Goal: Information Seeking & Learning: Understand process/instructions

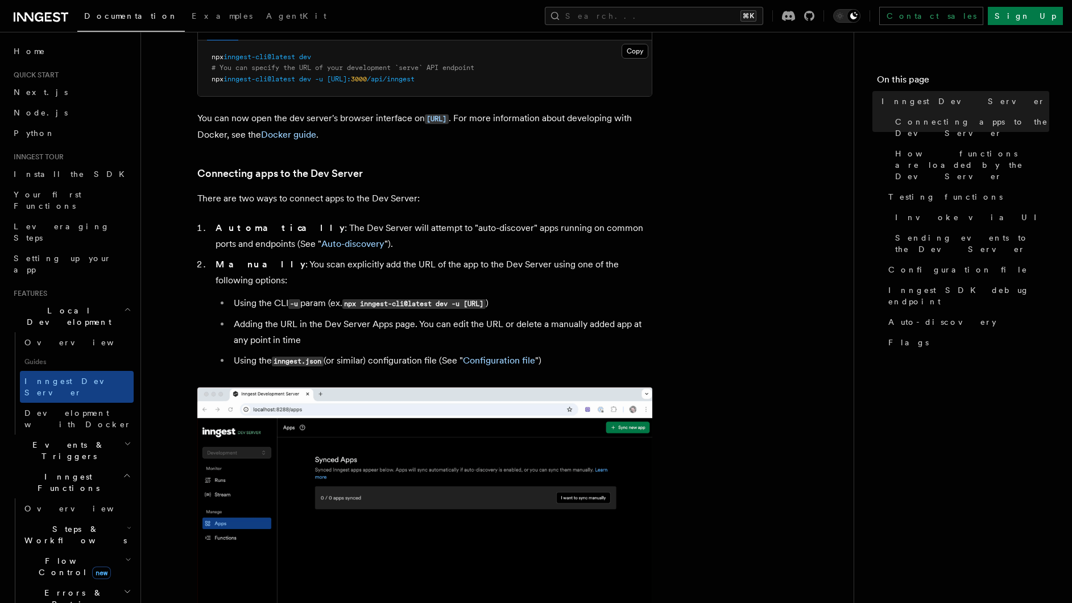
scroll to position [584, 0]
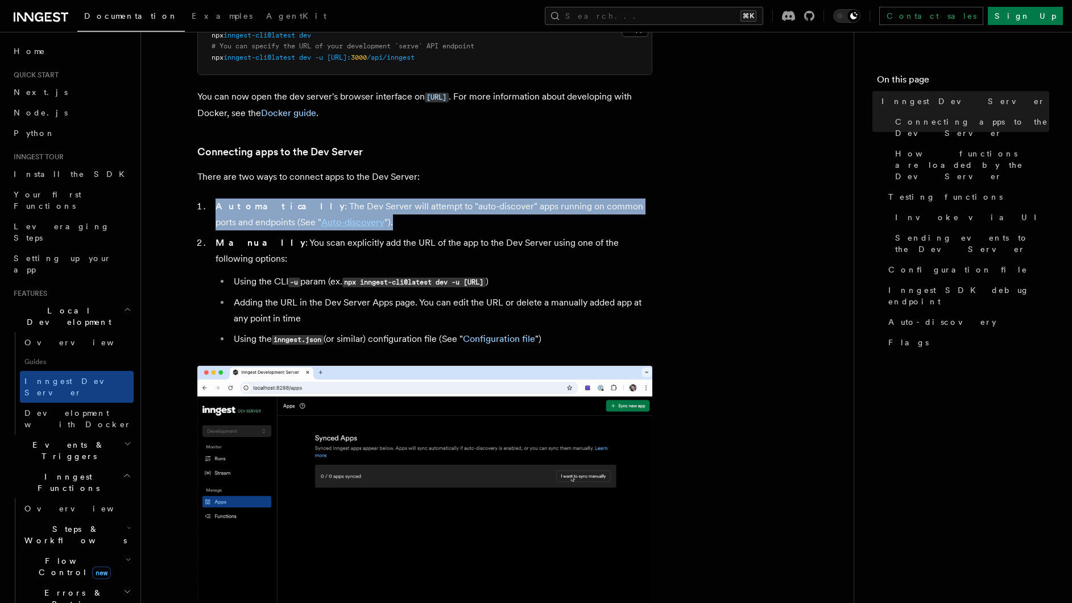
drag, startPoint x: 368, startPoint y: 226, endPoint x: 209, endPoint y: 206, distance: 160.0
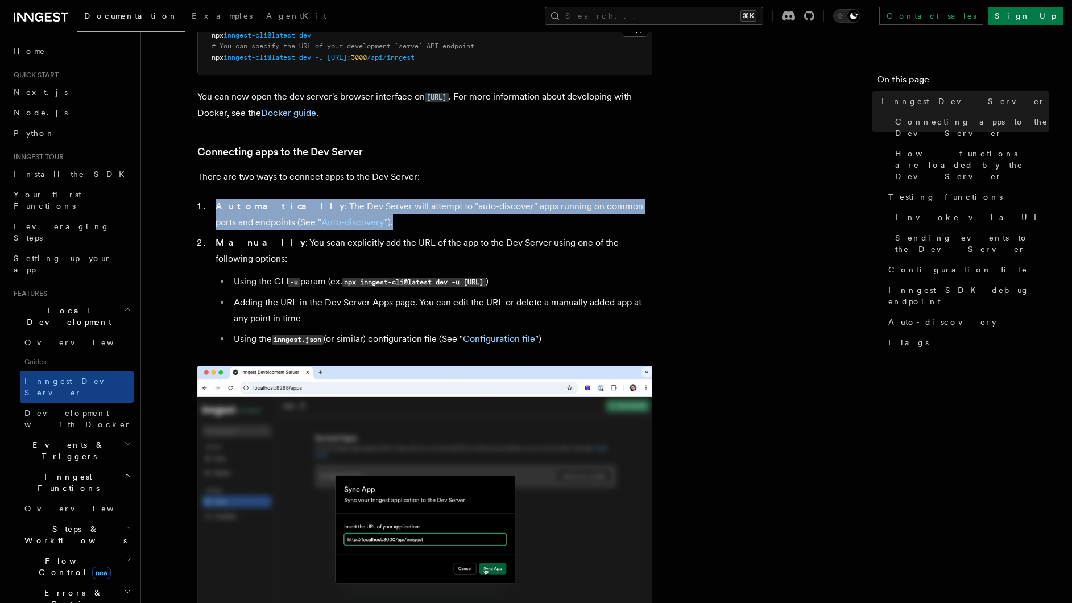
click at [212, 206] on li "Automatically : The Dev Server will attempt to "auto-discover" apps running on …" at bounding box center [432, 215] width 440 height 32
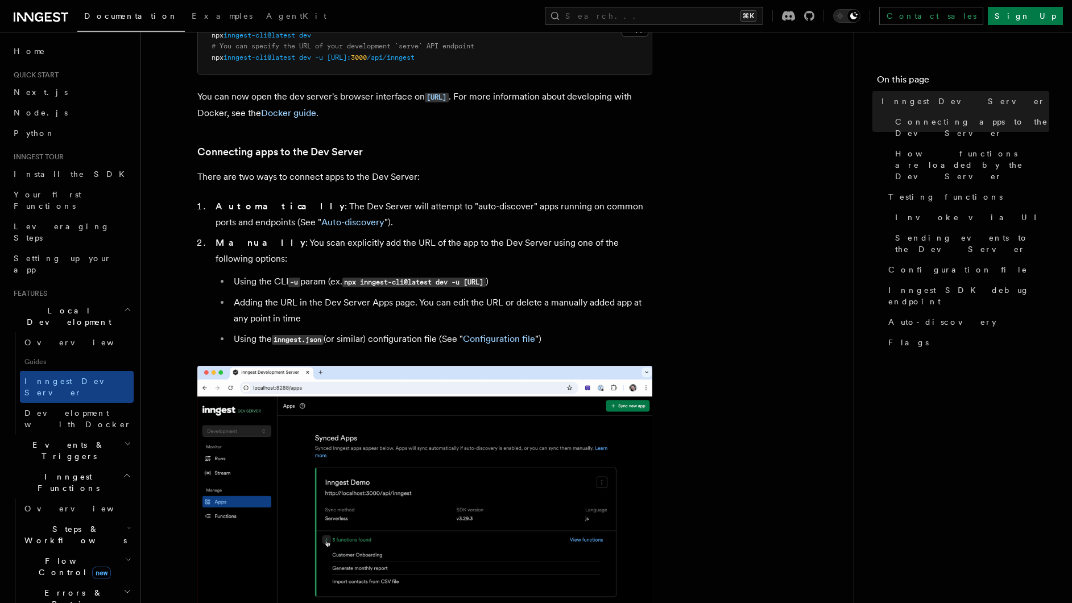
click at [212, 205] on li "Automatically : The Dev Server will attempt to "auto-discover" apps running on …" at bounding box center [432, 215] width 440 height 32
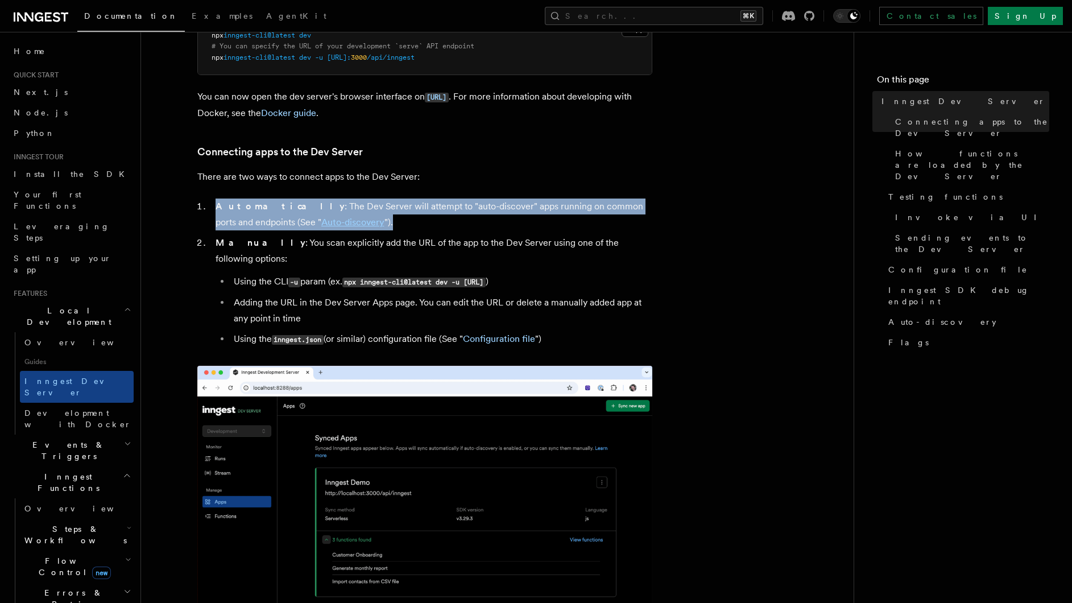
drag, startPoint x: 208, startPoint y: 204, endPoint x: 382, endPoint y: 222, distance: 175.1
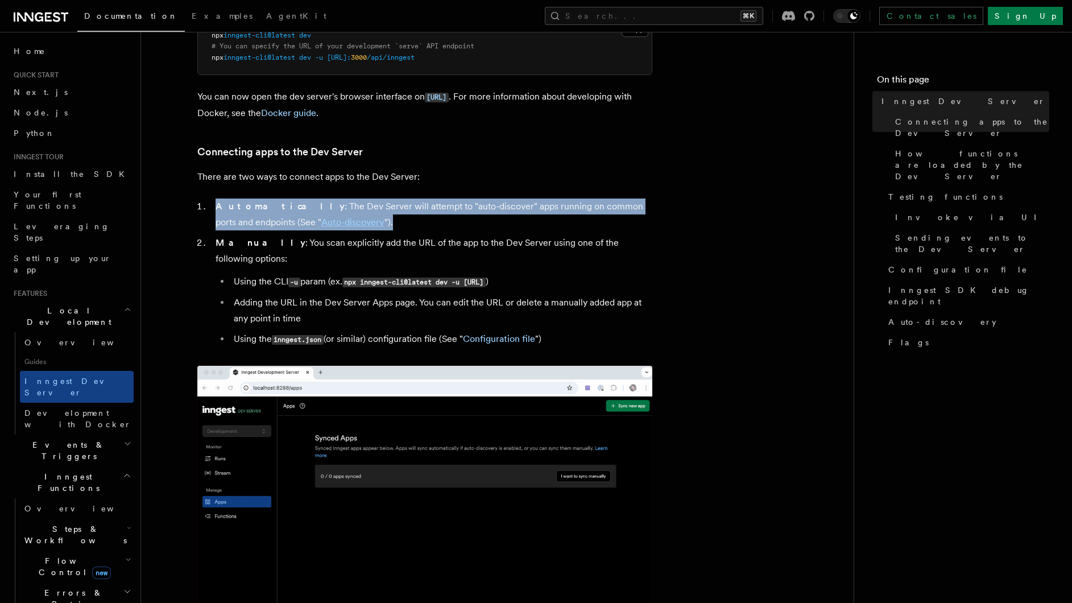
click at [382, 222] on li "Automatically : The Dev Server will attempt to "auto-discover" apps running on …" at bounding box center [432, 215] width 440 height 32
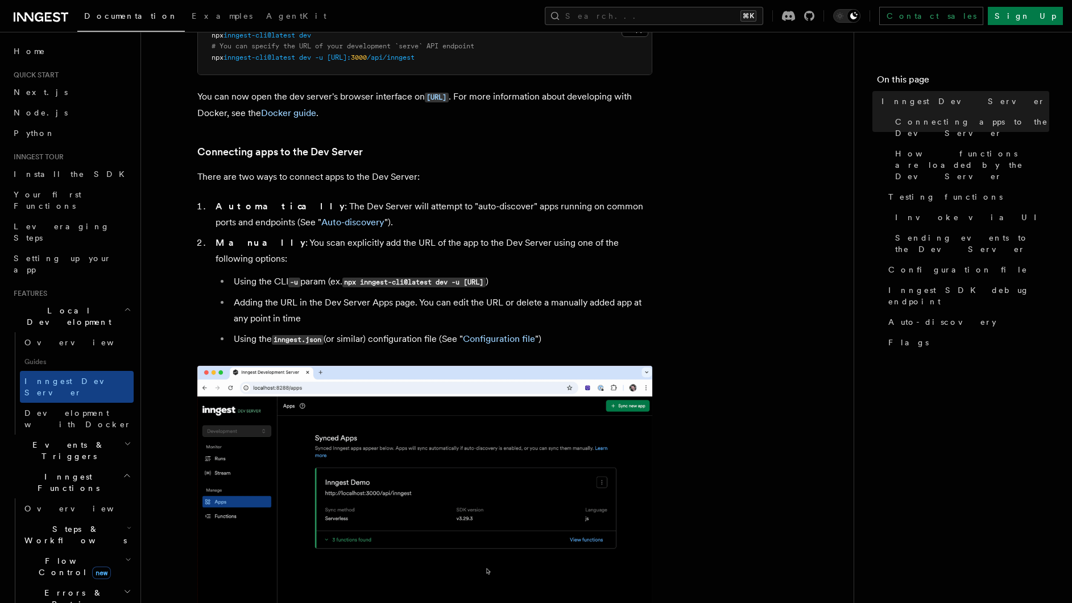
click at [386, 224] on li "Automatically : The Dev Server will attempt to "auto-discover" apps running on …" at bounding box center [432, 215] width 440 height 32
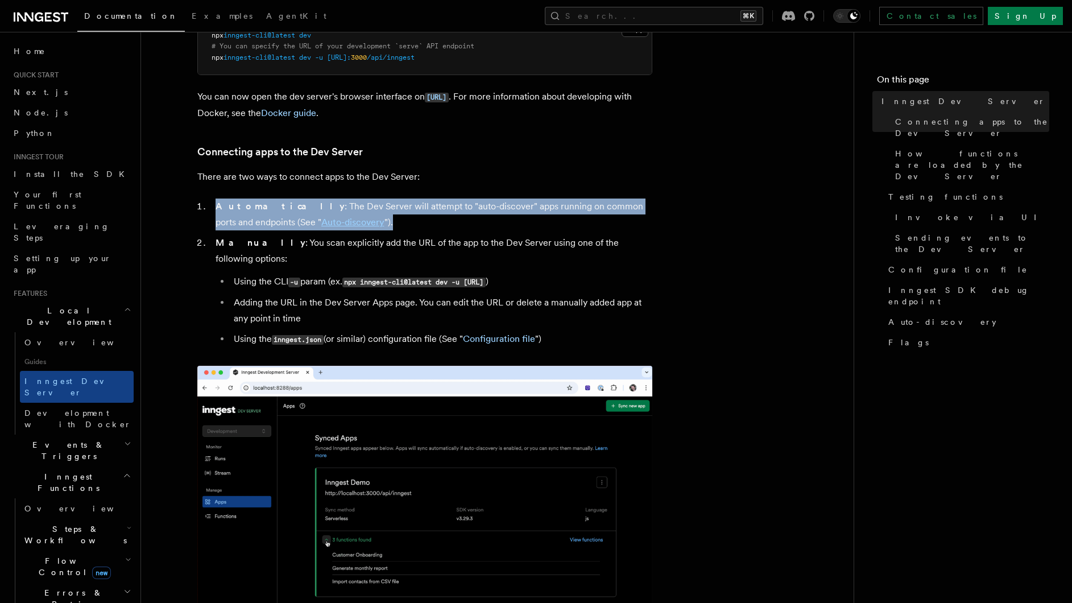
drag, startPoint x: 380, startPoint y: 223, endPoint x: 203, endPoint y: 205, distance: 177.8
click at [212, 205] on li "Automatically : The Dev Server will attempt to "auto-discover" apps running on …" at bounding box center [432, 215] width 440 height 32
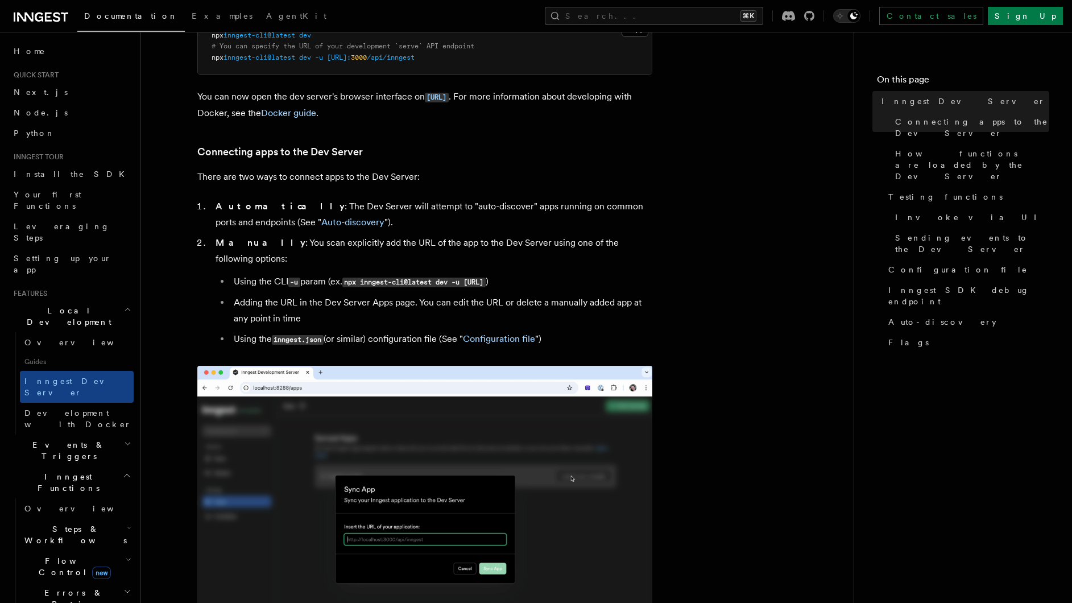
click at [212, 204] on li "Automatically : The Dev Server will attempt to "auto-discover" apps running on …" at bounding box center [432, 215] width 440 height 32
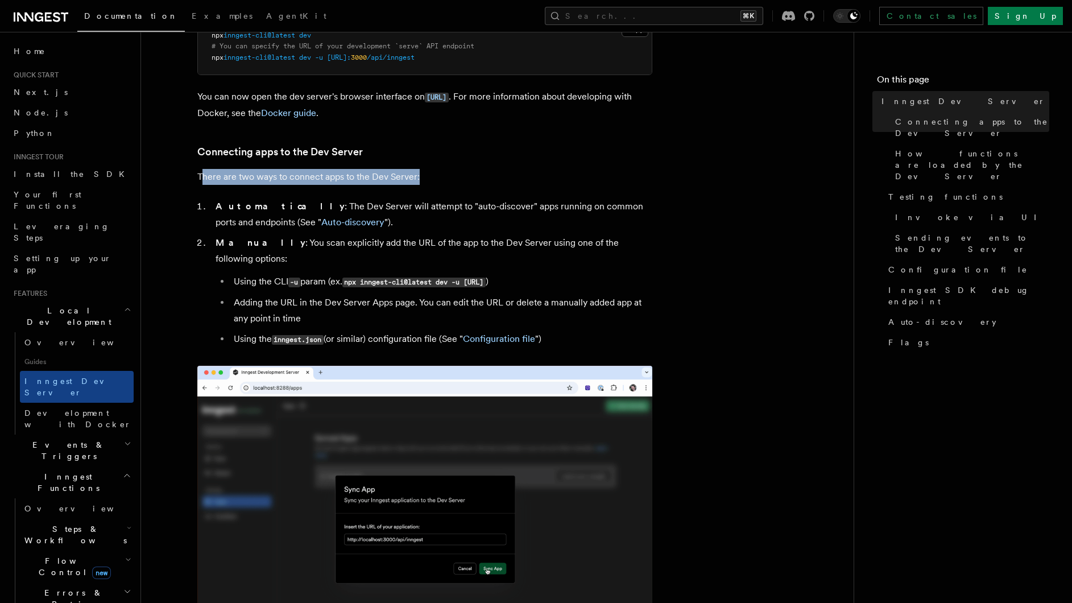
drag, startPoint x: 201, startPoint y: 172, endPoint x: 436, endPoint y: 173, distance: 235.5
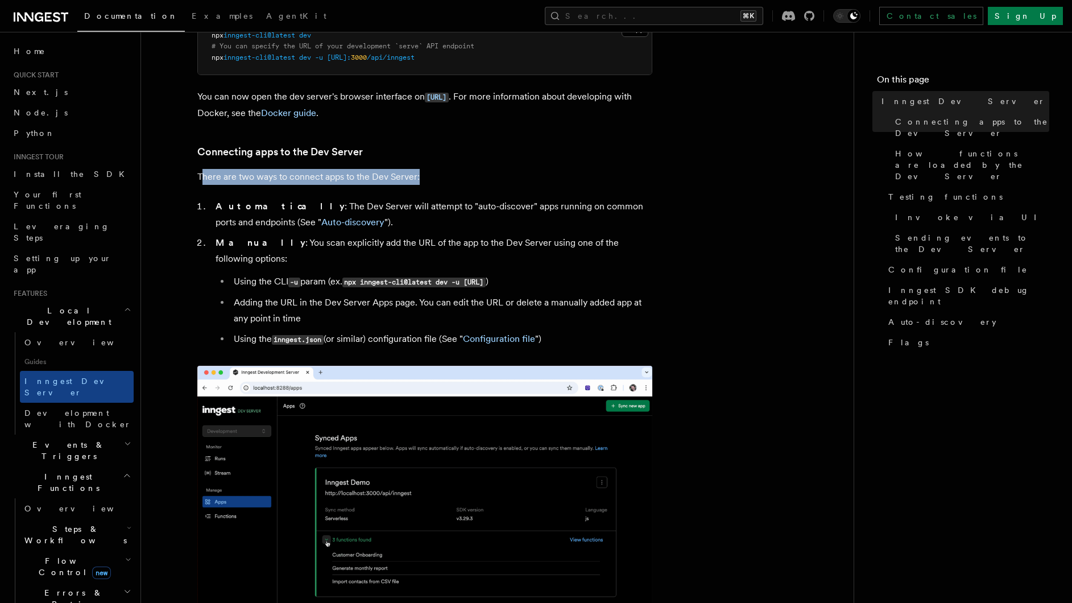
click at [436, 173] on p "There are two ways to connect apps to the Dev Server:" at bounding box center [424, 177] width 455 height 16
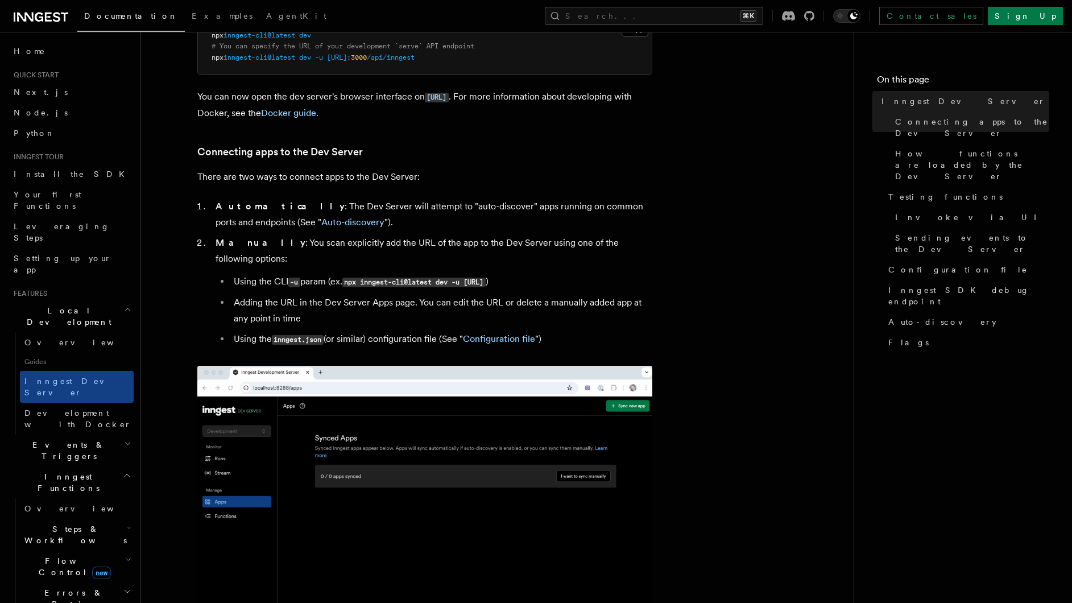
click at [435, 174] on p "There are two ways to connect apps to the Dev Server:" at bounding box center [424, 177] width 455 height 16
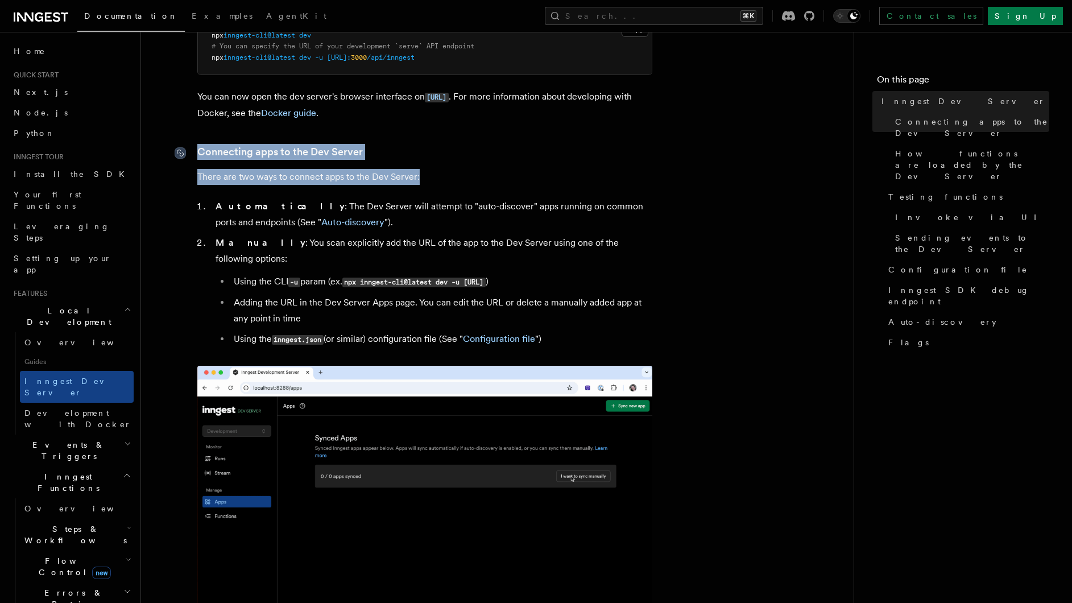
drag, startPoint x: 435, startPoint y: 174, endPoint x: 185, endPoint y: 153, distance: 250.0
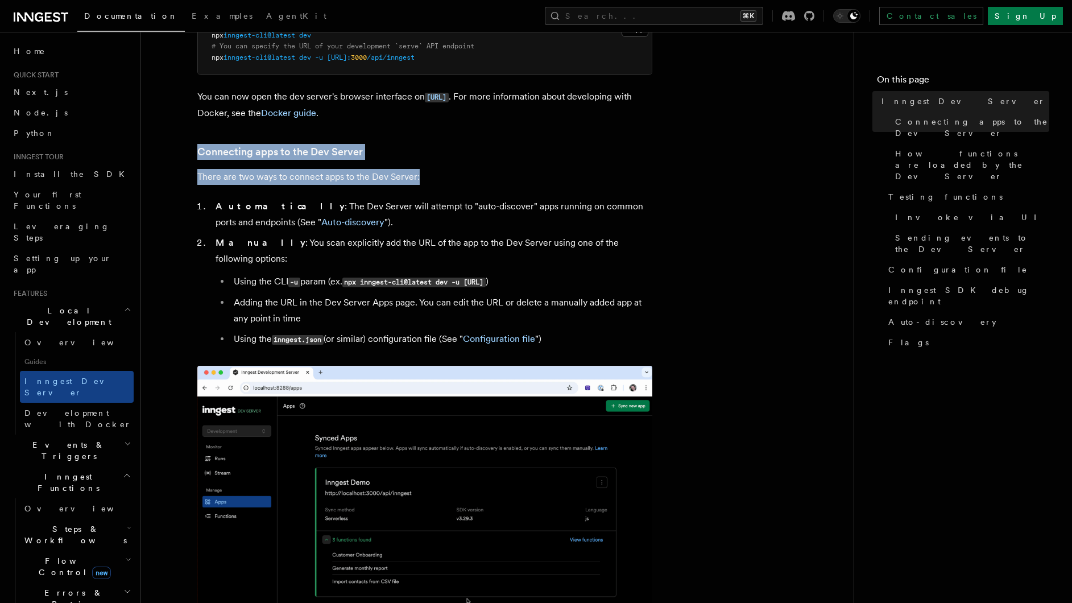
click at [386, 176] on p "There are two ways to connect apps to the Dev Server:" at bounding box center [424, 177] width 455 height 16
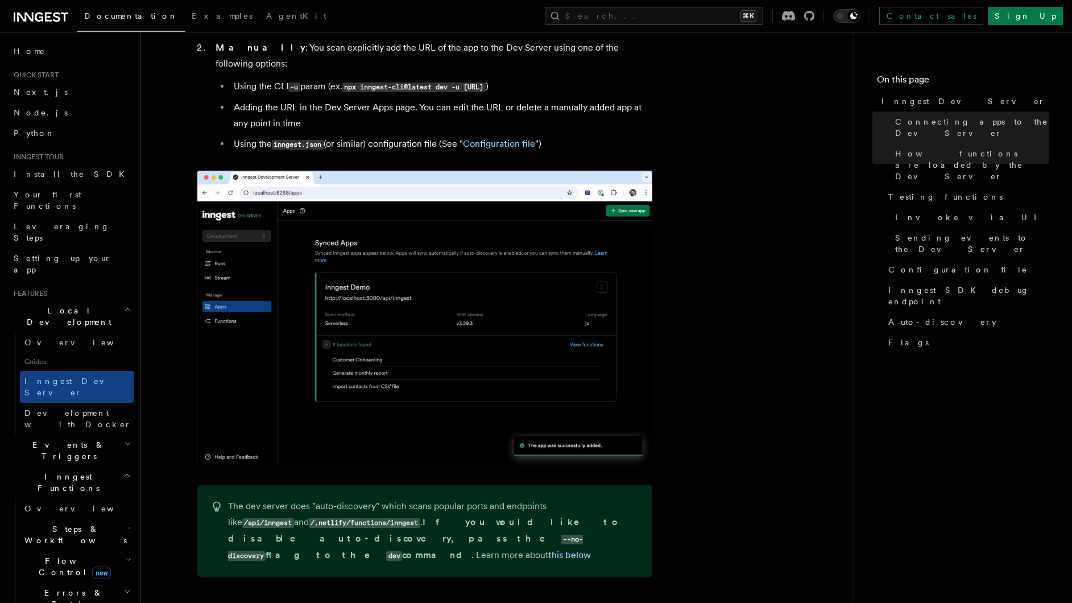
scroll to position [780, 0]
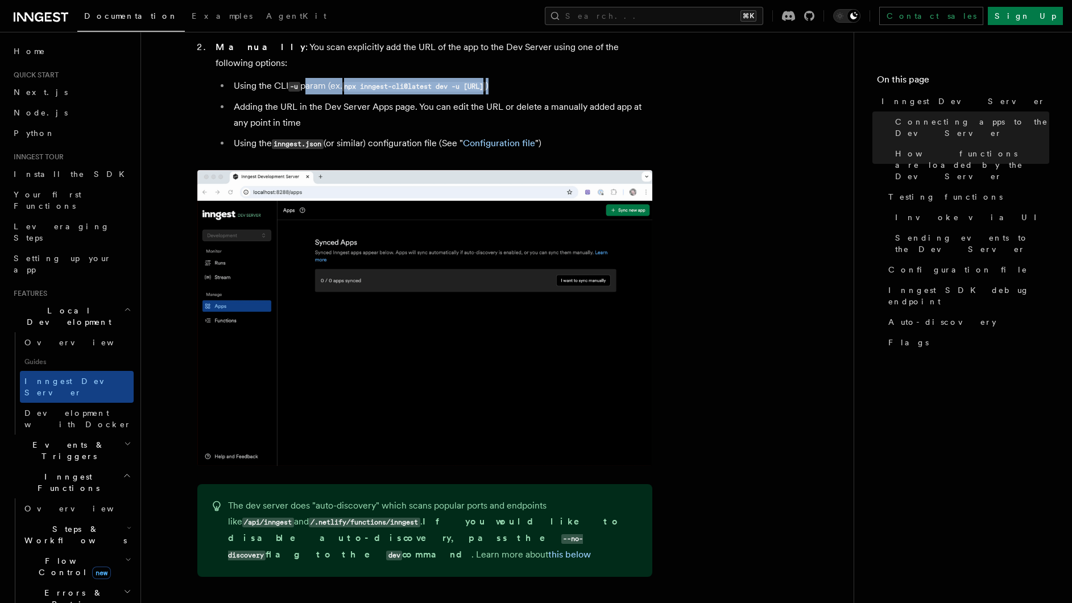
drag, startPoint x: 304, startPoint y: 72, endPoint x: 622, endPoint y: 77, distance: 318.0
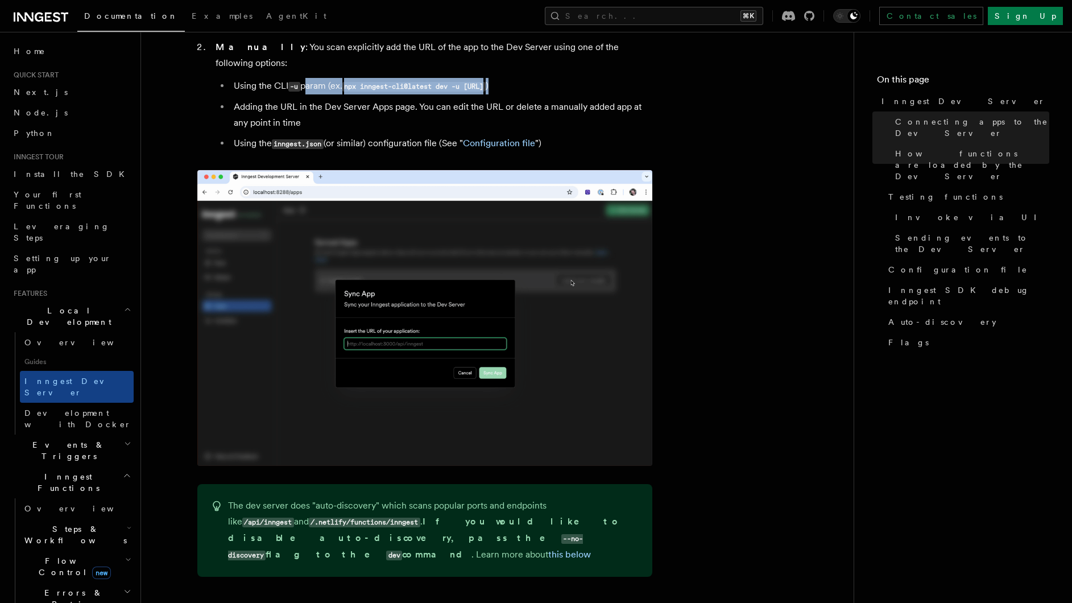
click at [622, 78] on li "Using the CLI -u param (ex. npx inngest-cli@latest dev -u http://localhost:3000…" at bounding box center [441, 86] width 422 height 16
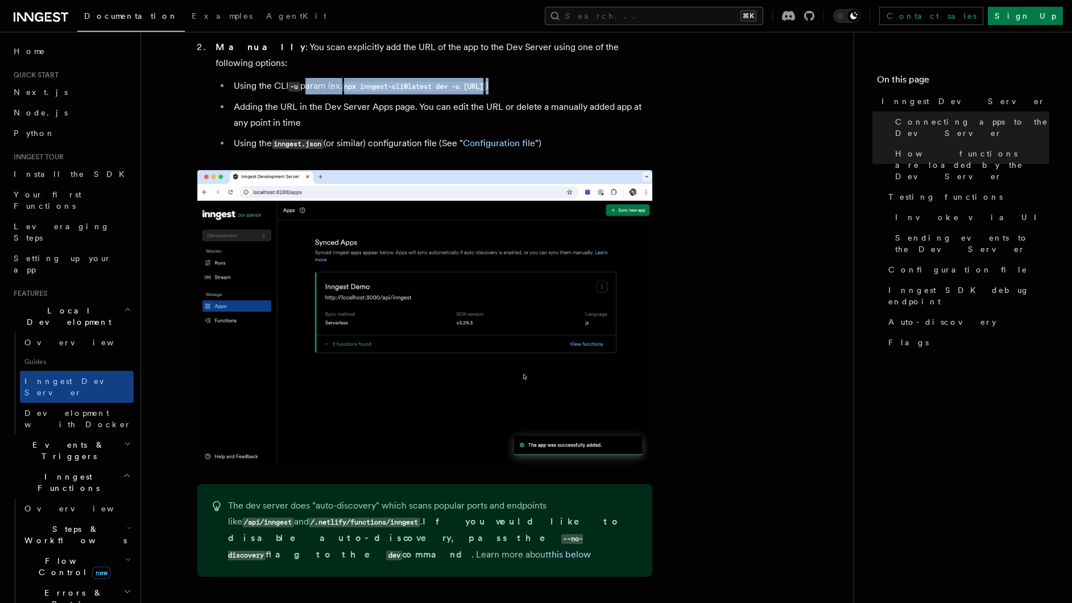
click at [622, 78] on li "Using the CLI -u param (ex. npx inngest-cli@latest dev -u http://localhost:3000…" at bounding box center [441, 86] width 422 height 16
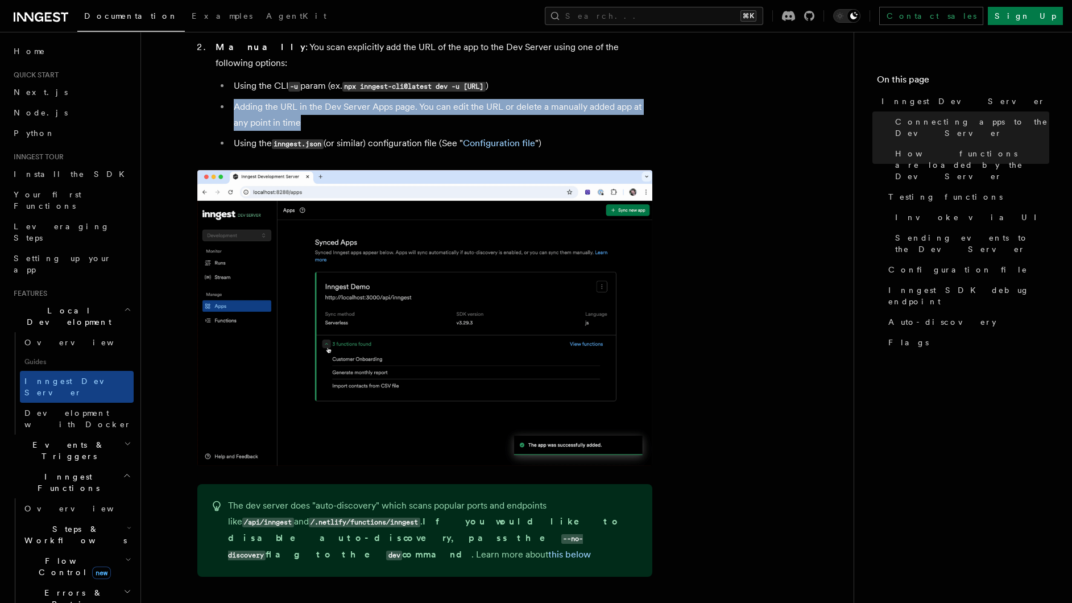
drag, startPoint x: 234, startPoint y: 93, endPoint x: 339, endPoint y: 106, distance: 105.4
click at [339, 106] on li "Adding the URL in the Dev Server Apps page. You can edit the URL or delete a ma…" at bounding box center [441, 115] width 422 height 32
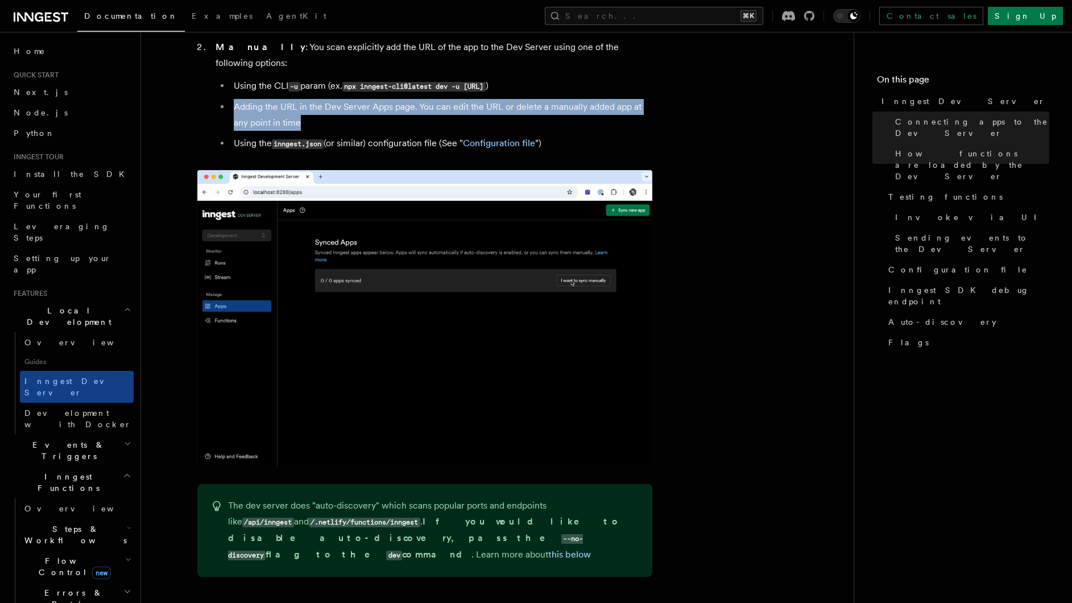
click at [339, 106] on li "Adding the URL in the Dev Server Apps page. You can edit the URL or delete a ma…" at bounding box center [441, 115] width 422 height 32
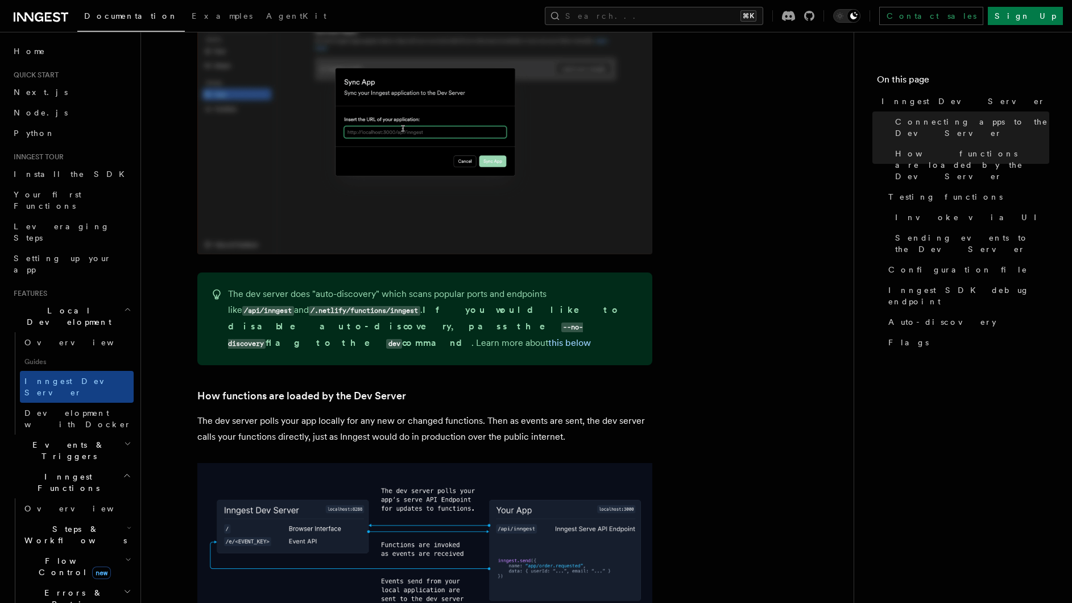
scroll to position [1141, 0]
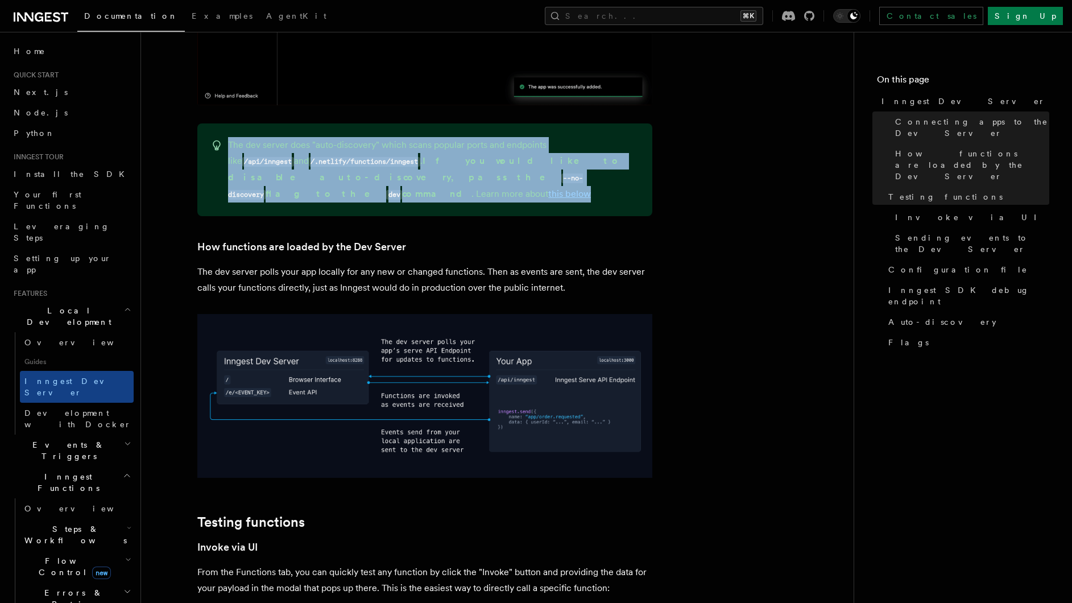
drag, startPoint x: 224, startPoint y: 130, endPoint x: 632, endPoint y: 156, distance: 409.3
click at [632, 156] on div "The dev server does "auto-discovery" which scans popular ports and endpoints li…" at bounding box center [424, 169] width 455 height 93
click at [632, 156] on p "The dev server does "auto-discovery" which scans popular ports and endpoints li…" at bounding box center [433, 169] width 411 height 65
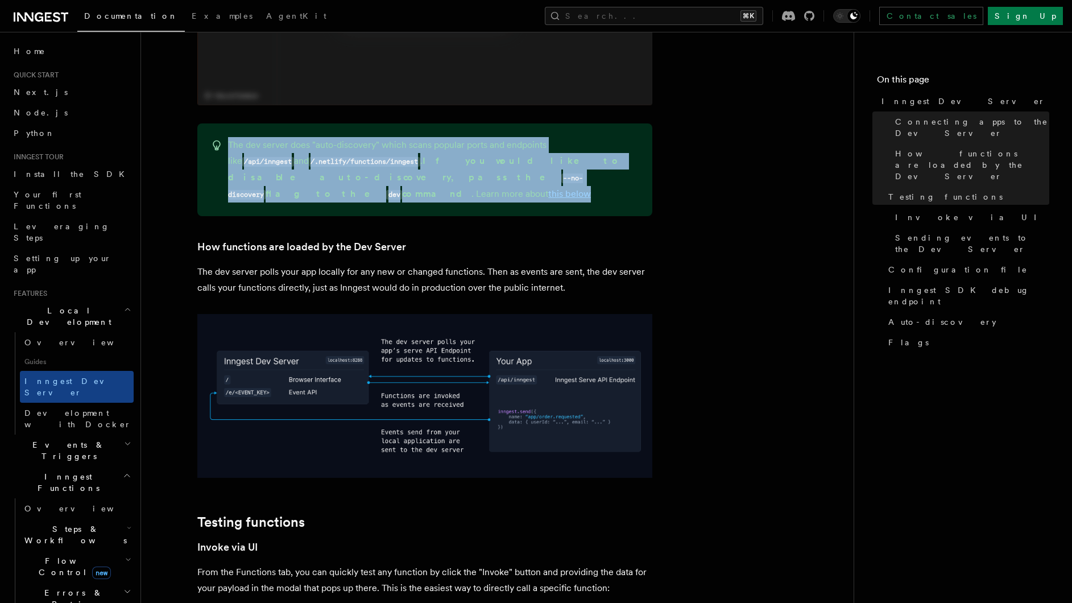
drag, startPoint x: 627, startPoint y: 164, endPoint x: 216, endPoint y: 119, distance: 413.2
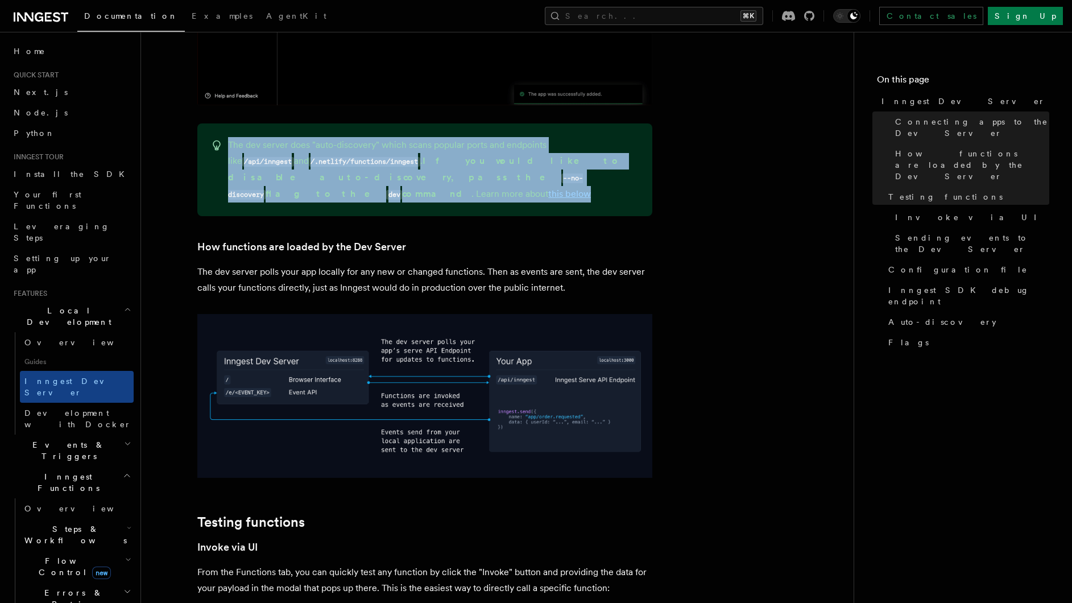
click at [206, 123] on div "The dev server does "auto-discovery" which scans popular ports and endpoints li…" at bounding box center [424, 169] width 455 height 93
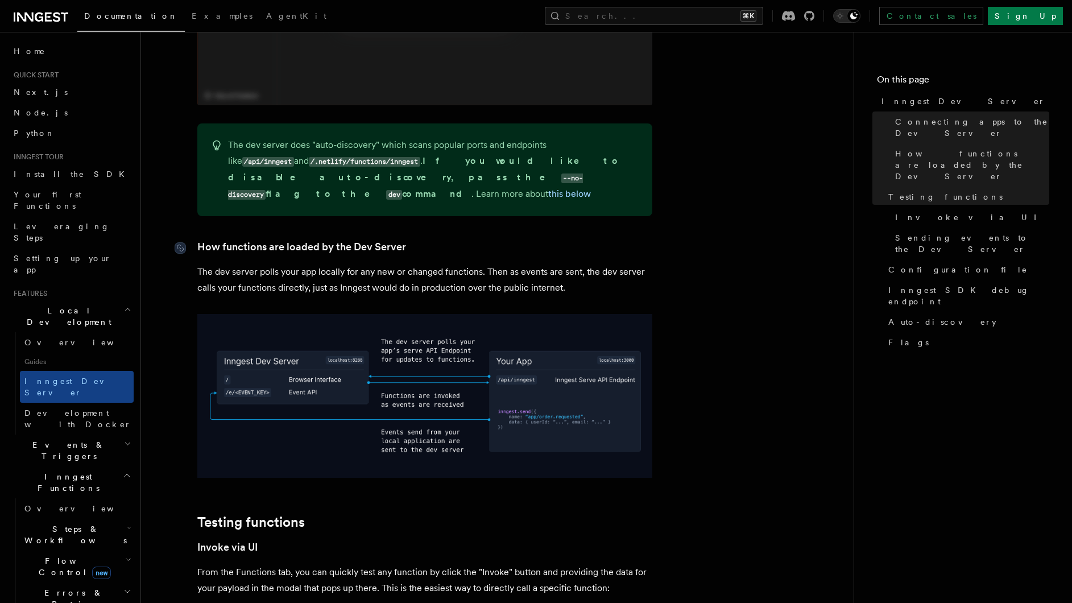
click at [484, 239] on h3 "How functions are loaded by the Dev Server" at bounding box center [424, 247] width 455 height 16
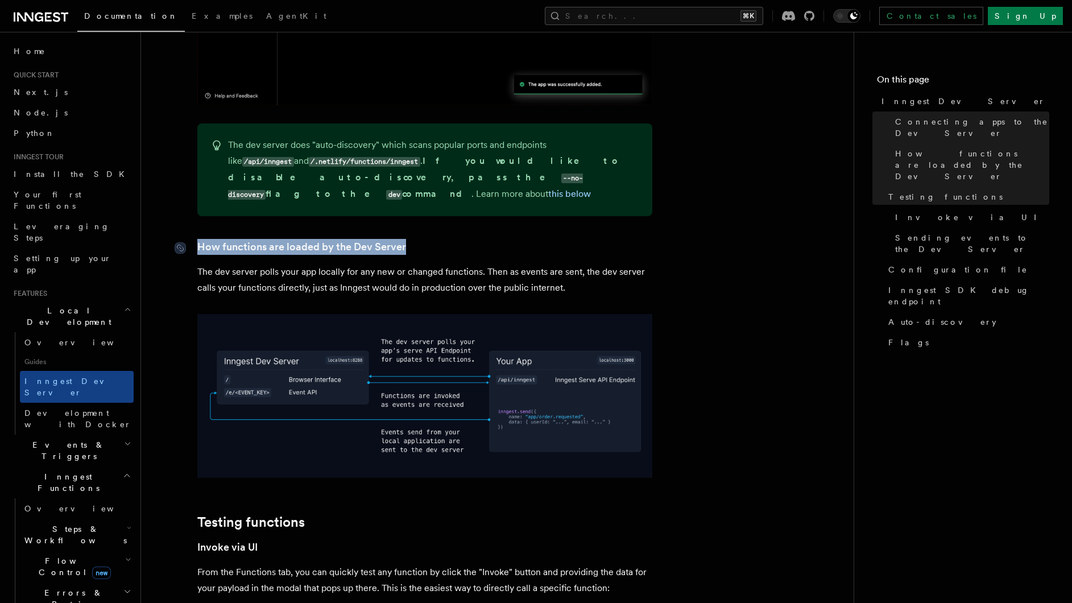
drag, startPoint x: 342, startPoint y: 219, endPoint x: 193, endPoint y: 218, distance: 149.0
click at [197, 239] on h3 "How functions are loaded by the Dev Server" at bounding box center [424, 247] width 455 height 16
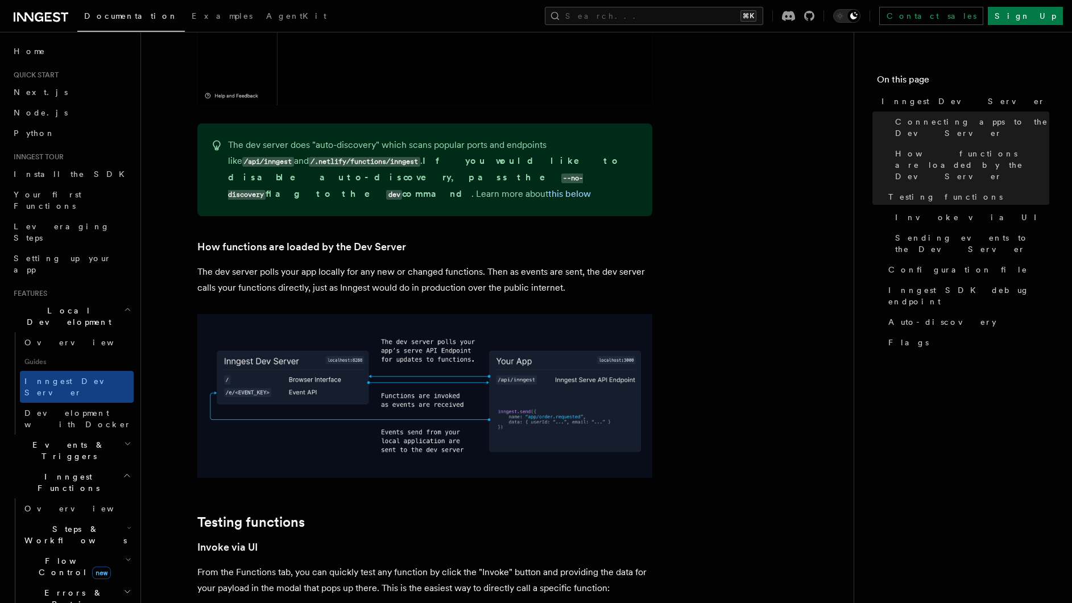
click at [304, 264] on p "The dev server polls your app locally for any new or changed functions. Then as…" at bounding box center [424, 280] width 455 height 32
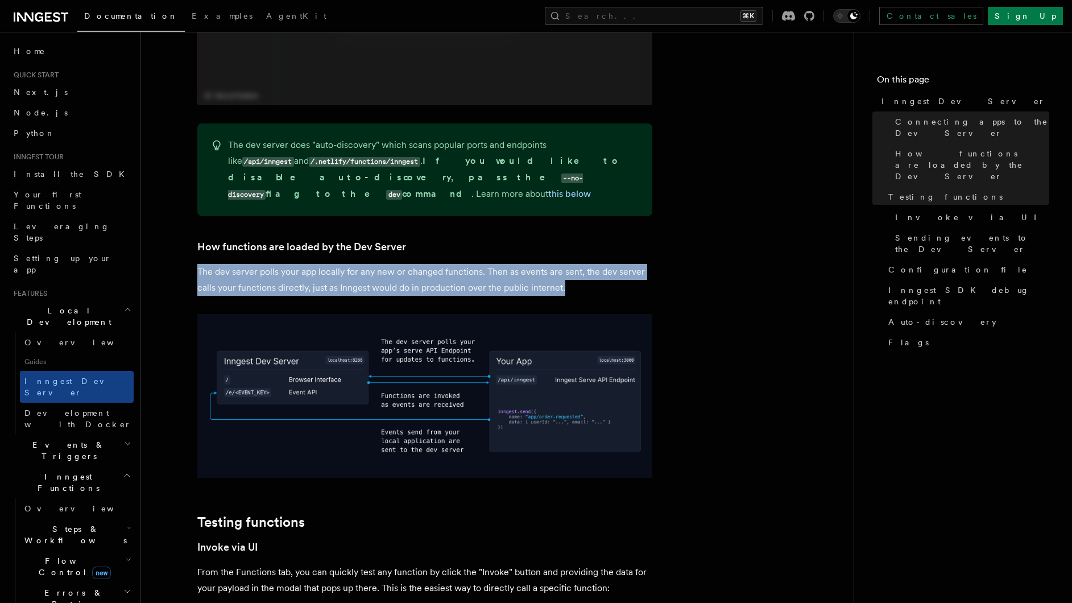
drag, startPoint x: 519, startPoint y: 255, endPoint x: 197, endPoint y: 242, distance: 322.2
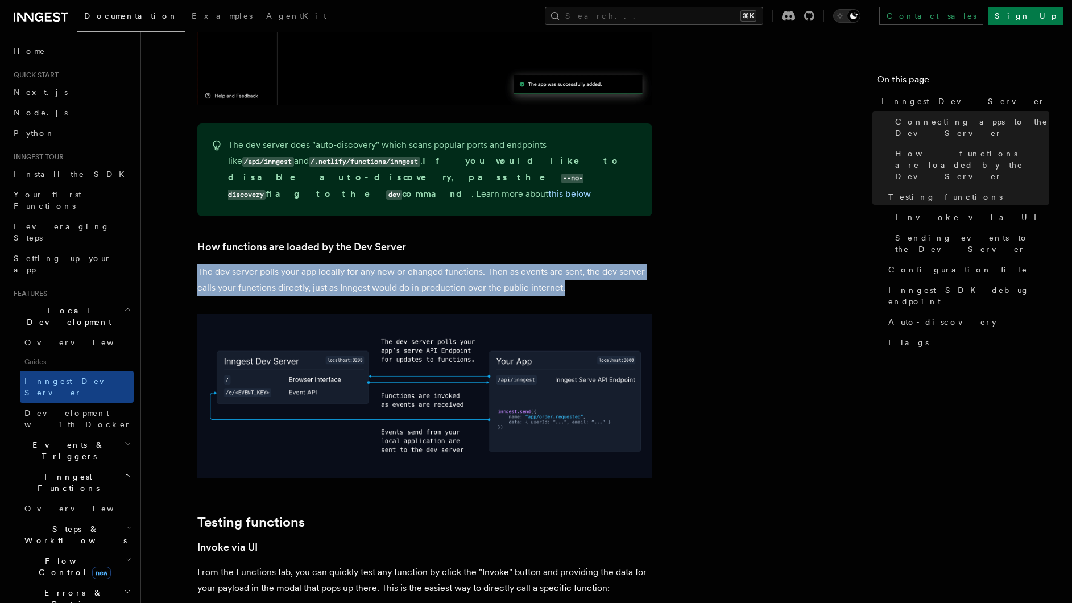
click at [197, 264] on p "The dev server polls your app locally for any new or changed functions. Then as…" at bounding box center [424, 280] width 455 height 32
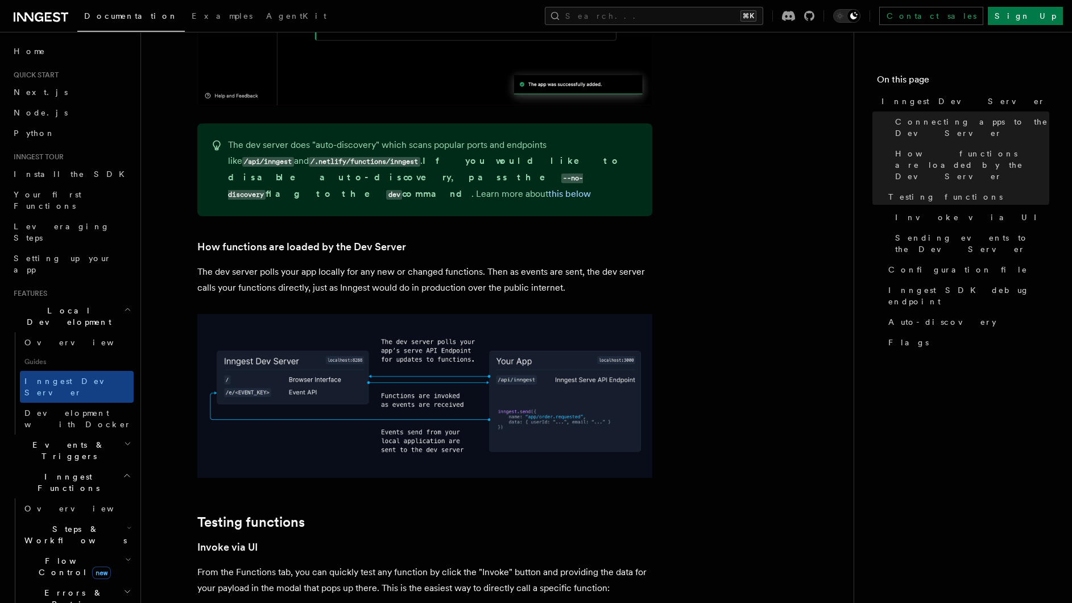
click at [197, 264] on p "The dev server polls your app locally for any new or changed functions. Then as…" at bounding box center [424, 280] width 455 height 32
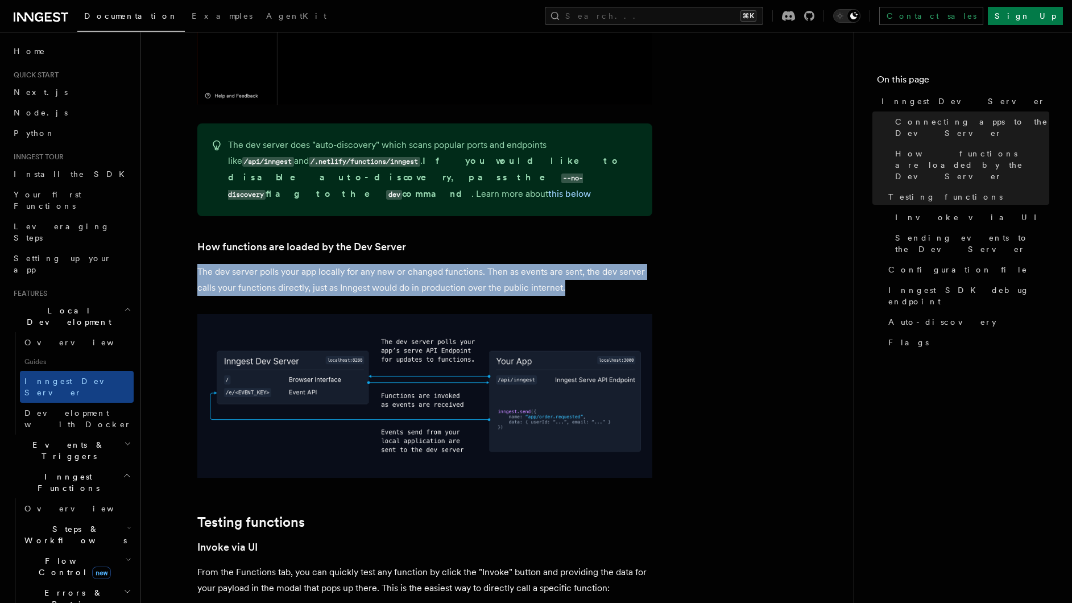
drag, startPoint x: 199, startPoint y: 243, endPoint x: 573, endPoint y: 262, distance: 374.2
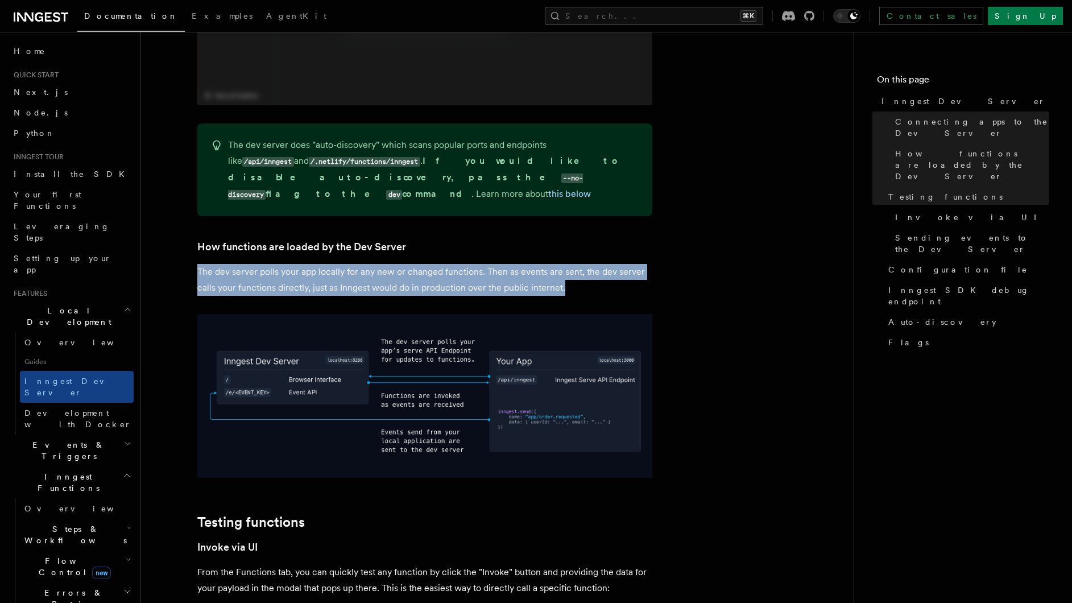
click at [573, 264] on p "The dev server polls your app locally for any new or changed functions. Then as…" at bounding box center [424, 280] width 455 height 32
drag, startPoint x: 604, startPoint y: 261, endPoint x: 252, endPoint y: 244, distance: 352.0
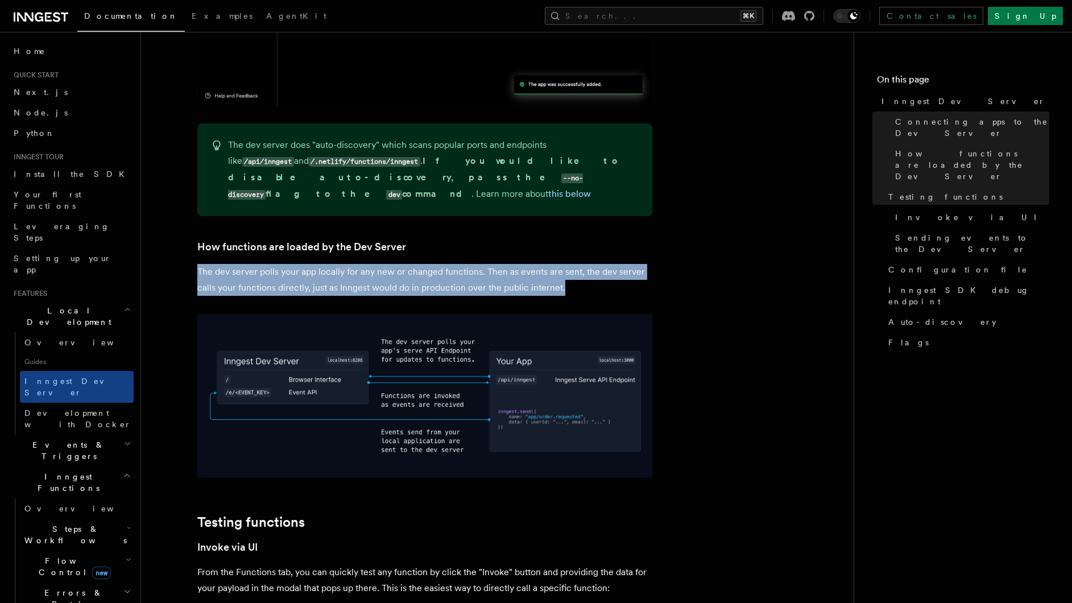
click at [318, 264] on p "The dev server polls your app locally for any new or changed functions. Then as…" at bounding box center [424, 280] width 455 height 32
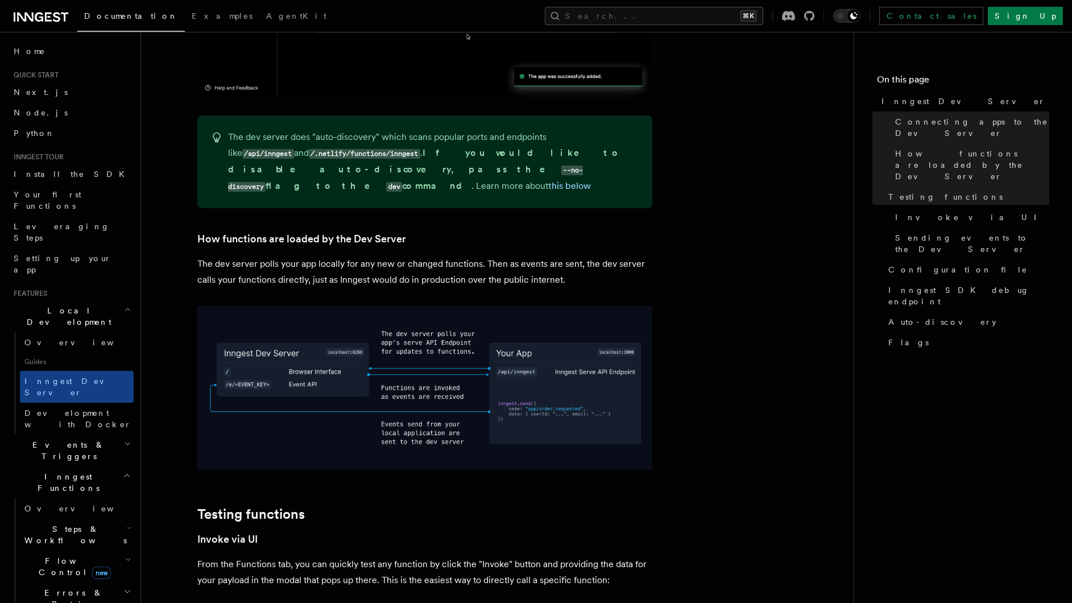
scroll to position [1149, 0]
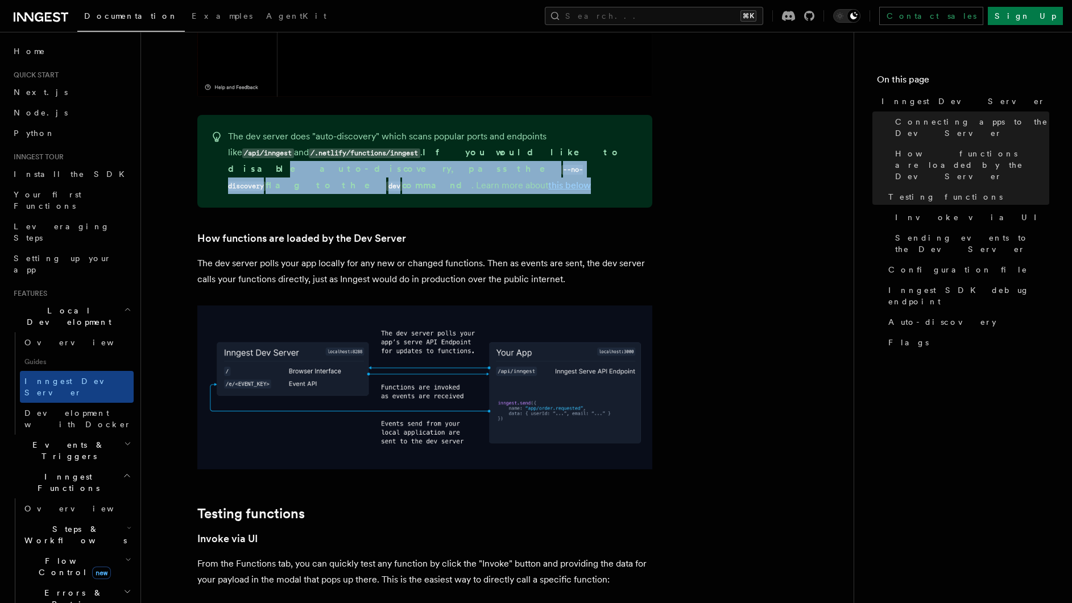
drag, startPoint x: 482, startPoint y: 156, endPoint x: 452, endPoint y: 133, distance: 37.7
click at [452, 133] on p "The dev server does "auto-discovery" which scans popular ports and endpoints li…" at bounding box center [433, 161] width 411 height 65
click at [473, 153] on p "The dev server does "auto-discovery" which scans popular ports and endpoints li…" at bounding box center [433, 161] width 411 height 65
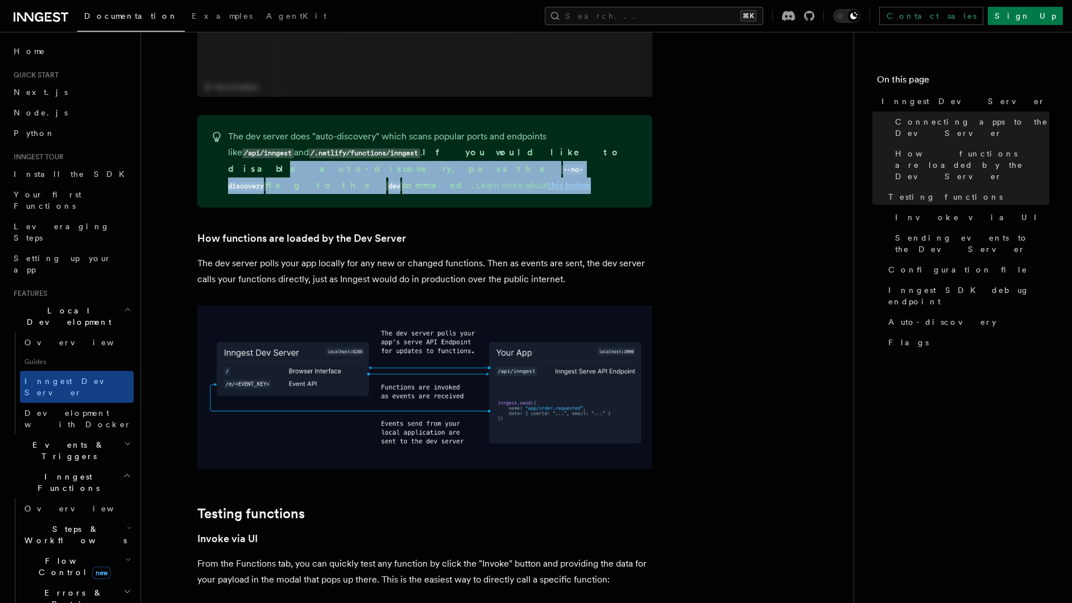
drag, startPoint x: 466, startPoint y: 154, endPoint x: 453, endPoint y: 135, distance: 22.9
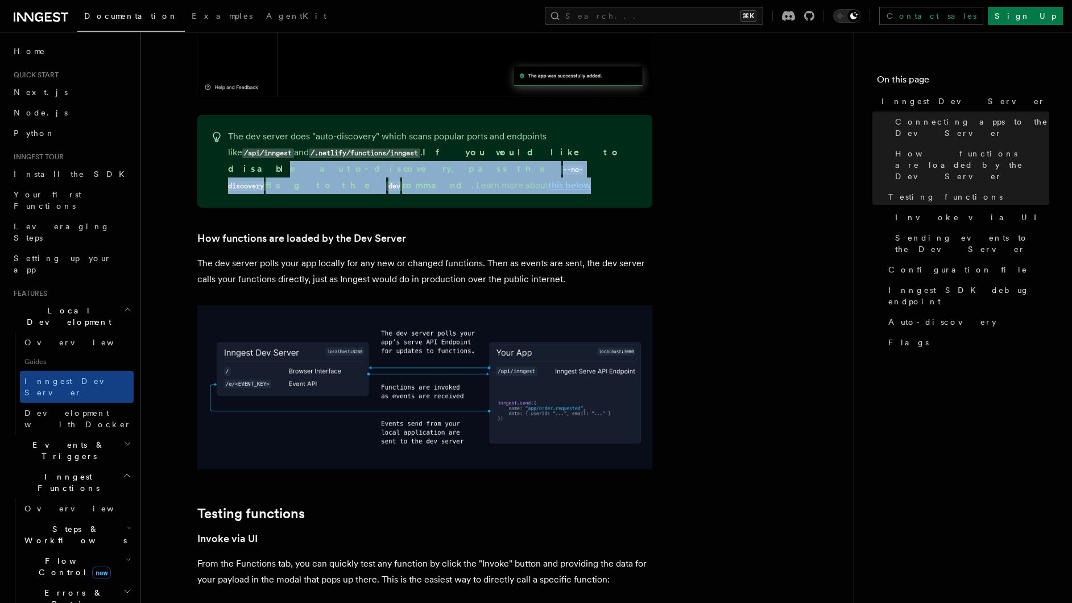
click at [453, 135] on p "The dev server does "auto-discovery" which scans popular ports and endpoints li…" at bounding box center [433, 161] width 411 height 65
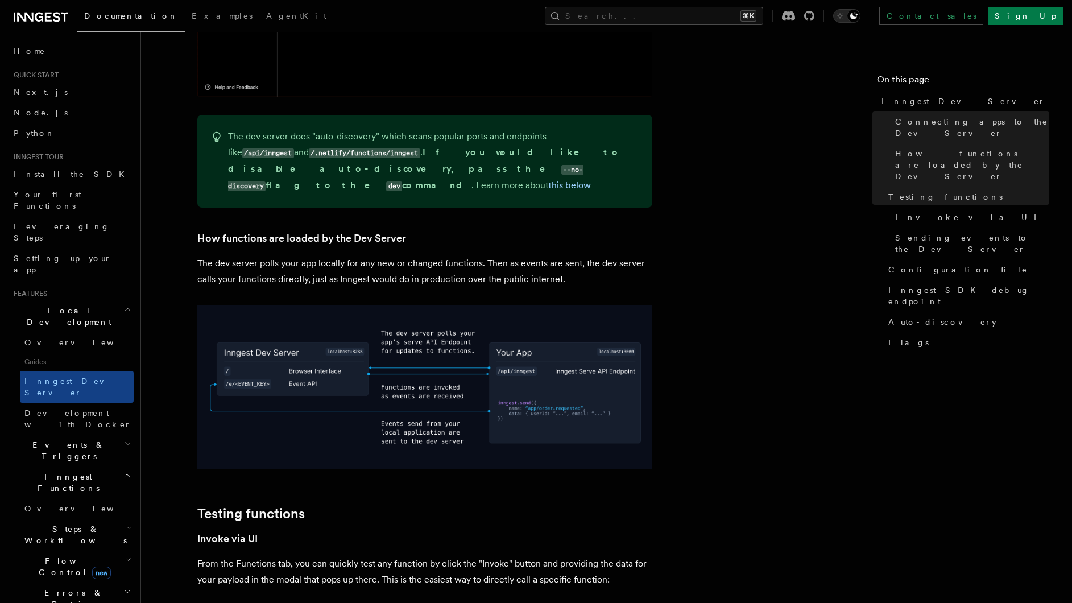
click at [430, 147] on strong "If you would like to disable auto-discovery, pass the --no-discovery flag to th…" at bounding box center [424, 169] width 393 height 44
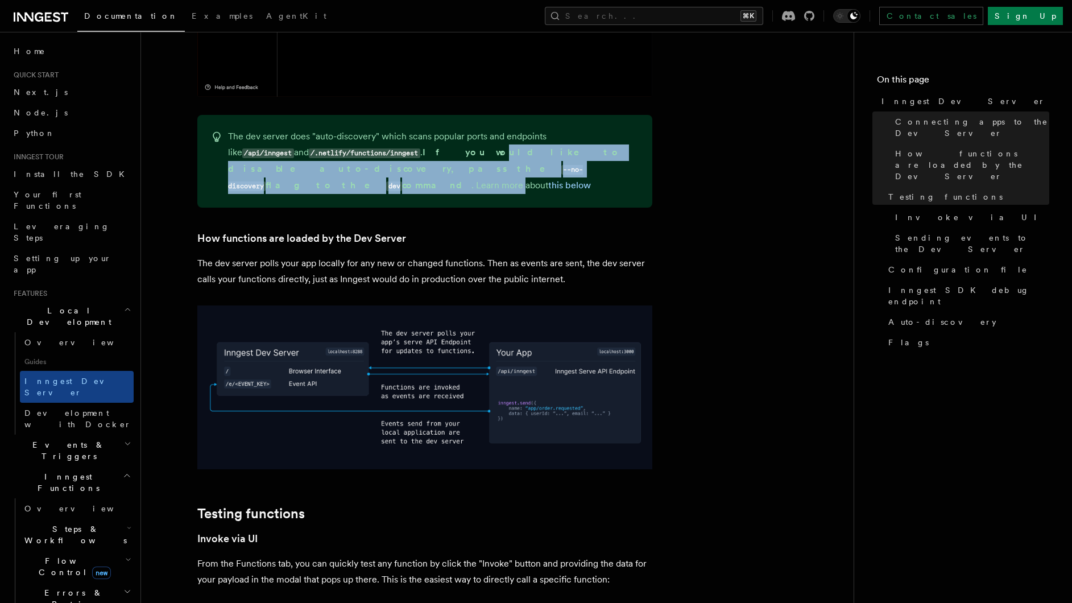
drag, startPoint x: 386, startPoint y: 156, endPoint x: 385, endPoint y: 136, distance: 20.5
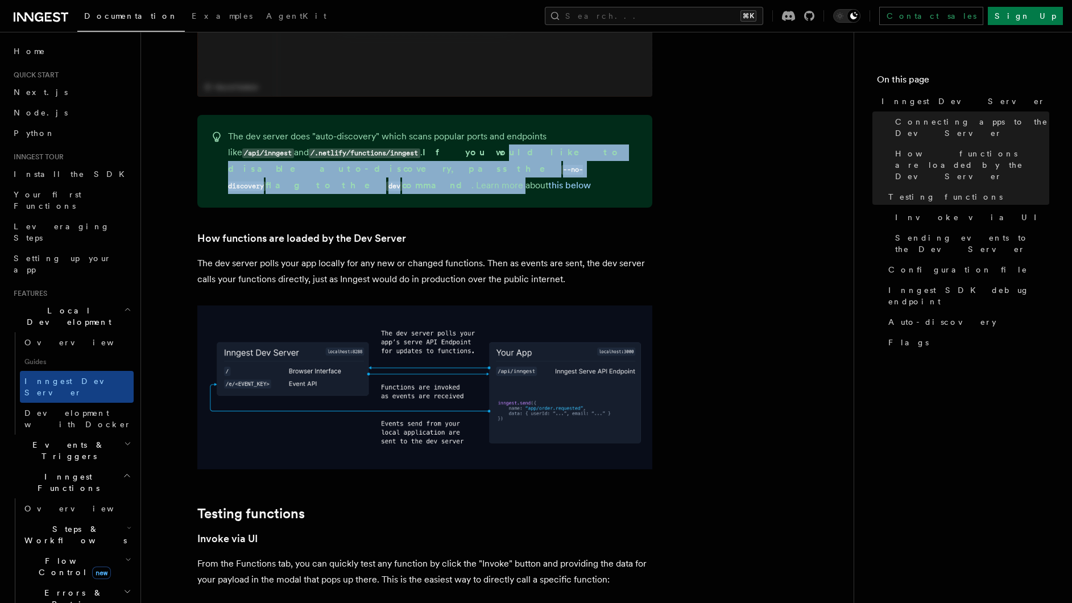
click at [385, 136] on p "The dev server does "auto-discovery" which scans popular ports and endpoints li…" at bounding box center [433, 161] width 411 height 65
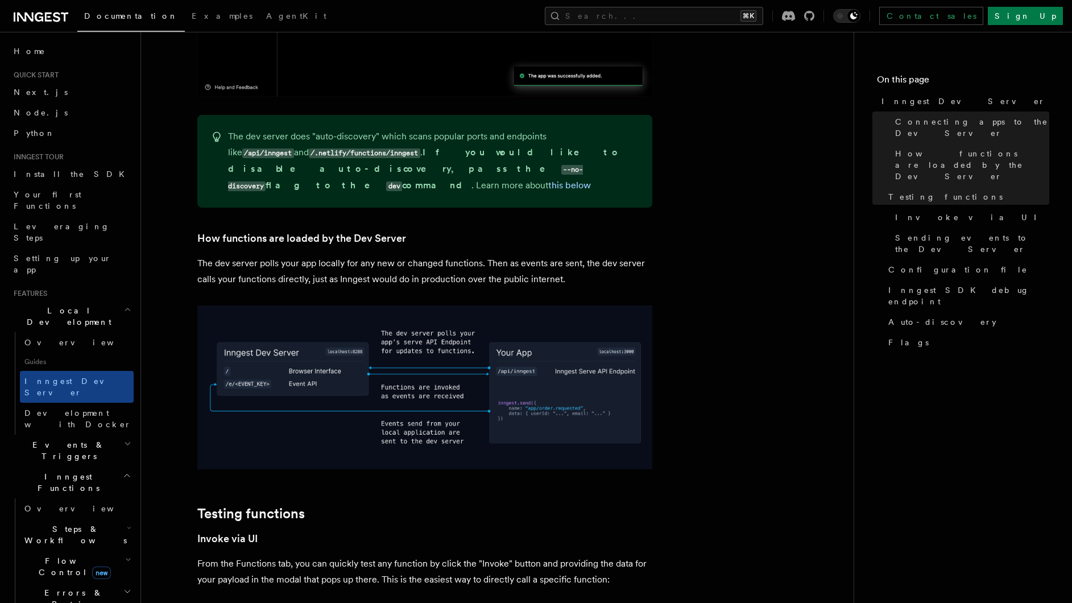
click at [380, 152] on p "The dev server does "auto-discovery" which scans popular ports and endpoints li…" at bounding box center [433, 161] width 411 height 65
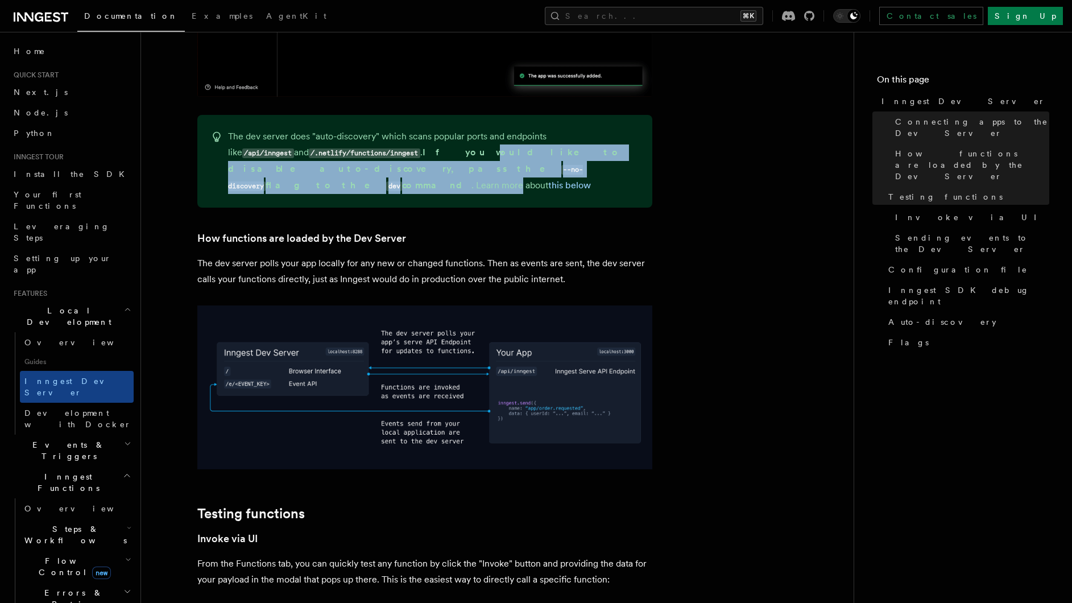
drag, startPoint x: 381, startPoint y: 153, endPoint x: 382, endPoint y: 131, distance: 21.6
click at [382, 131] on p "The dev server does "auto-discovery" which scans popular ports and endpoints li…" at bounding box center [433, 161] width 411 height 65
click at [384, 147] on strong "If you would like to disable auto-discovery, pass the --no-discovery flag to th…" at bounding box center [424, 169] width 393 height 44
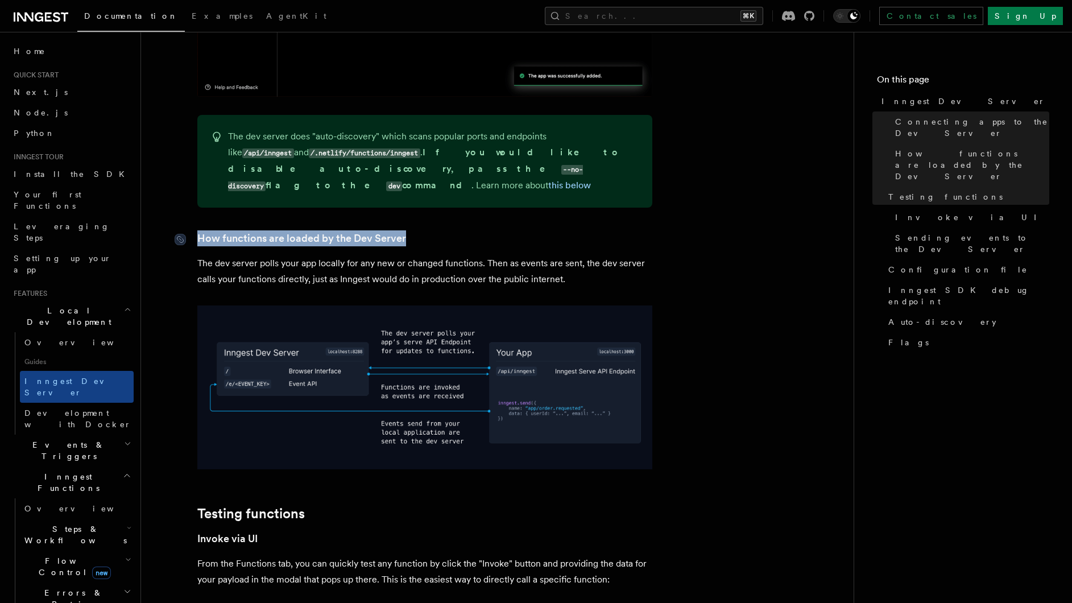
drag, startPoint x: 433, startPoint y: 209, endPoint x: 198, endPoint y: 212, distance: 235.5
click at [198, 230] on h3 "How functions are loaded by the Dev Server" at bounding box center [424, 238] width 455 height 16
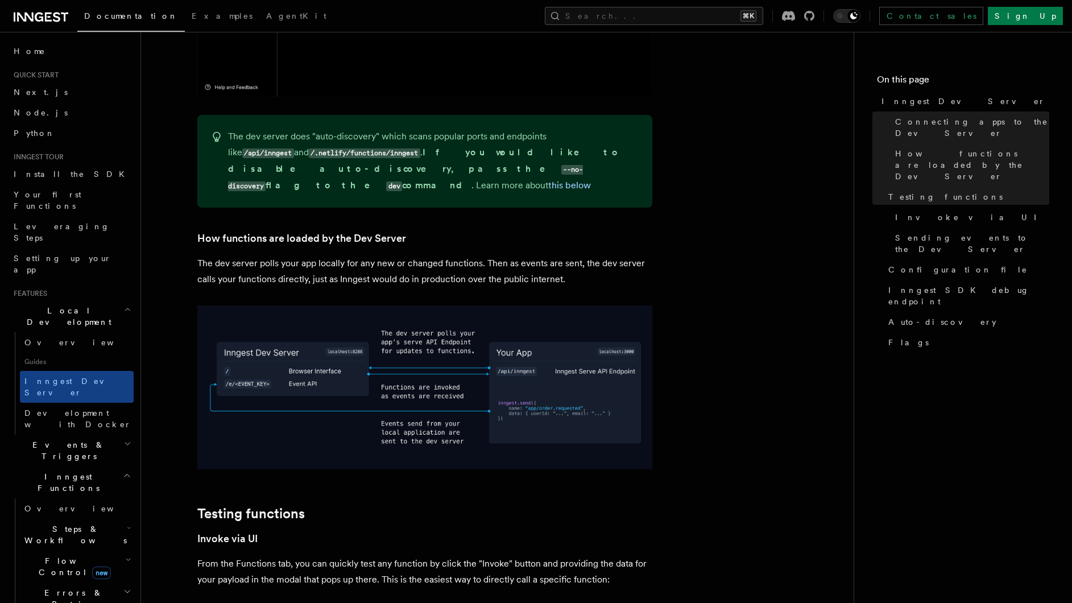
click at [390, 255] on p "The dev server polls your app locally for any new or changed functions. Then as…" at bounding box center [424, 271] width 455 height 32
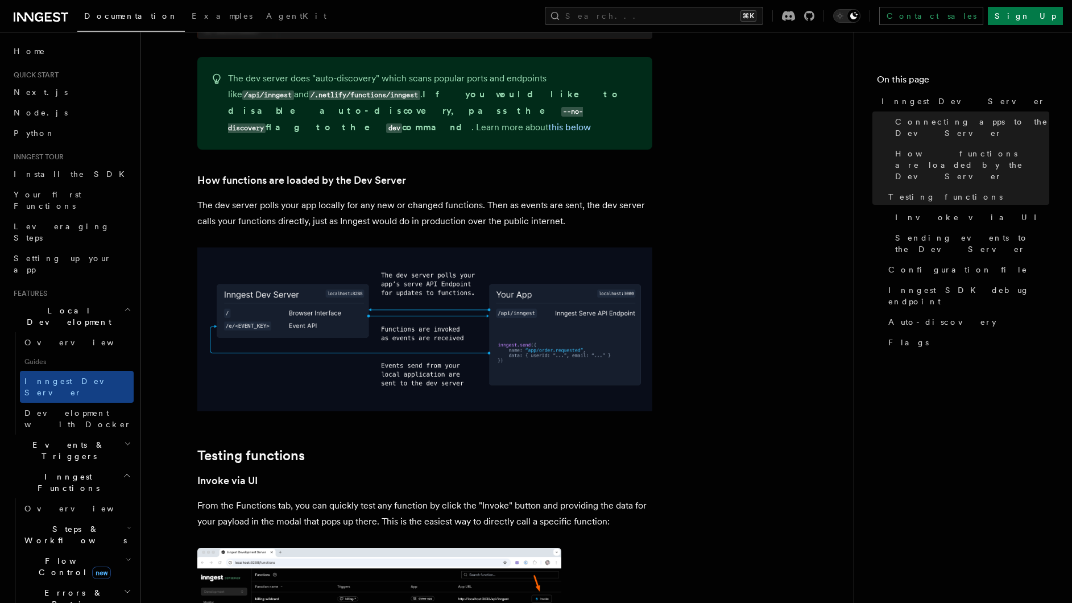
scroll to position [1205, 0]
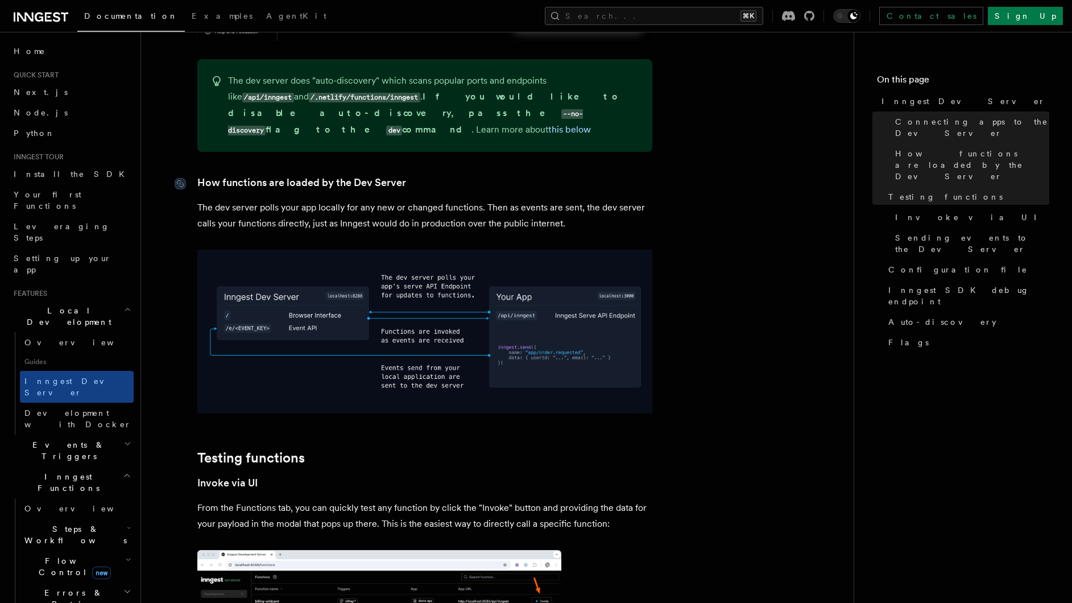
click at [310, 175] on link "How functions are loaded by the Dev Server" at bounding box center [301, 183] width 209 height 16
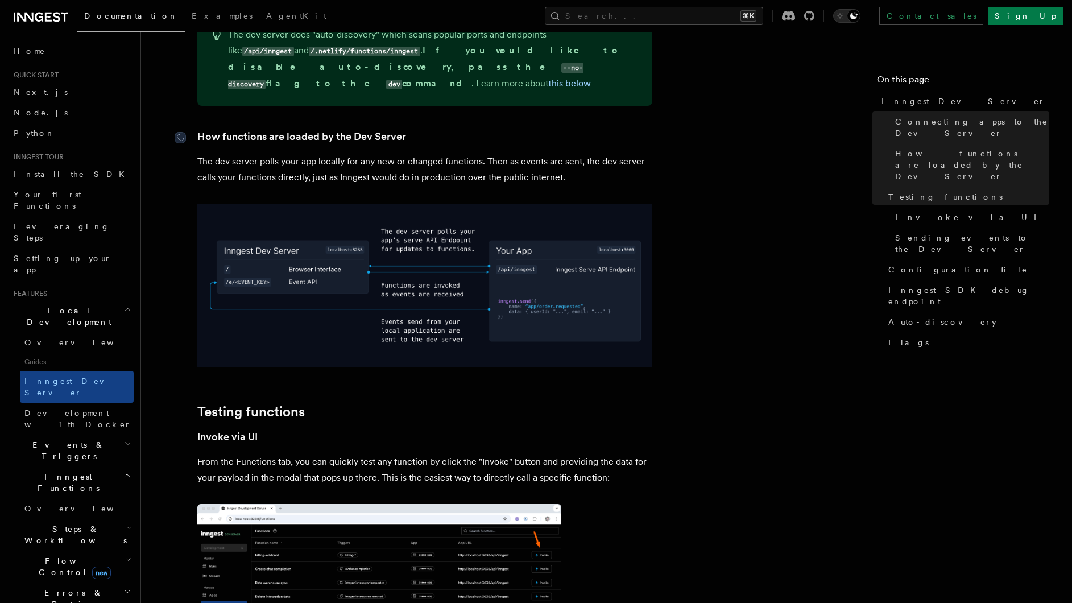
scroll to position [1293, 0]
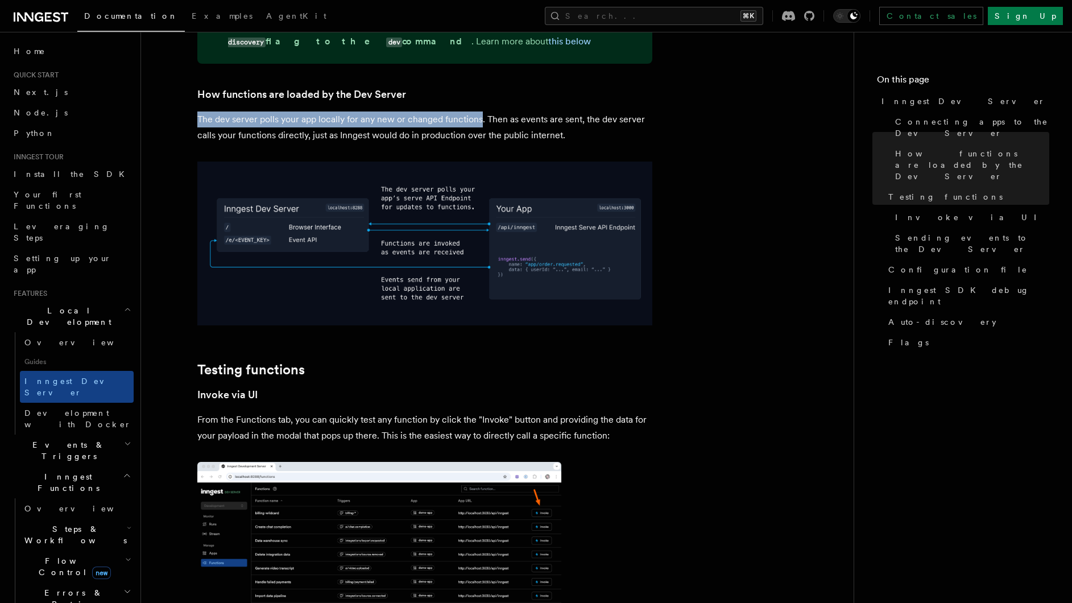
drag, startPoint x: 199, startPoint y: 86, endPoint x: 472, endPoint y: 90, distance: 272.5
click at [477, 111] on p "The dev server polls your app locally for any new or changed functions. Then as…" at bounding box center [424, 127] width 455 height 32
click at [470, 111] on p "The dev server polls your app locally for any new or changed functions. Then as…" at bounding box center [424, 127] width 455 height 32
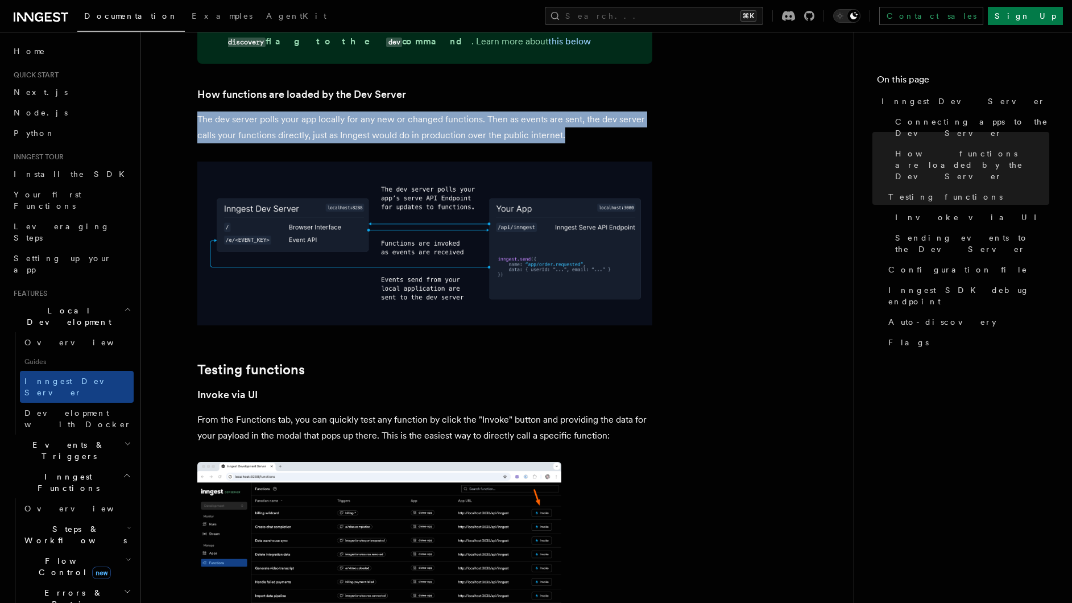
drag, startPoint x: 198, startPoint y: 90, endPoint x: 610, endPoint y: 104, distance: 412.7
click at [610, 111] on p "The dev server polls your app locally for any new or changed functions. Then as…" at bounding box center [424, 127] width 455 height 32
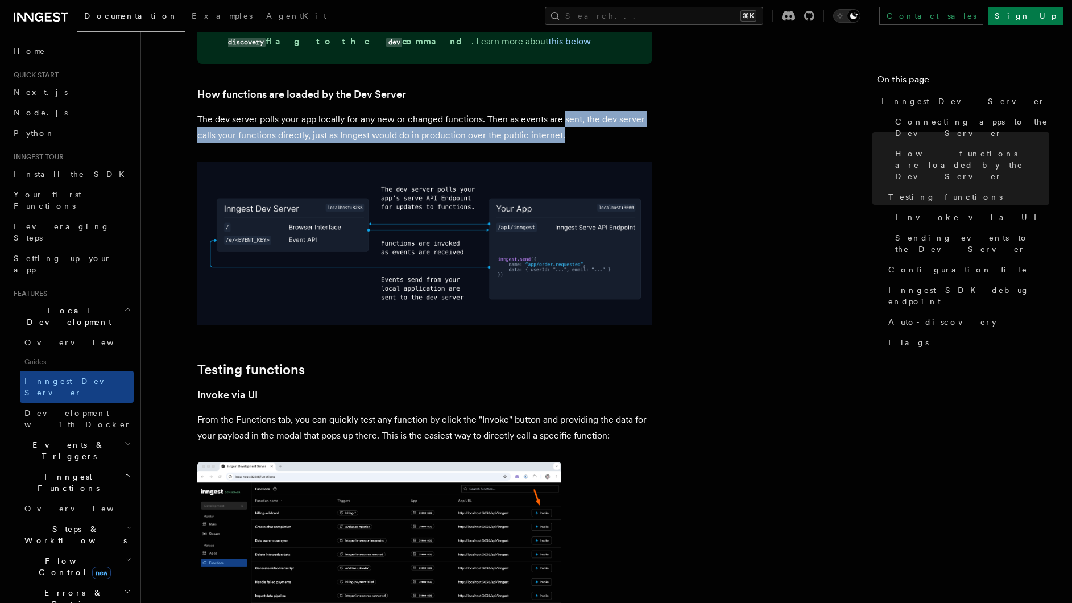
drag, startPoint x: 617, startPoint y: 106, endPoint x: 562, endPoint y: 88, distance: 58.1
click at [563, 111] on p "The dev server polls your app locally for any new or changed functions. Then as…" at bounding box center [424, 127] width 455 height 32
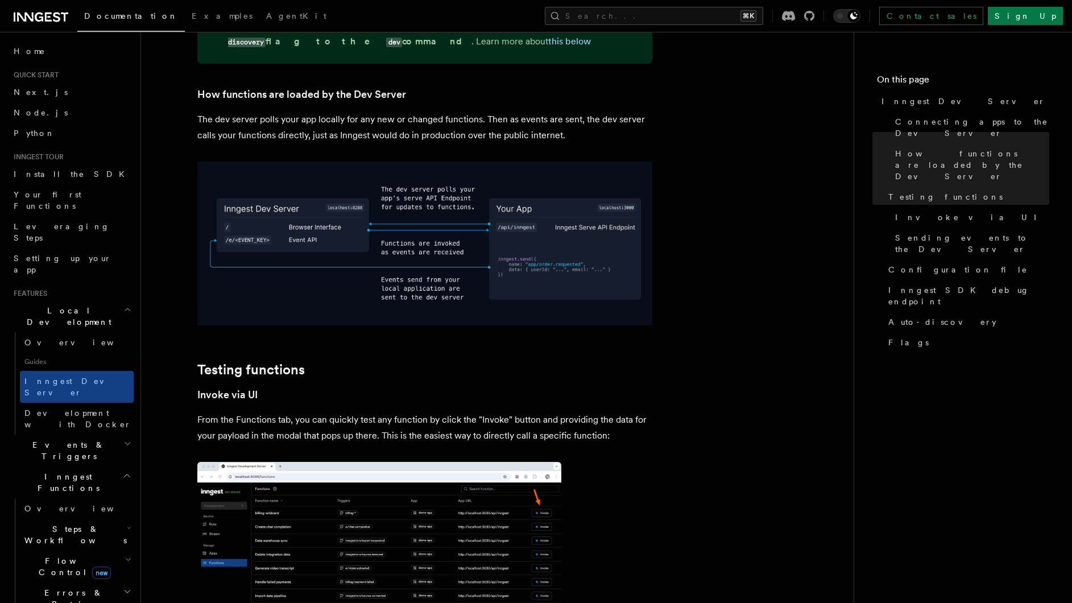
click at [554, 111] on p "The dev server polls your app locally for any new or changed functions. Then as…" at bounding box center [424, 127] width 455 height 32
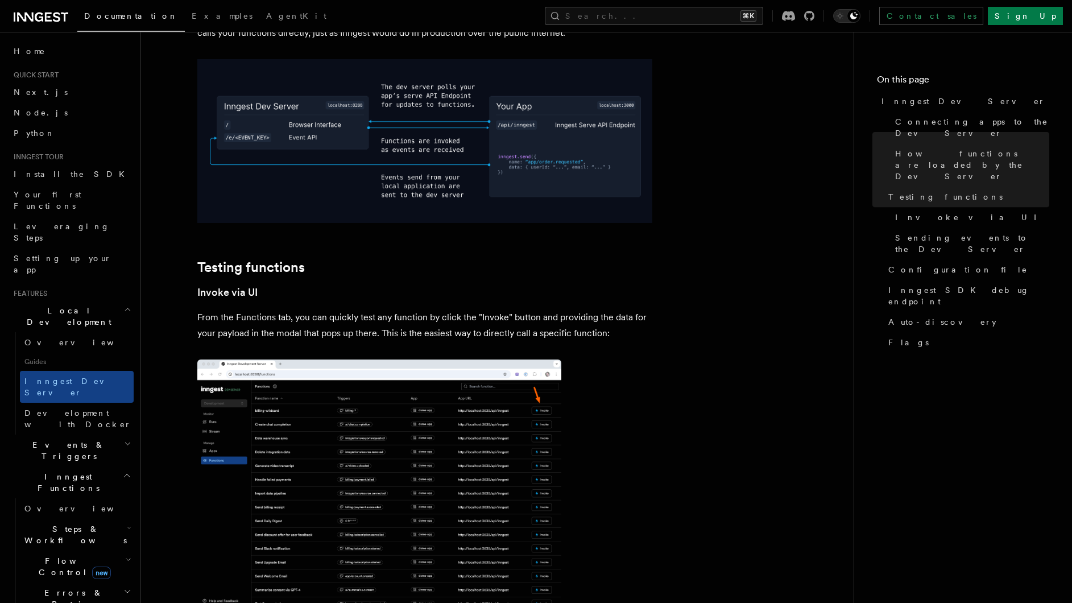
scroll to position [1418, 0]
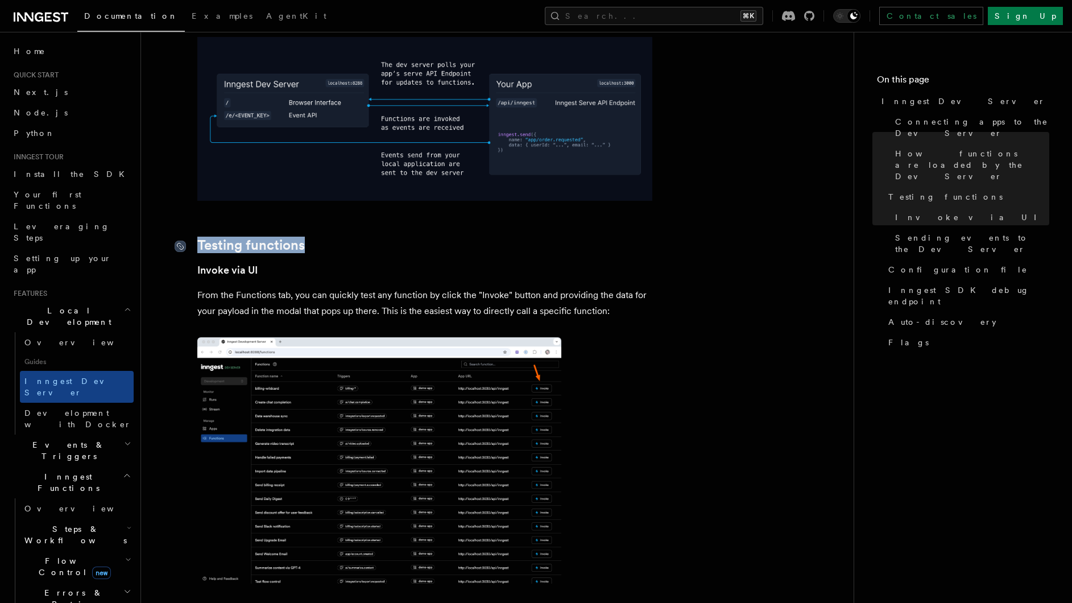
drag, startPoint x: 302, startPoint y: 214, endPoint x: 181, endPoint y: 213, distance: 120.6
click at [197, 237] on h2 "Testing functions" at bounding box center [424, 245] width 455 height 16
click at [276, 262] on h3 "Invoke via UI" at bounding box center [424, 270] width 455 height 16
drag, startPoint x: 280, startPoint y: 242, endPoint x: 191, endPoint y: 240, distance: 89.3
click at [197, 262] on h3 "Invoke via UI" at bounding box center [424, 270] width 455 height 16
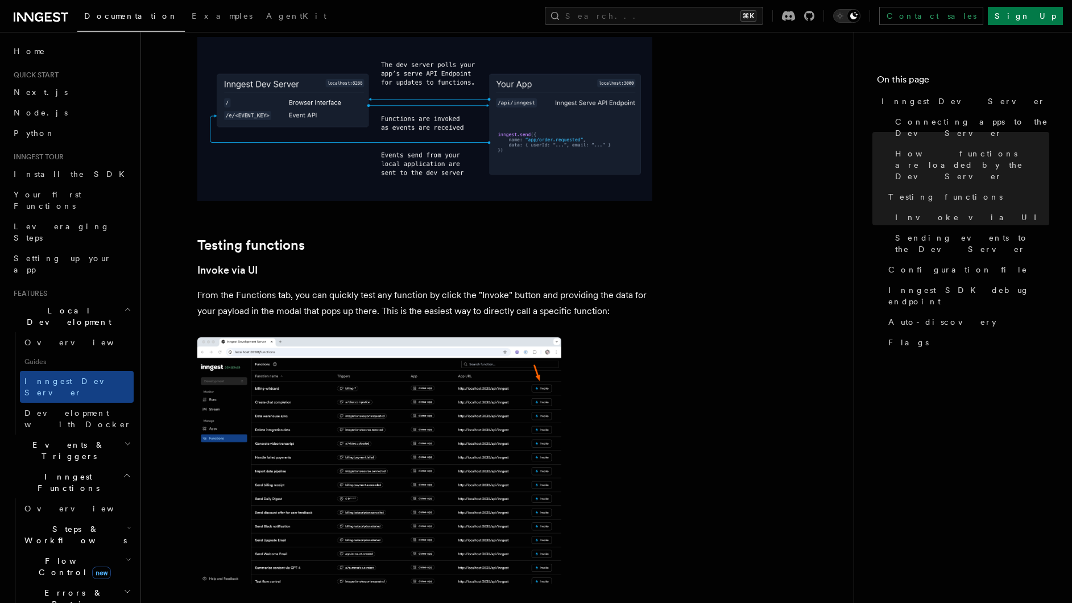
drag, startPoint x: 246, startPoint y: 250, endPoint x: 257, endPoint y: 254, distance: 11.5
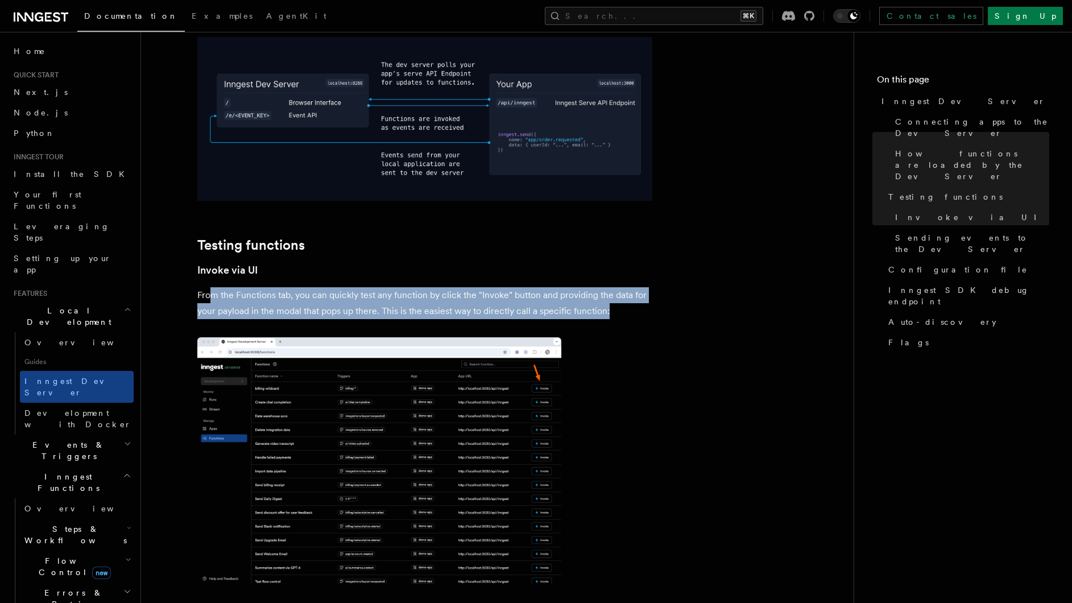
drag, startPoint x: 209, startPoint y: 267, endPoint x: 616, endPoint y: 283, distance: 407.0
click at [614, 287] on p "From the Functions tab, you can quickly test any function by click the "Invoke"…" at bounding box center [424, 303] width 455 height 32
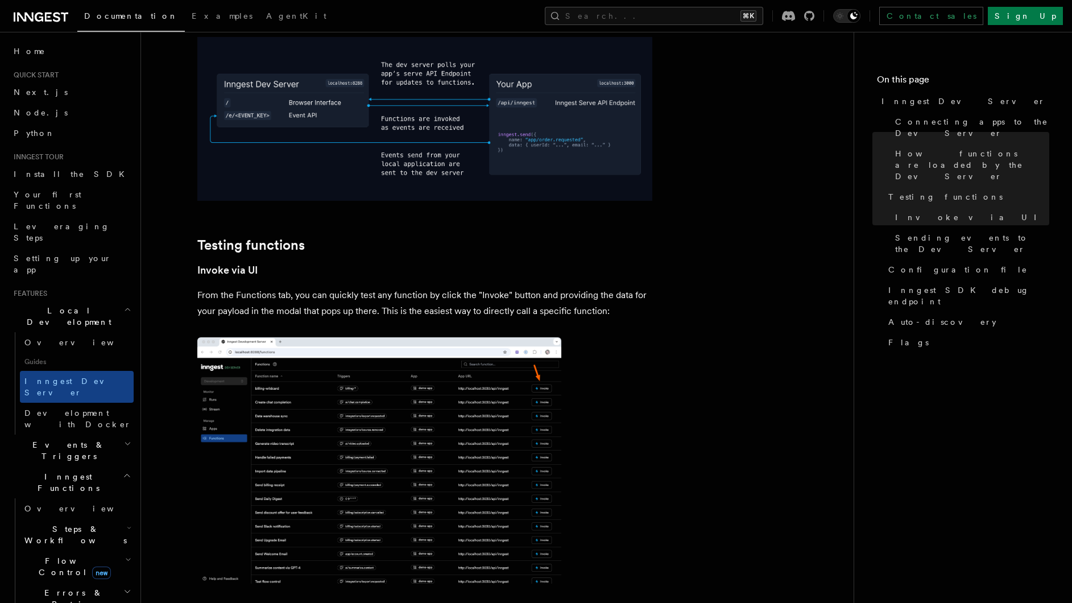
click at [616, 287] on p "From the Functions tab, you can quickly test any function by click the "Invoke"…" at bounding box center [424, 303] width 455 height 32
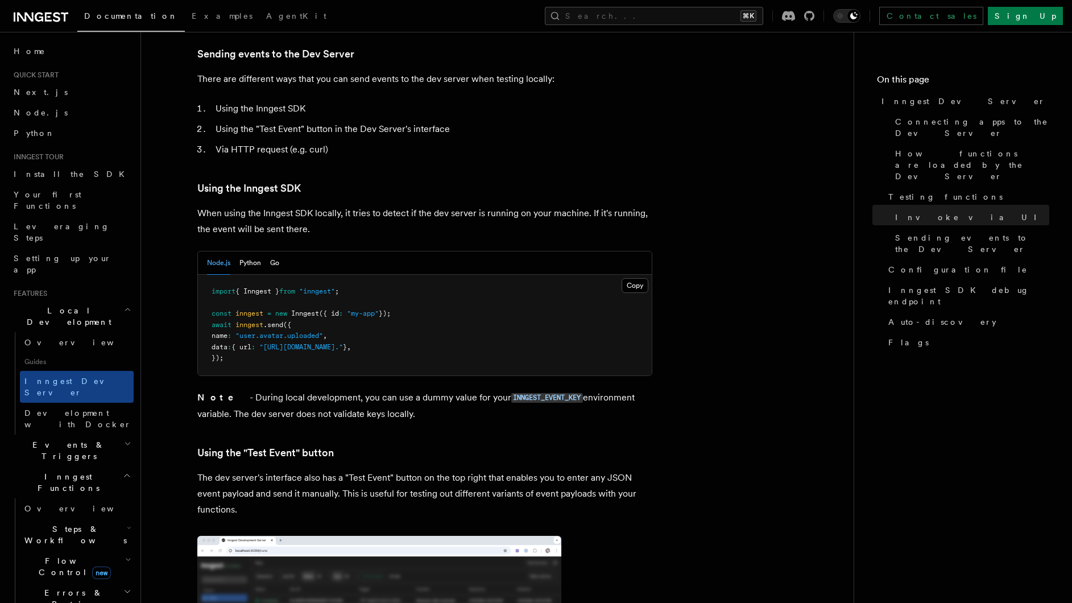
scroll to position [1979, 0]
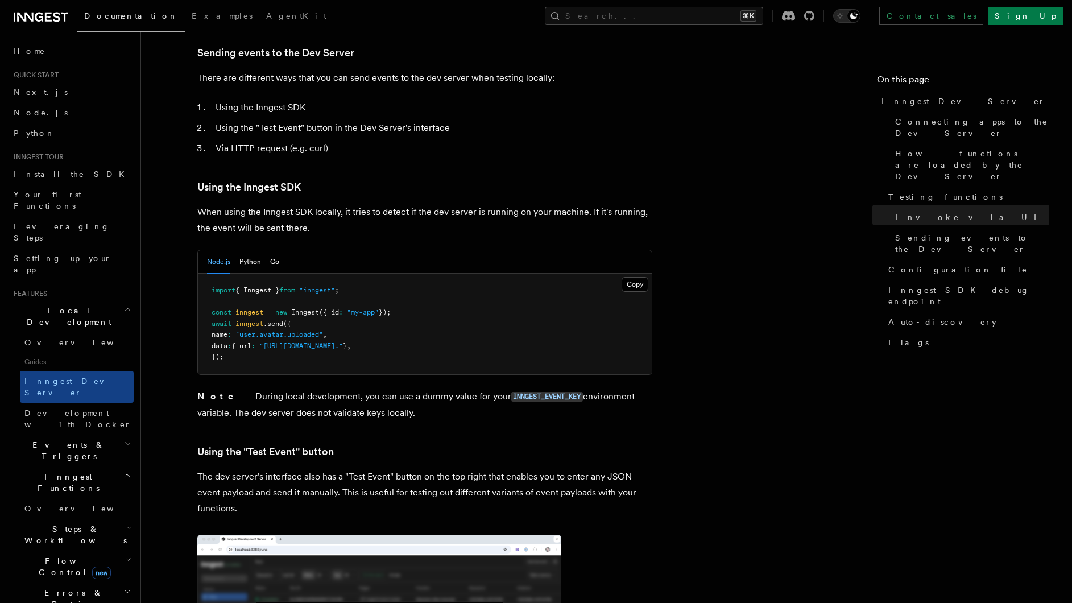
click at [807, 166] on article "Features Local Development Inngest Dev Server The Inngest dev server is an open…" at bounding box center [497, 209] width 676 height 4276
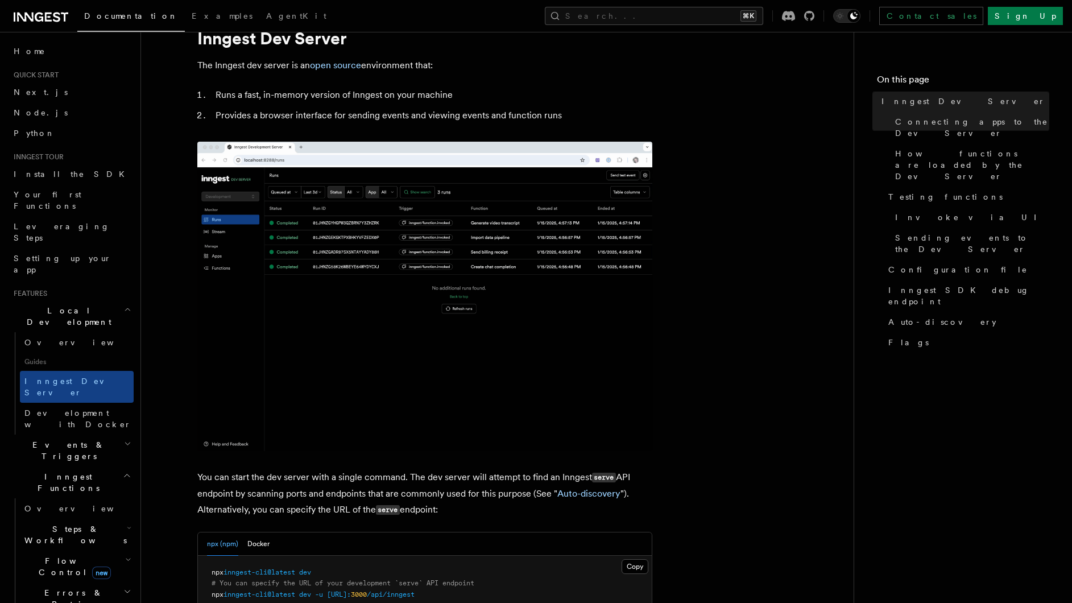
scroll to position [0, 0]
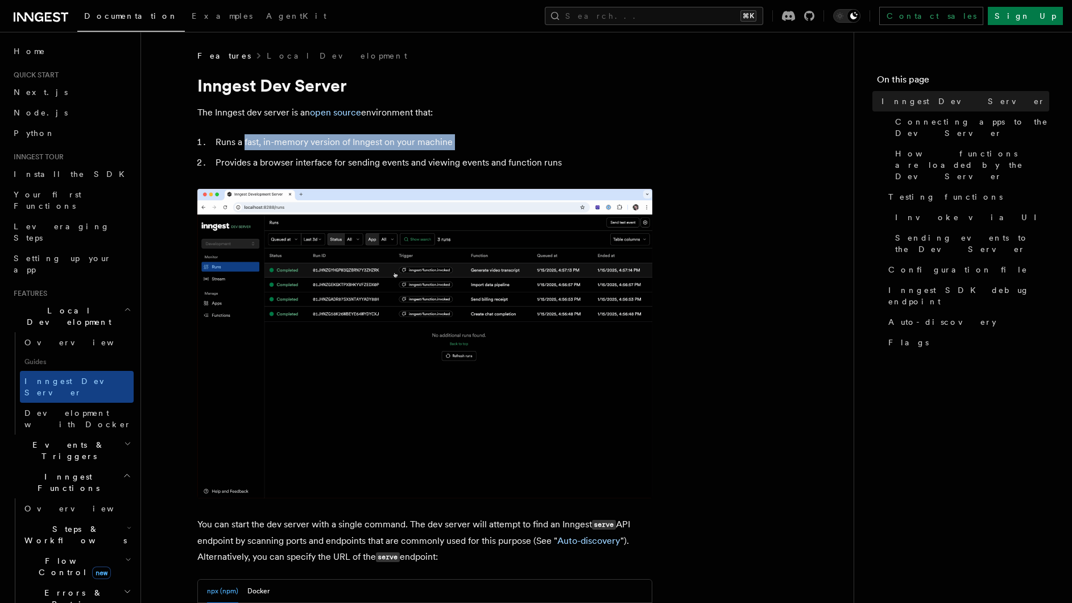
drag, startPoint x: 243, startPoint y: 144, endPoint x: 334, endPoint y: 151, distance: 91.2
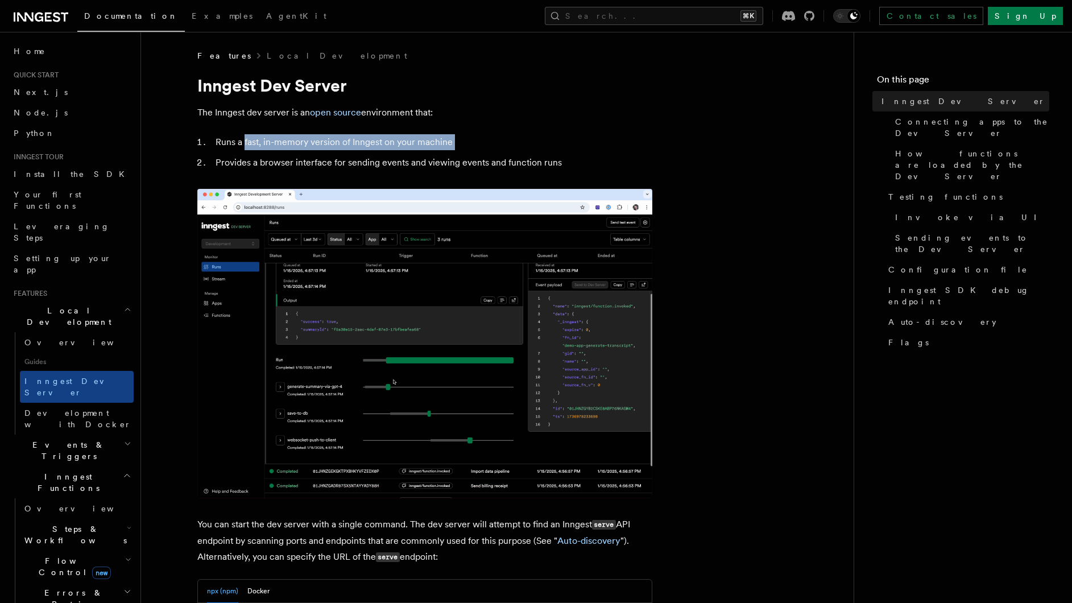
click at [334, 151] on ol "Runs a fast, in-memory version of Inngest on your machine Provides a browser in…" at bounding box center [424, 152] width 455 height 36
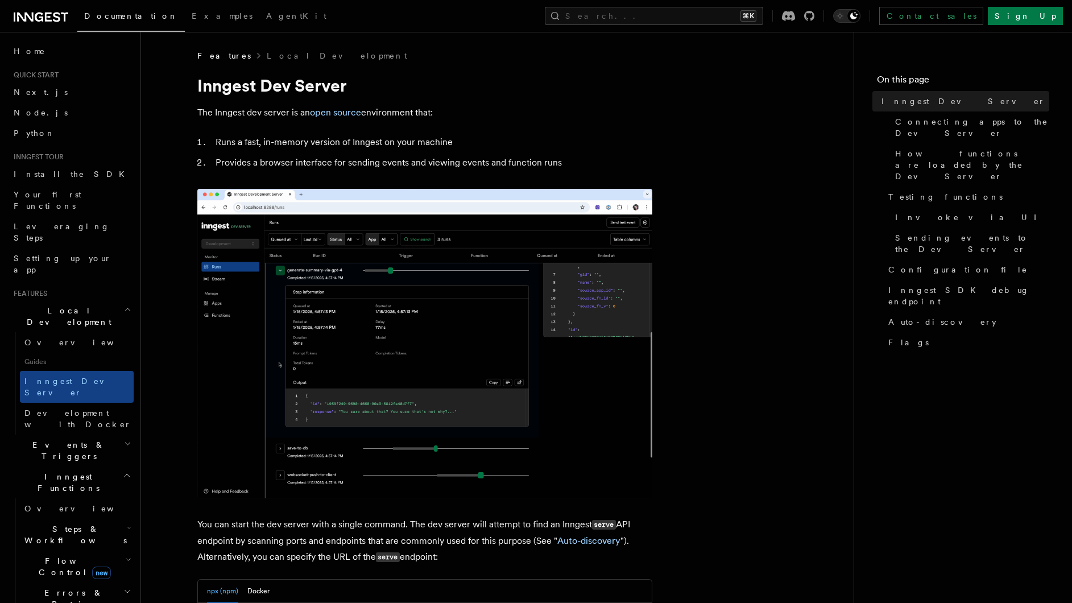
click at [357, 151] on ol "Runs a fast, in-memory version of Inngest on your machine Provides a browser in…" at bounding box center [424, 152] width 455 height 36
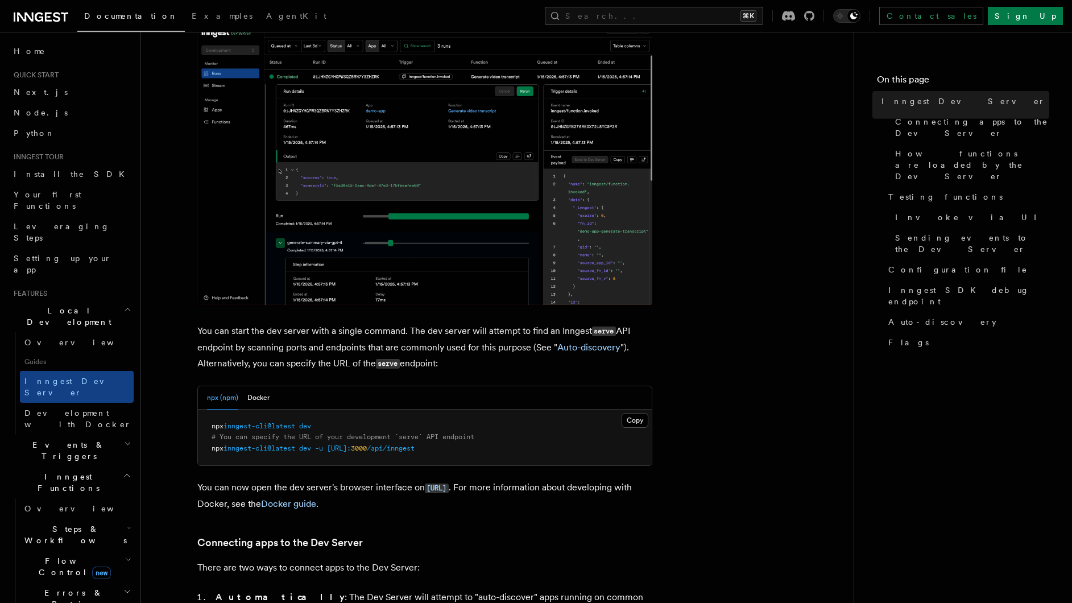
scroll to position [296, 0]
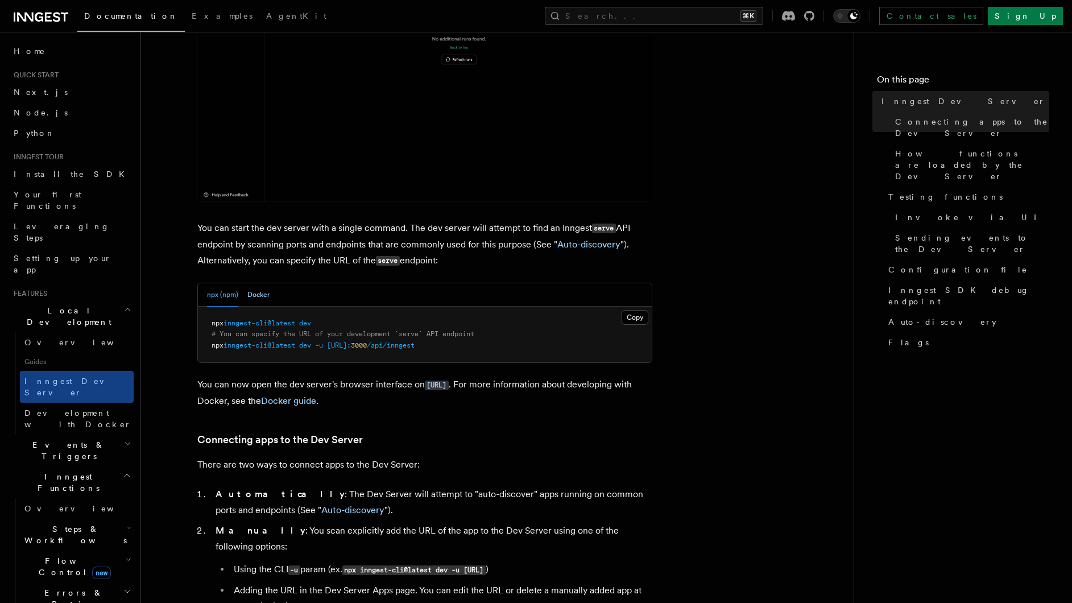
click at [259, 295] on button "Docker" at bounding box center [258, 294] width 22 height 23
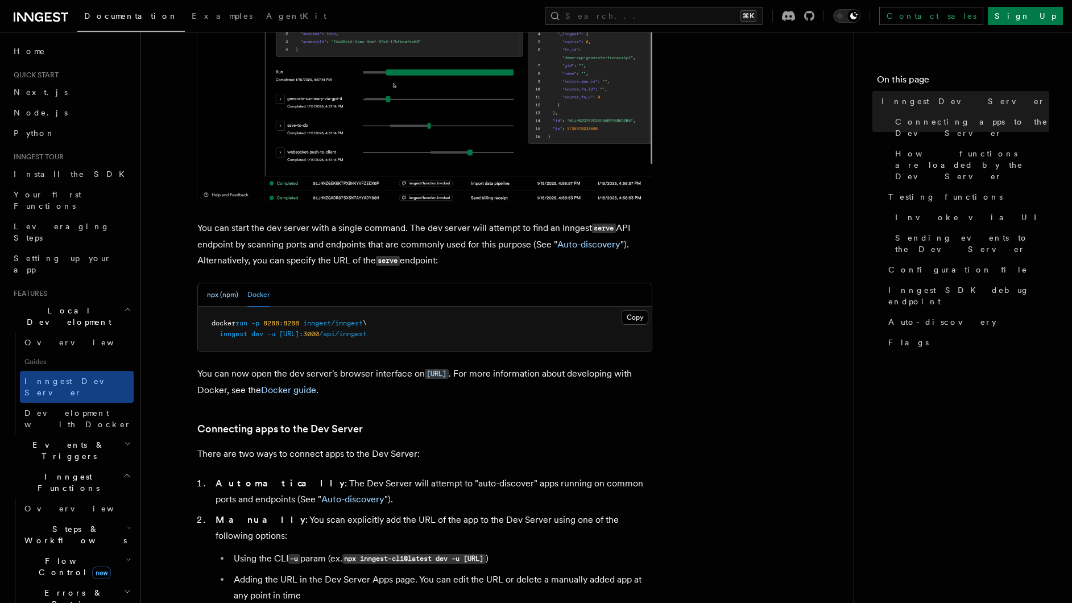
click at [232, 295] on button "npx (npm)" at bounding box center [222, 294] width 31 height 23
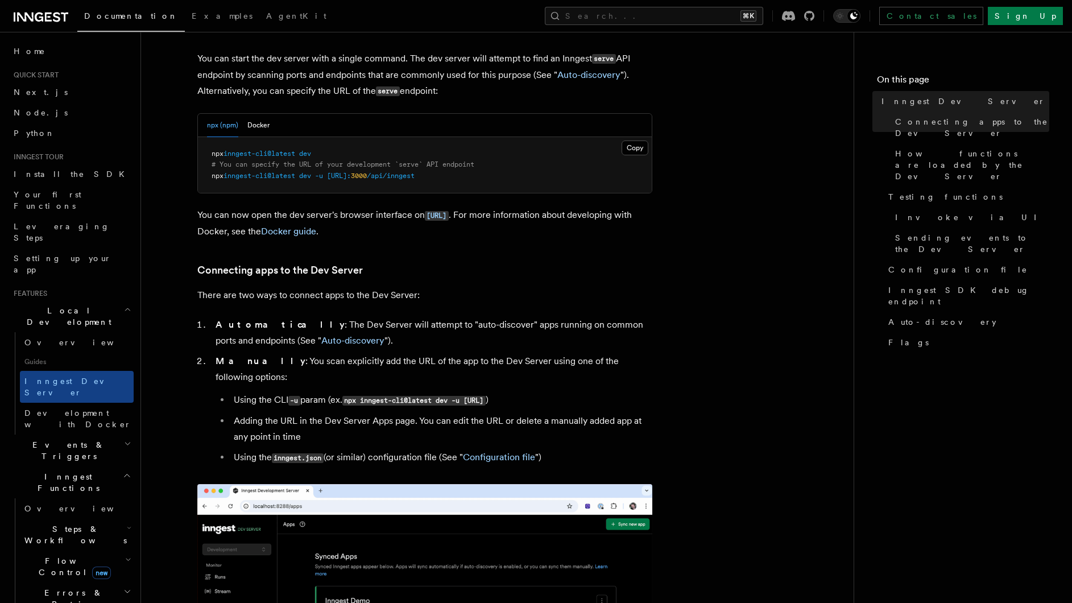
scroll to position [477, 0]
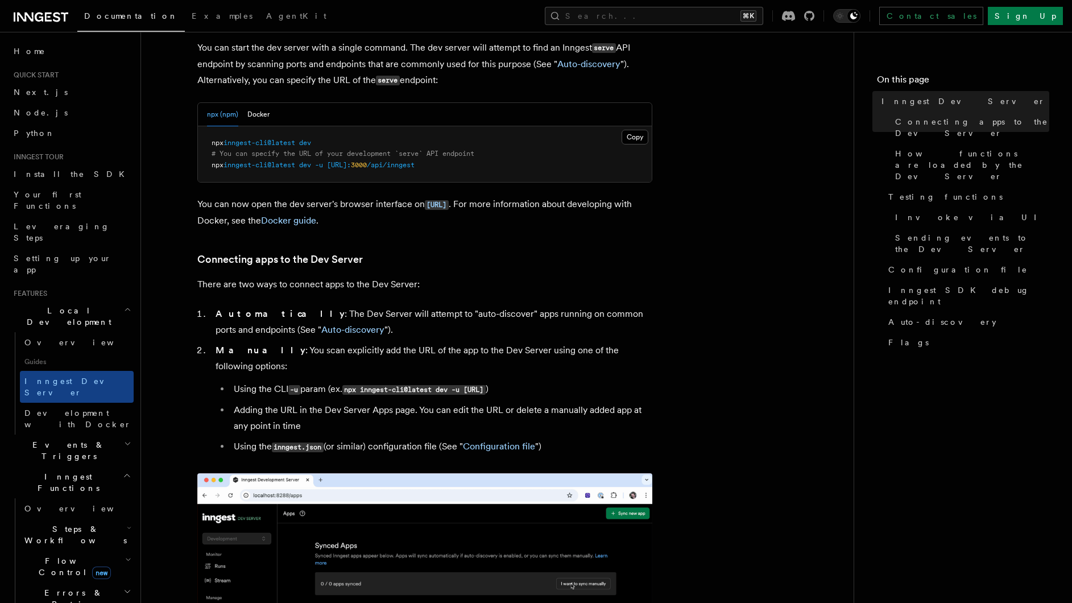
drag, startPoint x: 613, startPoint y: 350, endPoint x: 246, endPoint y: 357, distance: 367.0
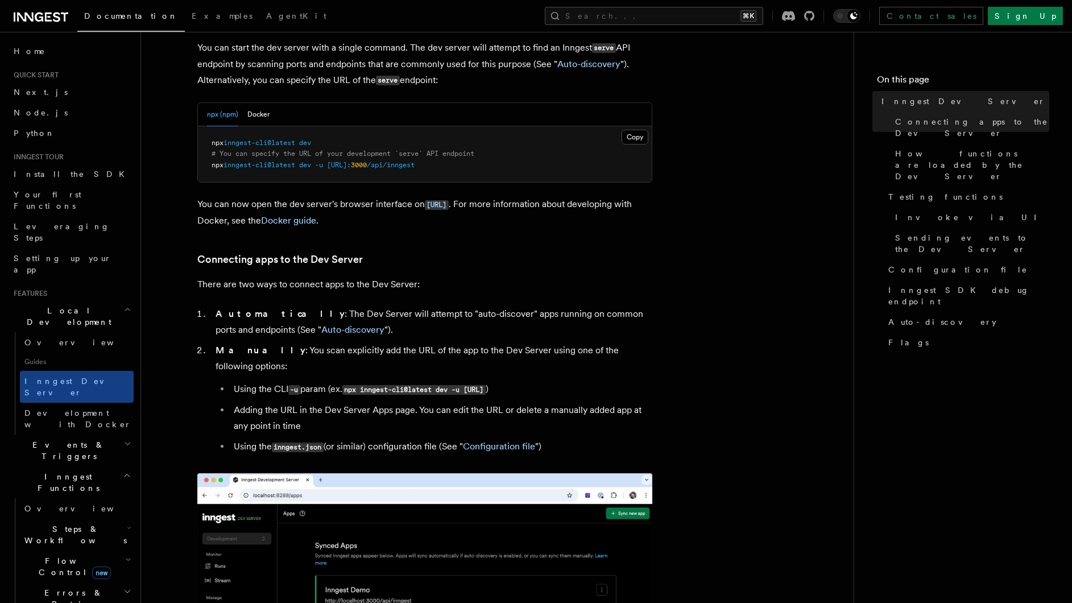
click at [261, 353] on li "Manually : You scan explicitly add the URL of the app to the Dev Server using o…" at bounding box center [432, 398] width 440 height 113
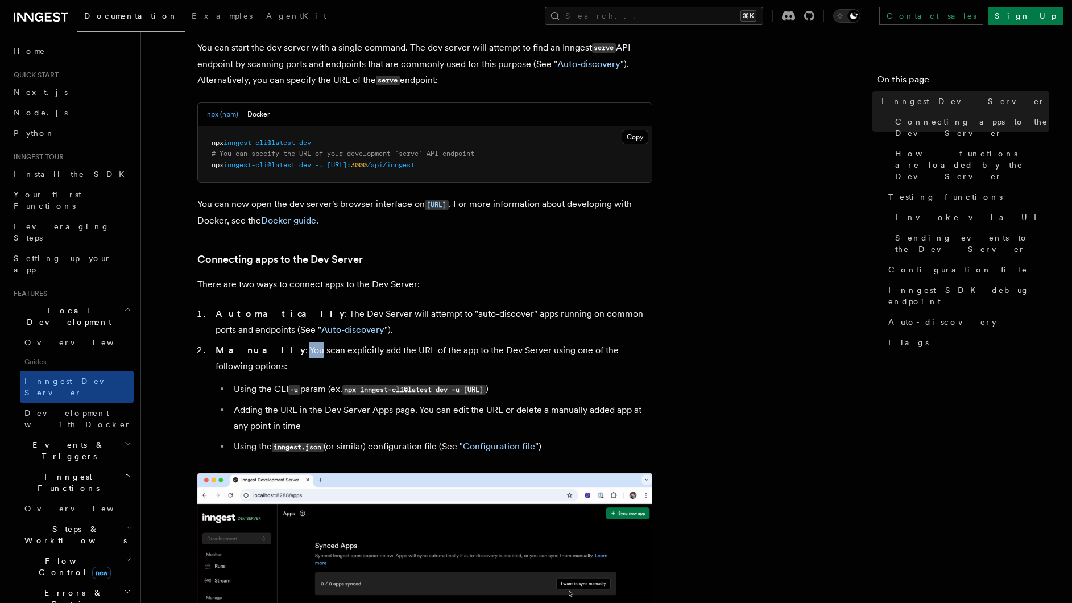
click at [261, 353] on li "Manually : You scan explicitly add the URL of the app to the Dev Server using o…" at bounding box center [432, 398] width 440 height 113
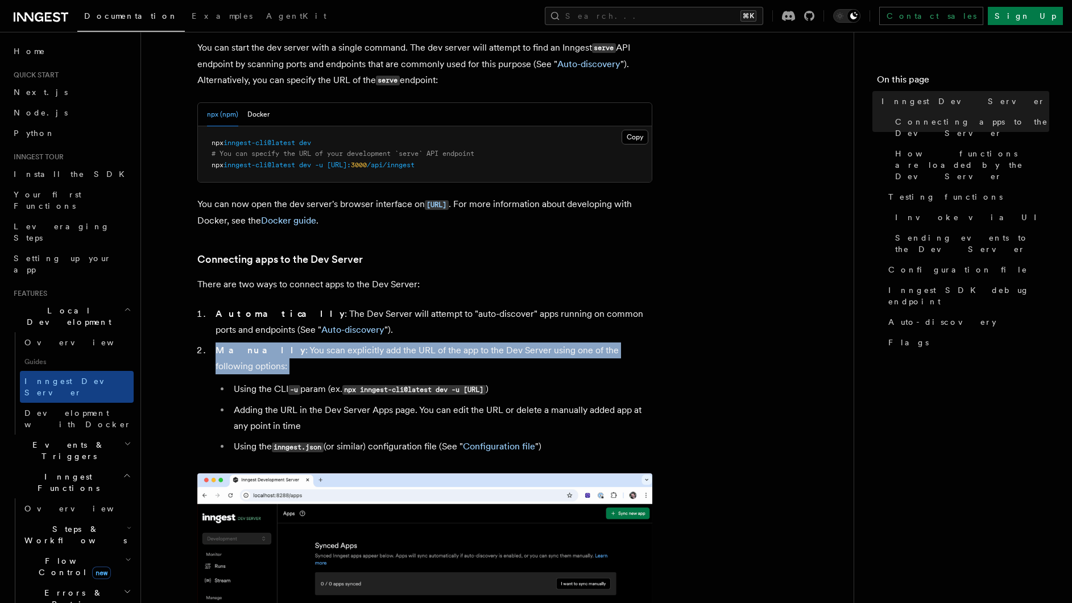
click at [261, 353] on li "Manually : You scan explicitly add the URL of the app to the Dev Server using o…" at bounding box center [432, 398] width 440 height 113
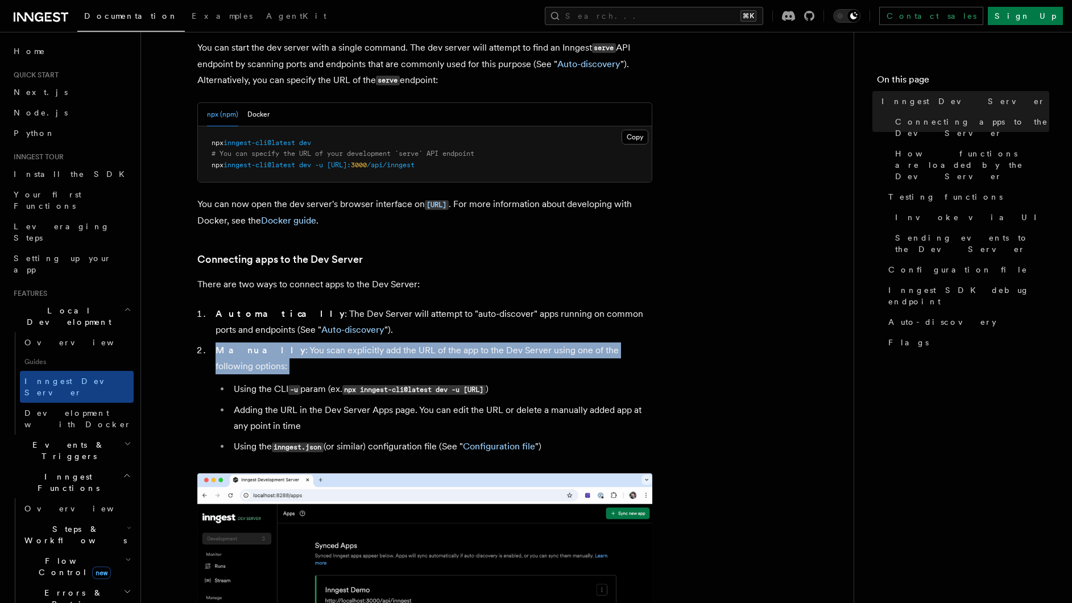
click at [318, 361] on li "Manually : You scan explicitly add the URL of the app to the Dev Server using o…" at bounding box center [432, 398] width 440 height 113
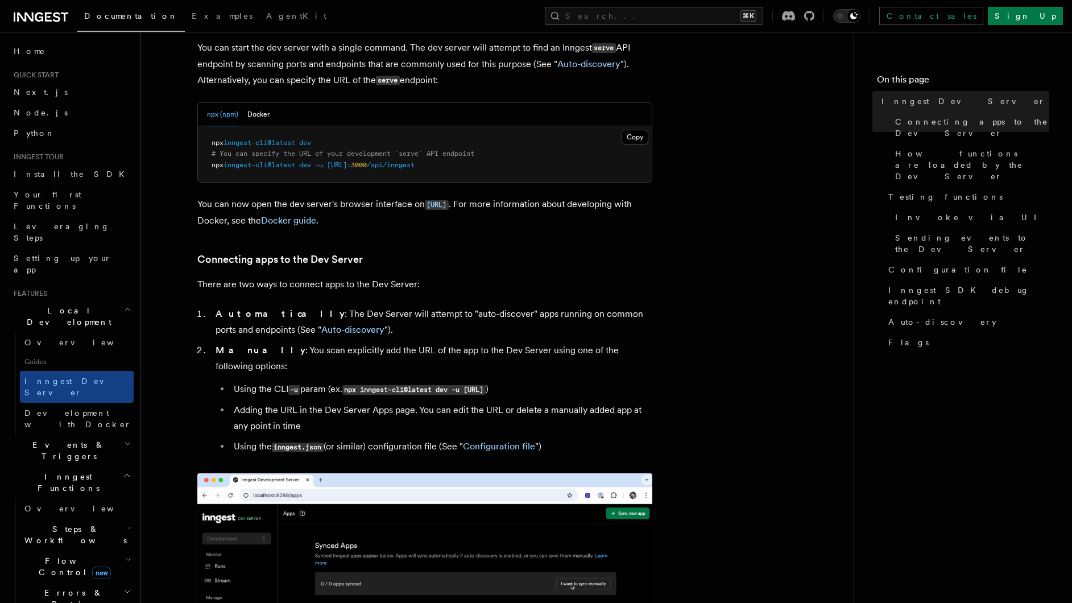
click at [550, 267] on h3 "Connecting apps to the Dev Server" at bounding box center [424, 259] width 455 height 16
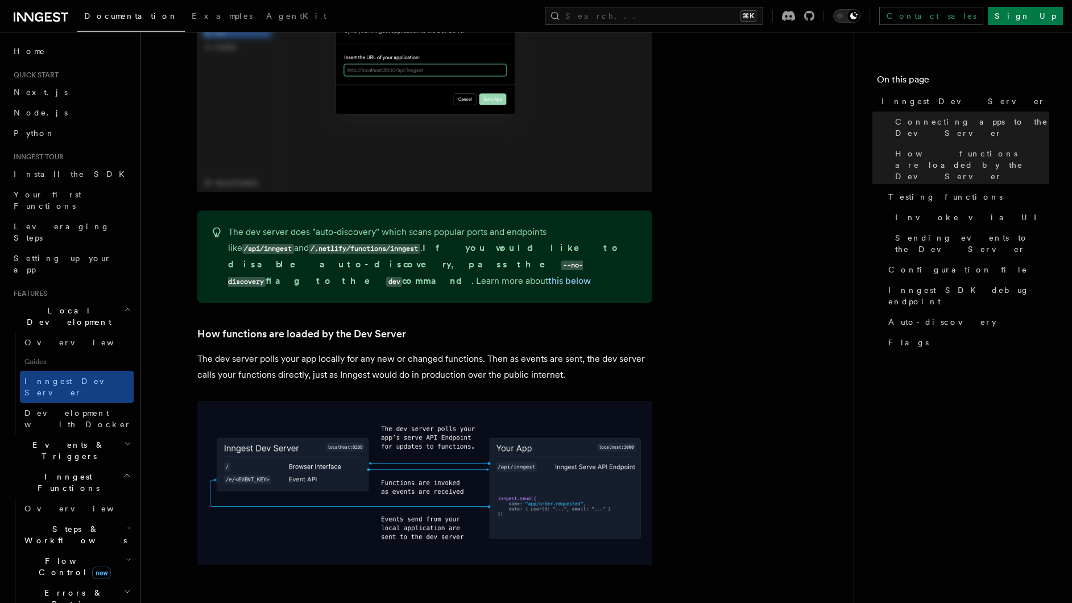
scroll to position [1062, 0]
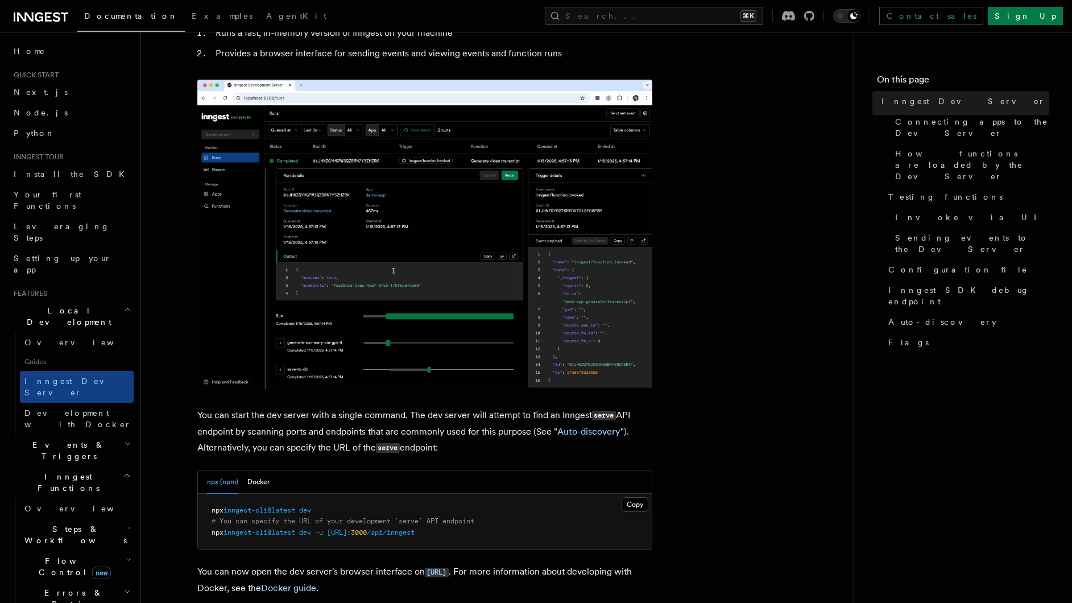
scroll to position [270, 0]
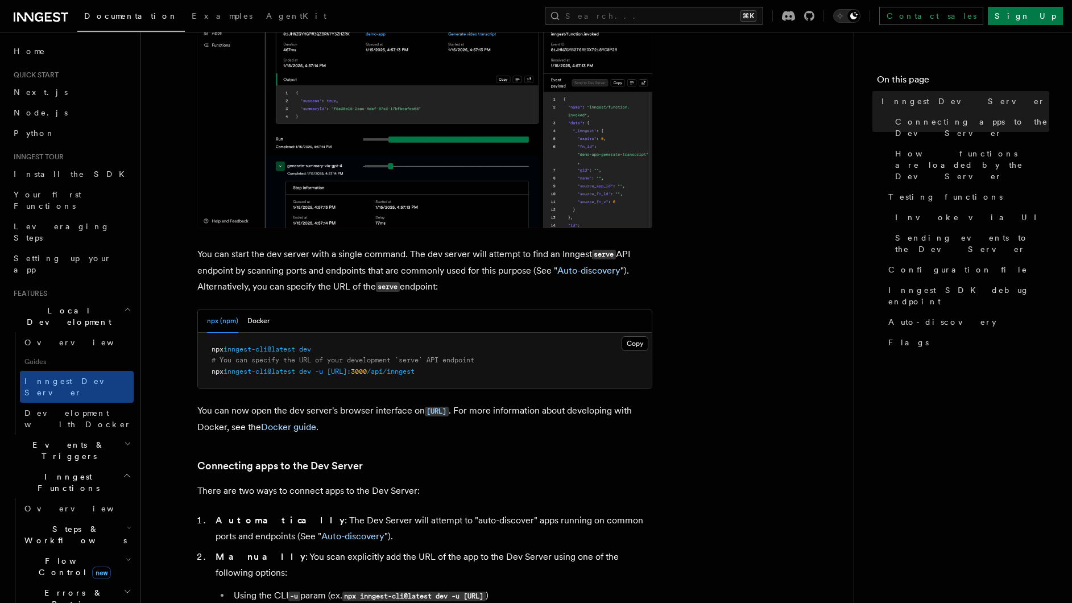
click at [488, 279] on p "You can start the dev server with a single command. The dev server will attempt…" at bounding box center [424, 270] width 455 height 49
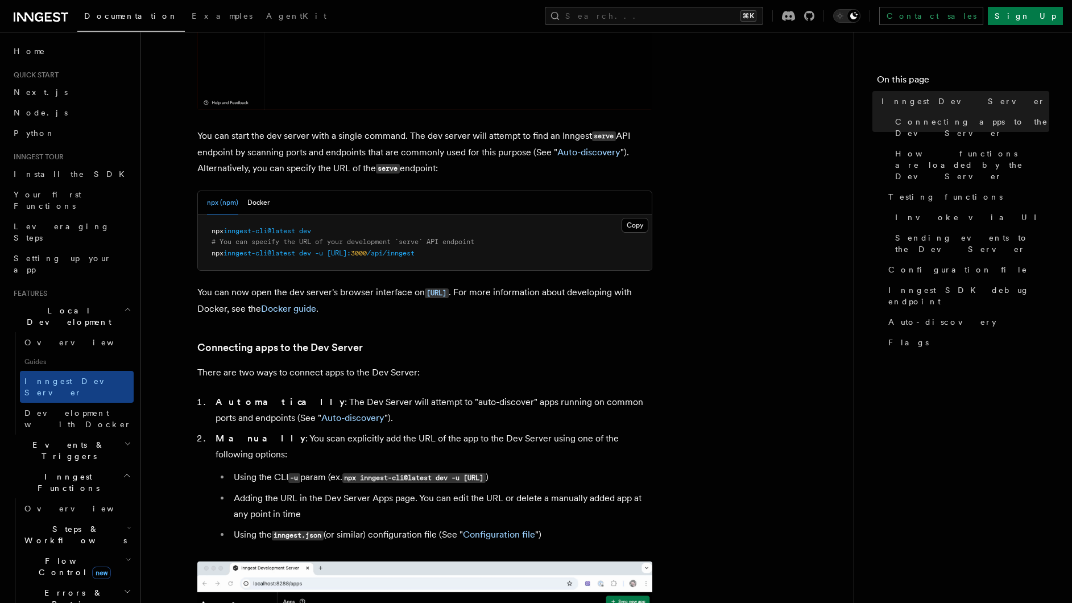
scroll to position [394, 0]
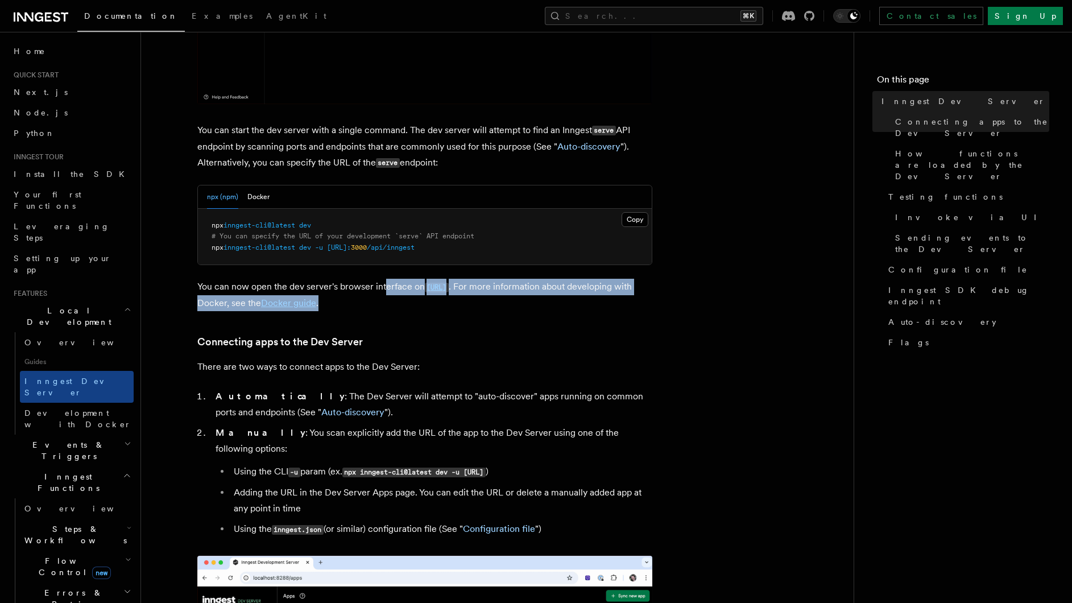
drag, startPoint x: 398, startPoint y: 307, endPoint x: 386, endPoint y: 288, distance: 23.0
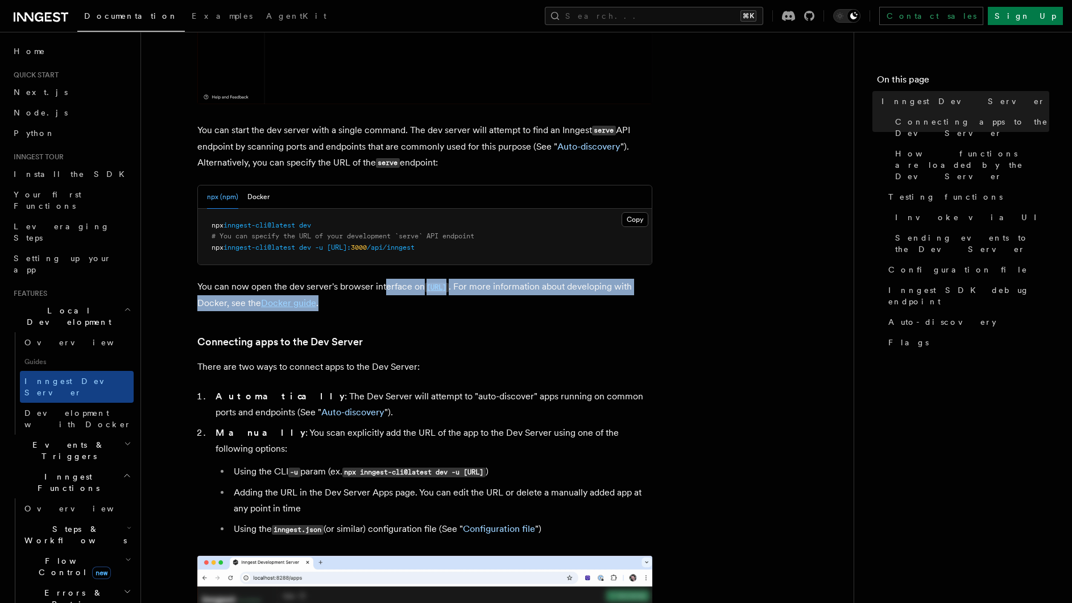
click at [386, 288] on p "You can now open the dev server's browser interface on http://localhost:8288 . …" at bounding box center [424, 295] width 455 height 32
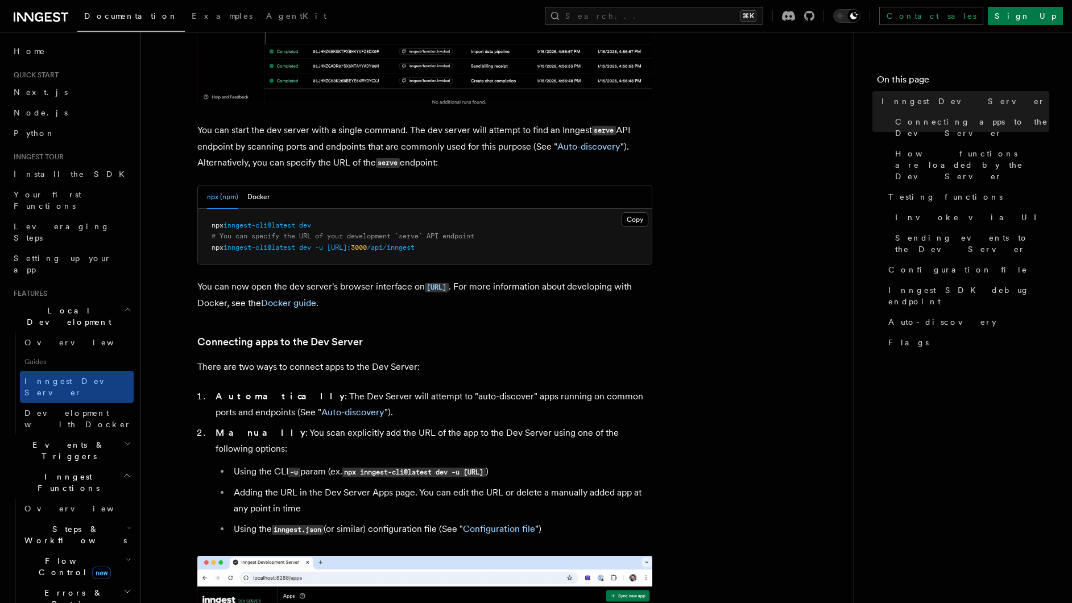
click at [387, 300] on p "You can now open the dev server's browser interface on http://localhost:8288 . …" at bounding box center [424, 295] width 455 height 32
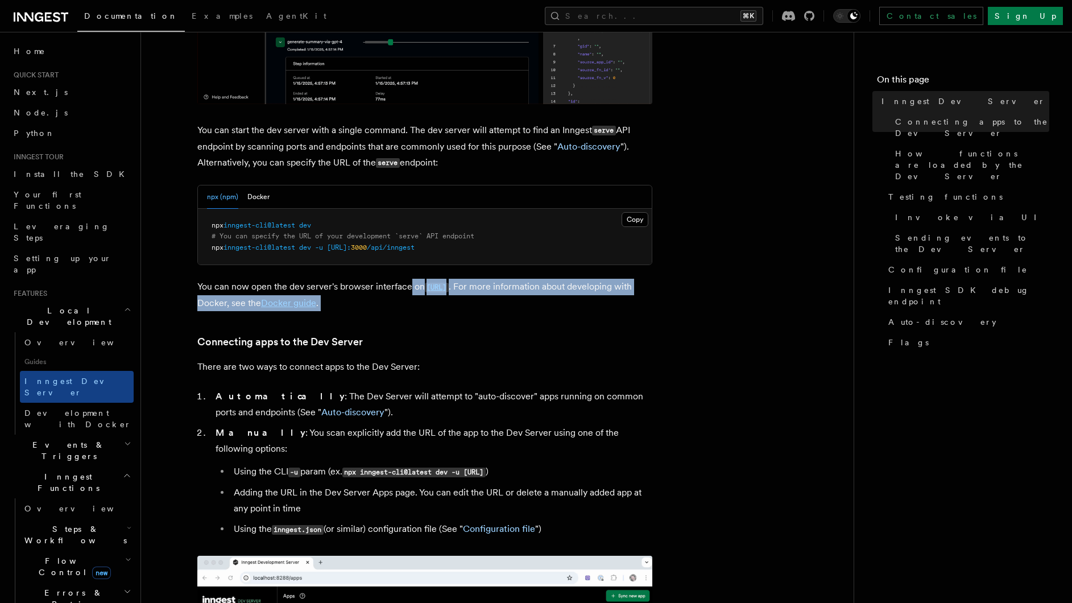
drag, startPoint x: 387, startPoint y: 300, endPoint x: 409, endPoint y: 286, distance: 26.2
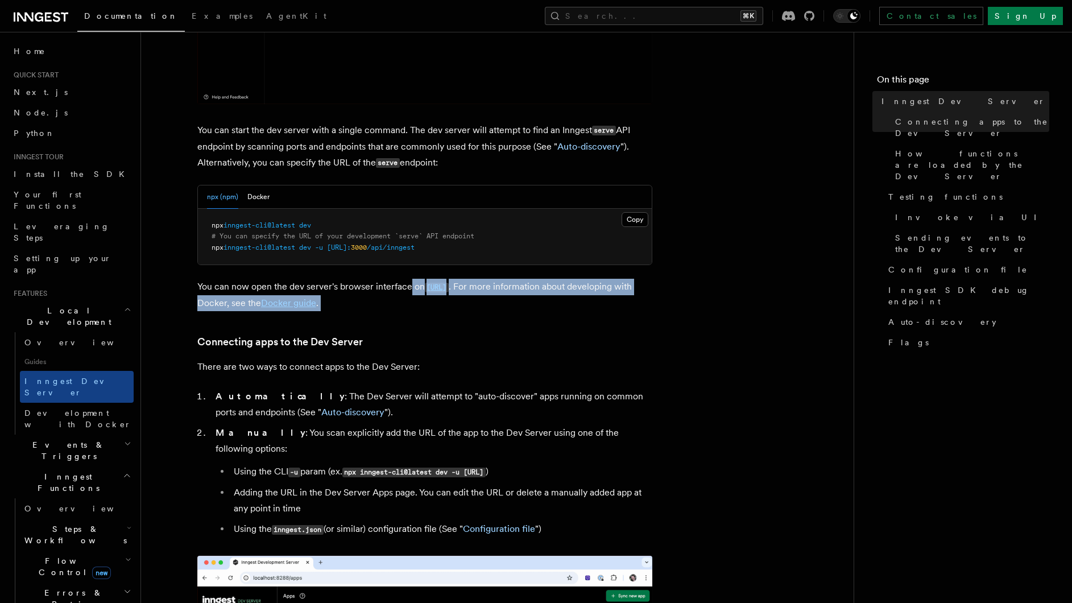
click at [409, 286] on p "You can now open the dev server's browser interface on http://localhost:8288 . …" at bounding box center [424, 295] width 455 height 32
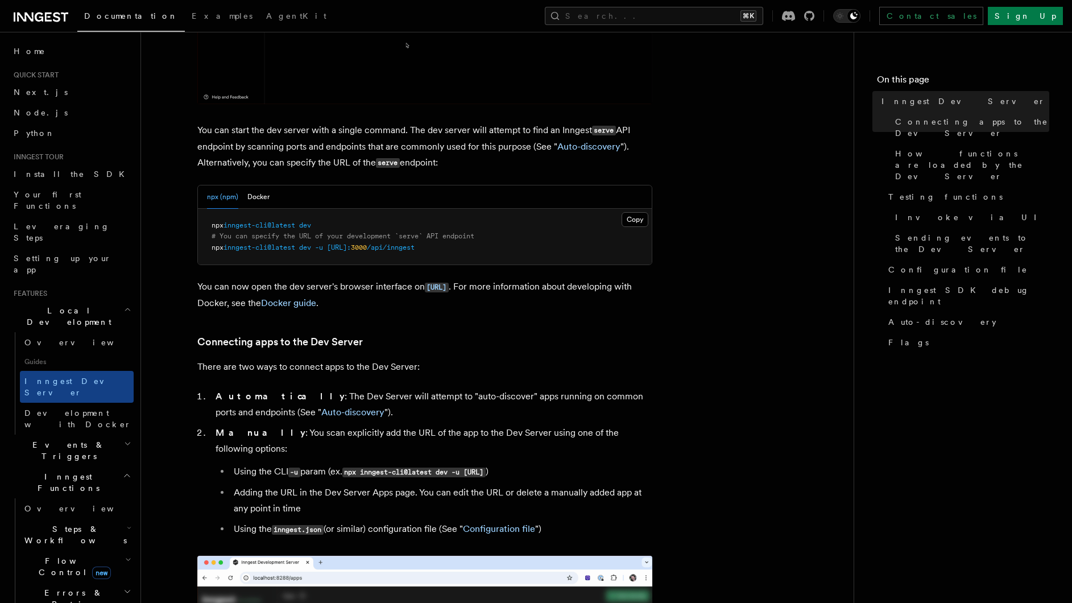
click at [391, 288] on p "You can now open the dev server's browser interface on http://localhost:8288 . …" at bounding box center [424, 295] width 455 height 32
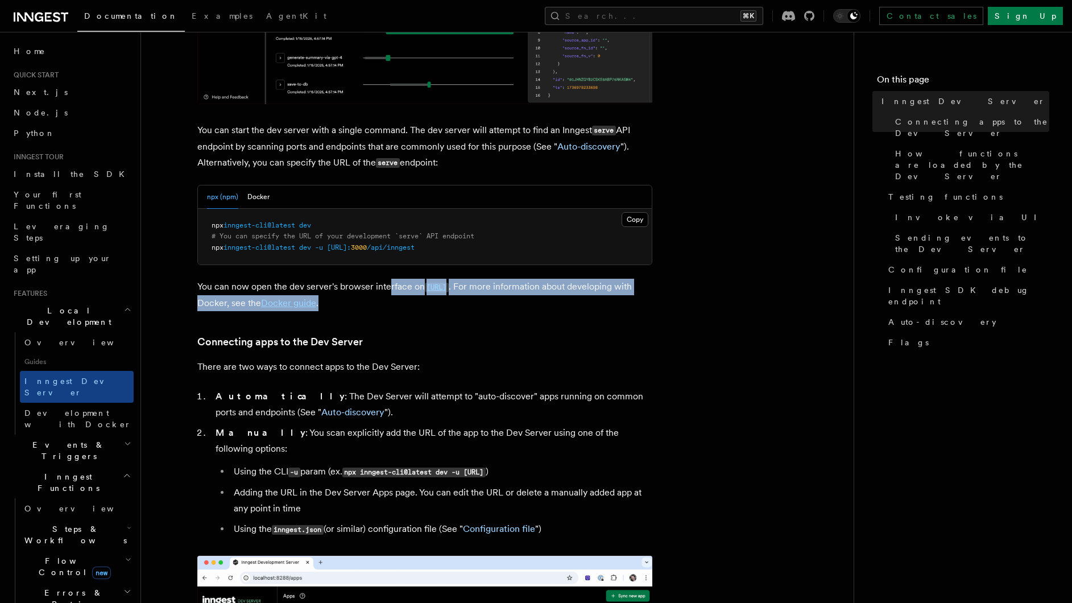
drag, startPoint x: 389, startPoint y: 286, endPoint x: 385, endPoint y: 304, distance: 18.5
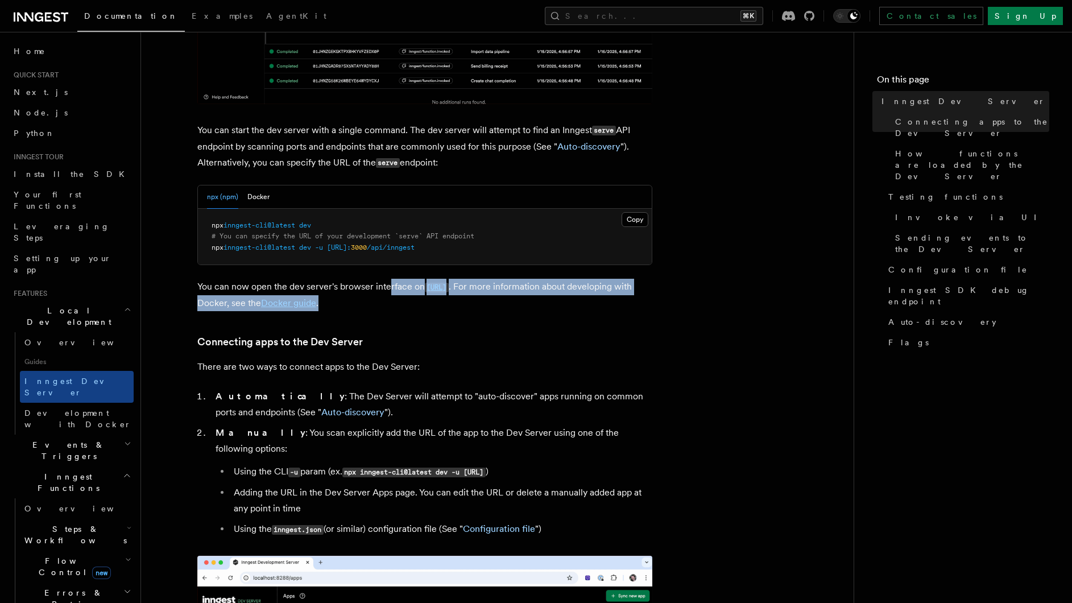
click at [385, 302] on p "You can now open the dev server's browser interface on http://localhost:8288 . …" at bounding box center [424, 295] width 455 height 32
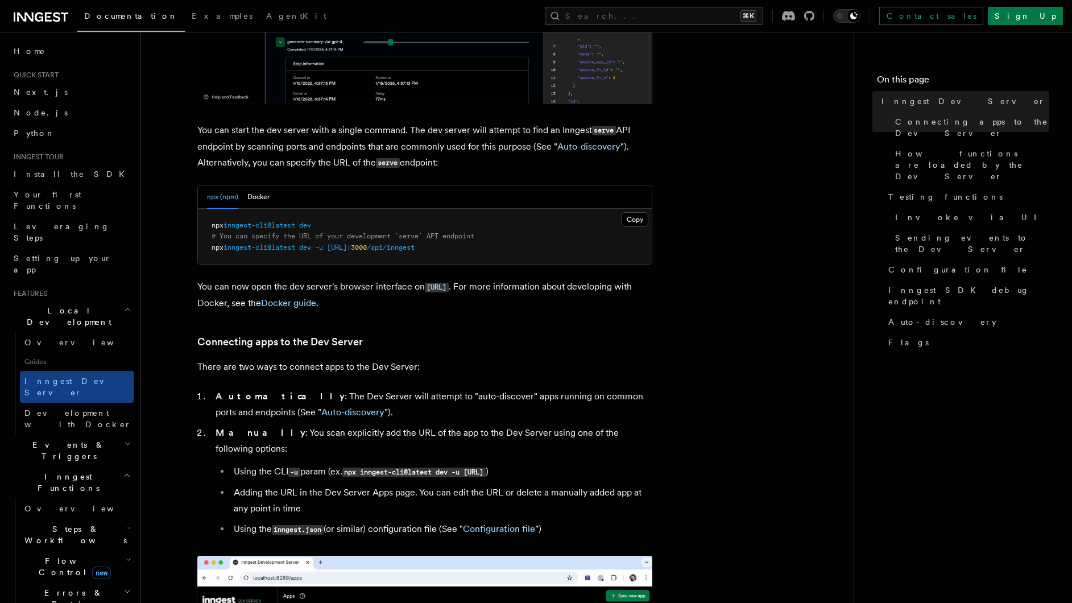
click at [380, 290] on p "You can now open the dev server's browser interface on http://localhost:8288 . …" at bounding box center [424, 295] width 455 height 32
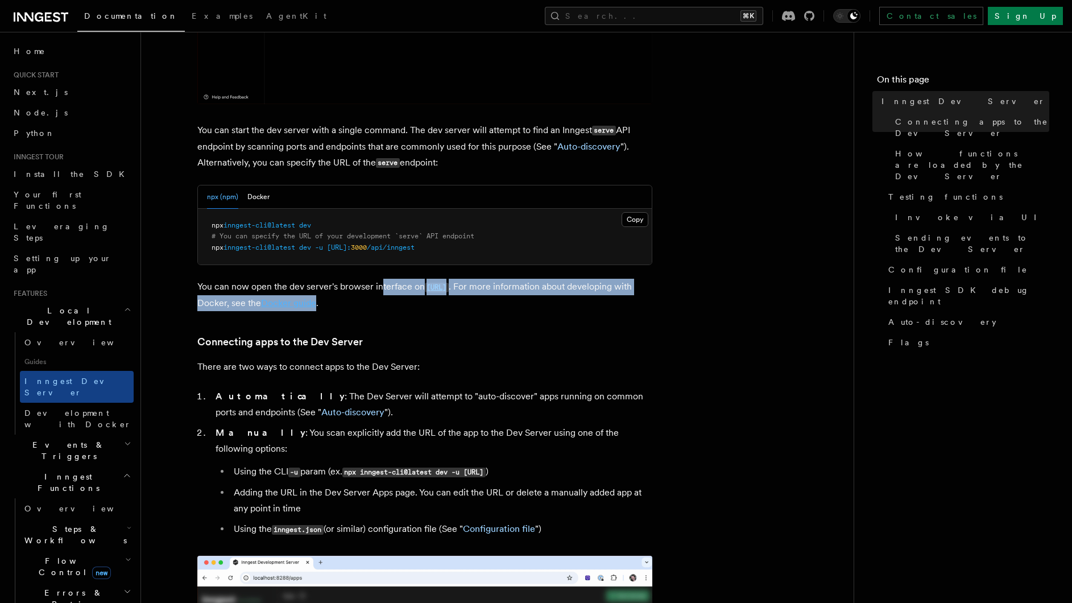
drag, startPoint x: 380, startPoint y: 286, endPoint x: 382, endPoint y: 304, distance: 18.9
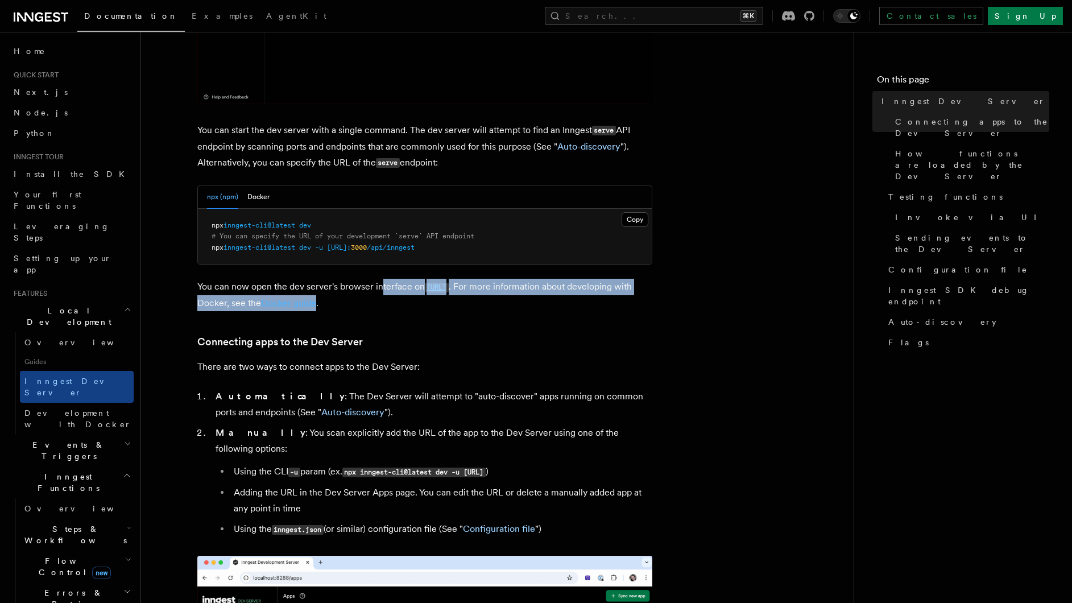
click at [382, 304] on p "You can now open the dev server's browser interface on http://localhost:8288 . …" at bounding box center [424, 295] width 455 height 32
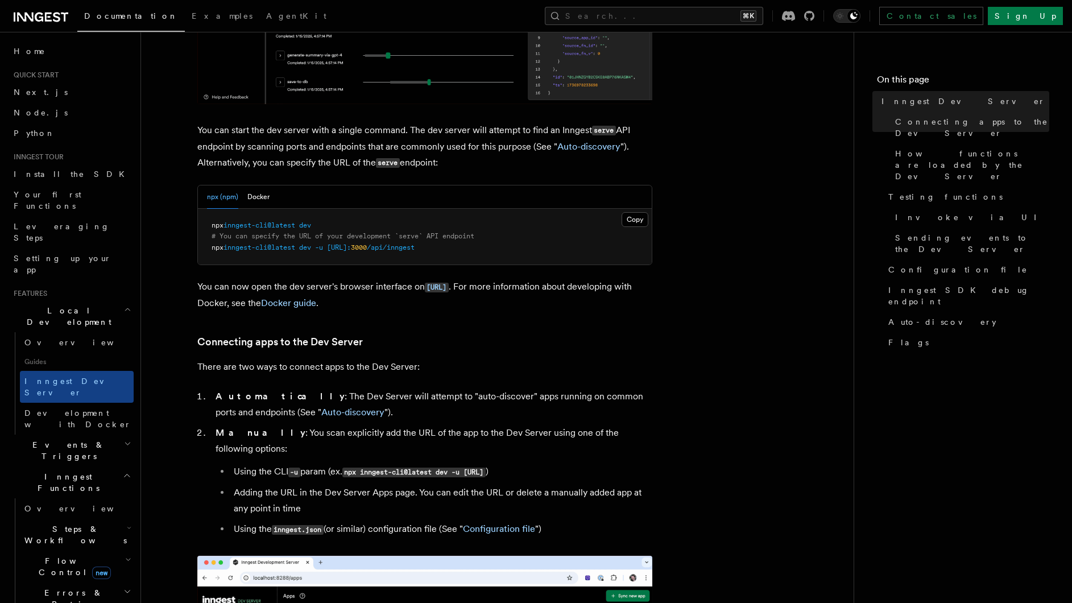
click at [411, 305] on p "You can now open the dev server's browser interface on http://localhost:8288 . …" at bounding box center [424, 295] width 455 height 32
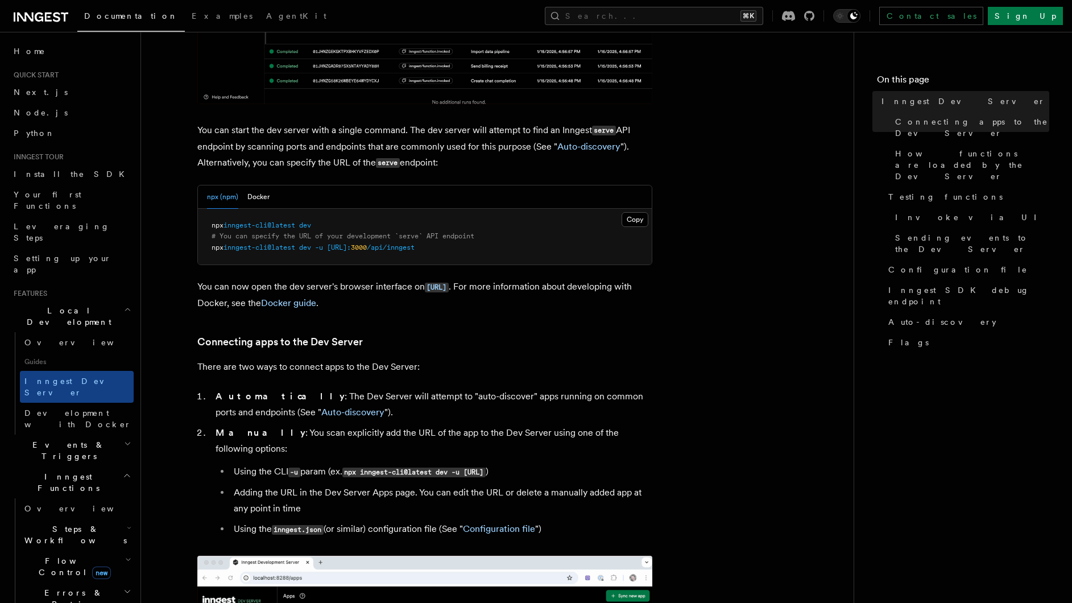
drag, startPoint x: 460, startPoint y: 166, endPoint x: 192, endPoint y: 131, distance: 269.6
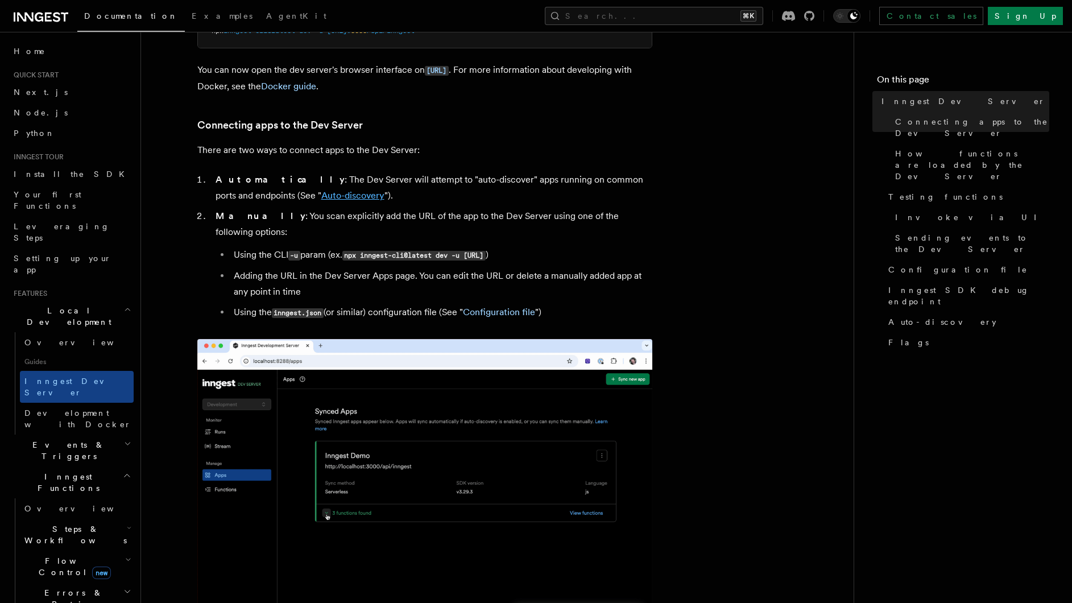
scroll to position [612, 0]
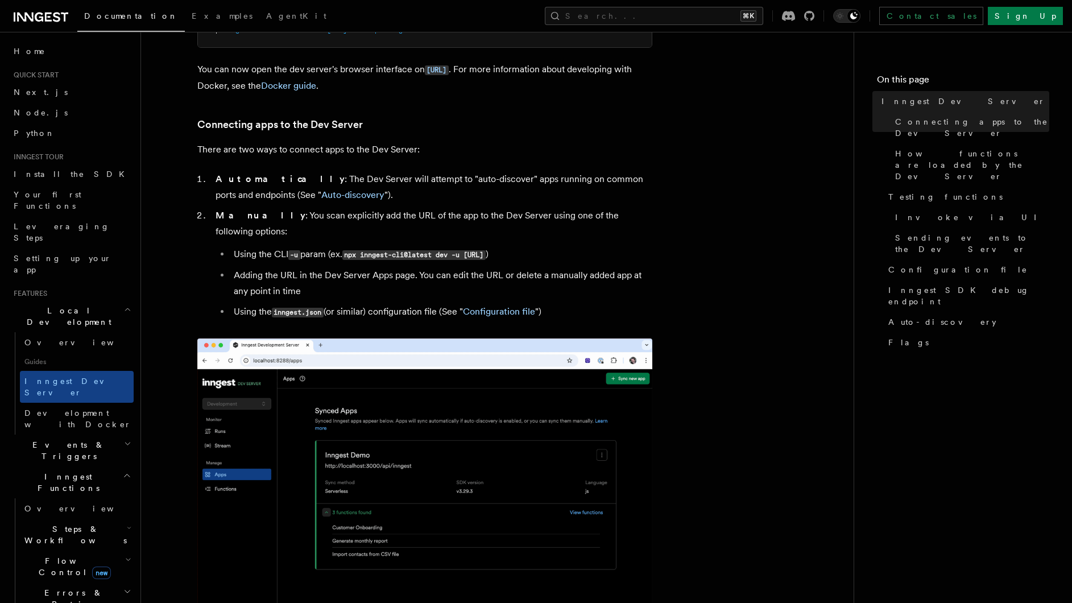
click at [327, 147] on p "There are two ways to connect apps to the Dev Server:" at bounding box center [424, 150] width 455 height 16
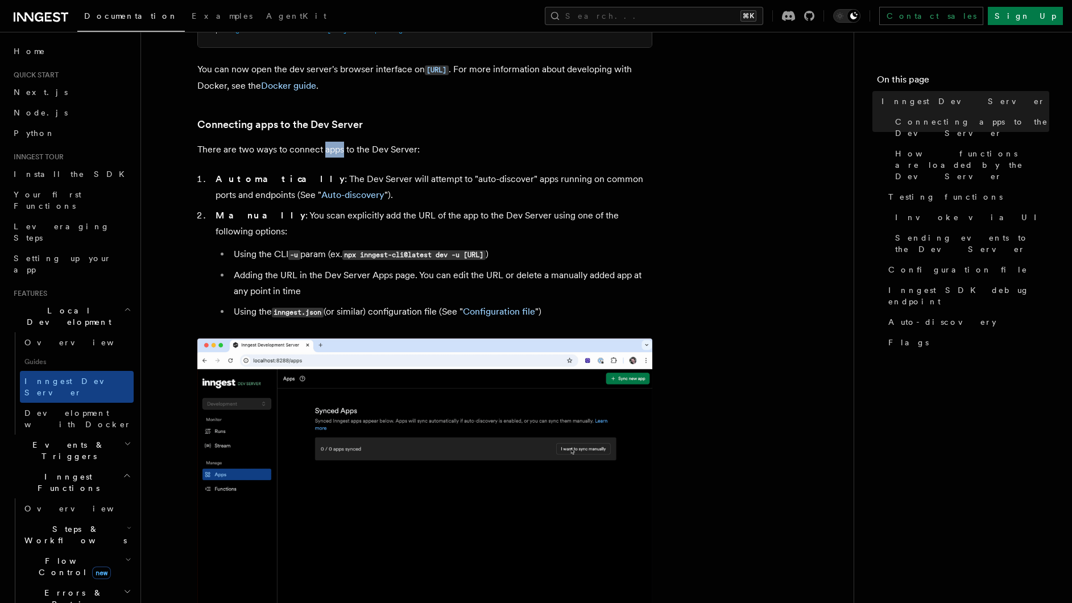
click at [327, 147] on p "There are two ways to connect apps to the Dev Server:" at bounding box center [424, 150] width 455 height 16
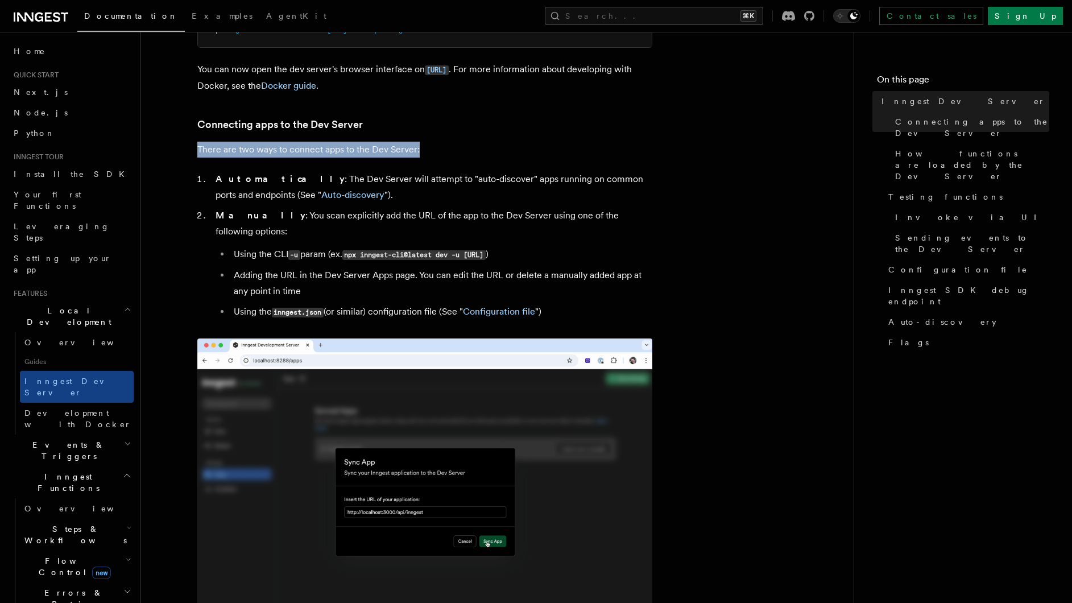
click at [327, 147] on p "There are two ways to connect apps to the Dev Server:" at bounding box center [424, 150] width 455 height 16
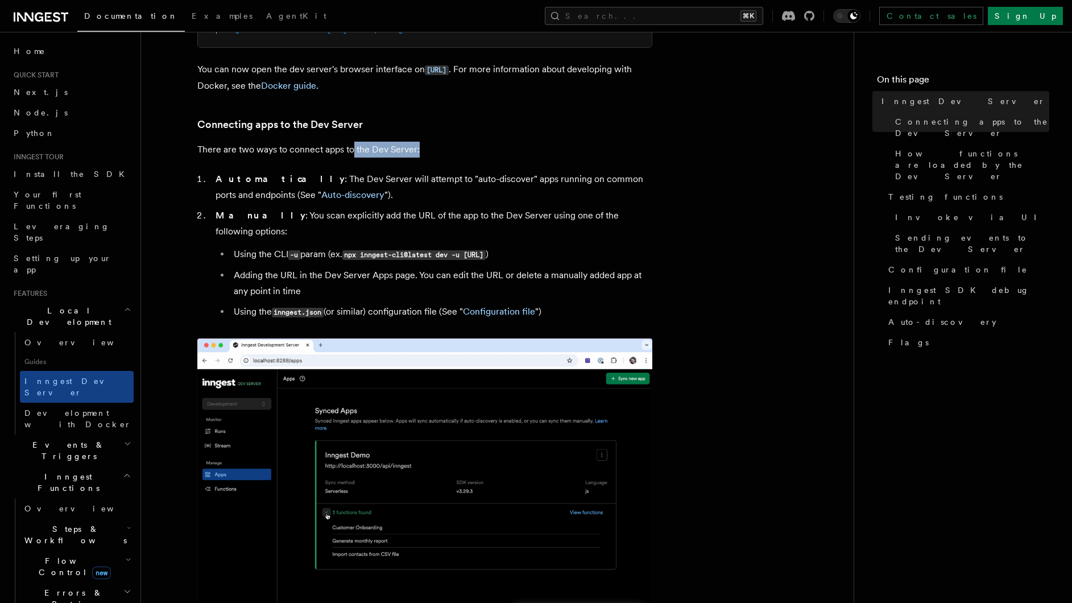
click at [352, 152] on p "There are two ways to connect apps to the Dev Server:" at bounding box center [424, 150] width 455 height 16
click at [338, 179] on li "Automatically : The Dev Server will attempt to "auto-discover" apps running on …" at bounding box center [432, 187] width 440 height 32
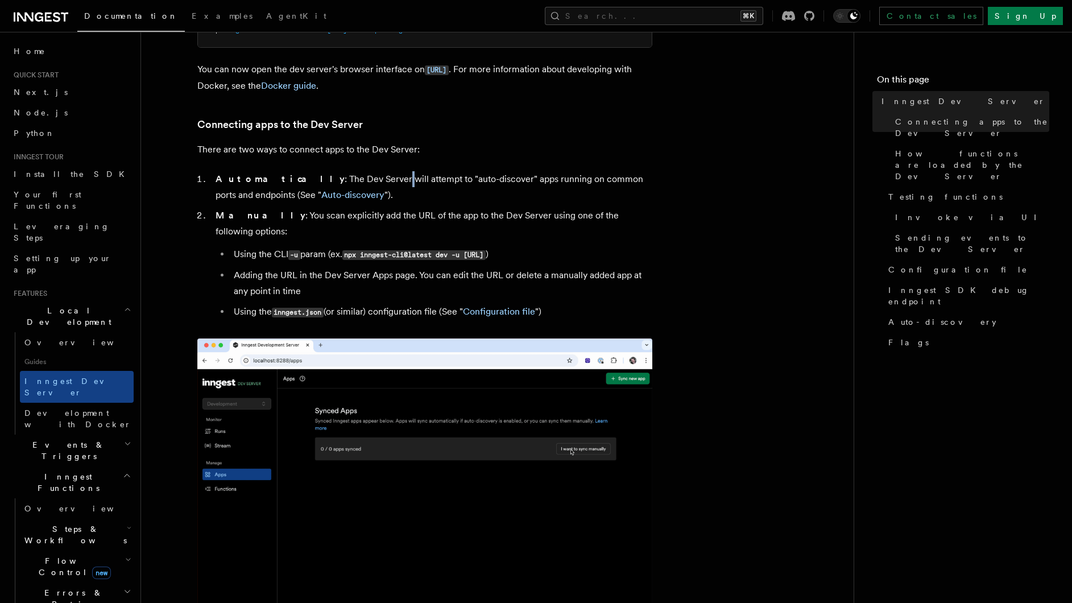
click at [339, 178] on li "Automatically : The Dev Server will attempt to "auto-discover" apps running on …" at bounding box center [432, 187] width 440 height 32
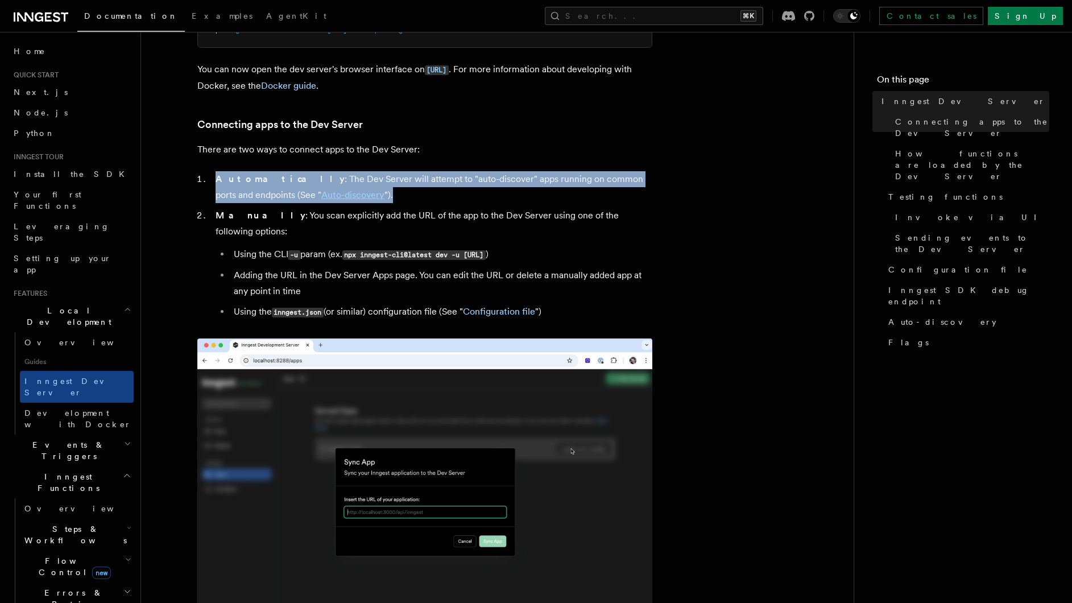
click at [339, 178] on li "Automatically : The Dev Server will attempt to "auto-discover" apps running on …" at bounding box center [432, 187] width 440 height 32
click at [364, 180] on li "Automatically : The Dev Server will attempt to "auto-discover" apps running on …" at bounding box center [432, 187] width 440 height 32
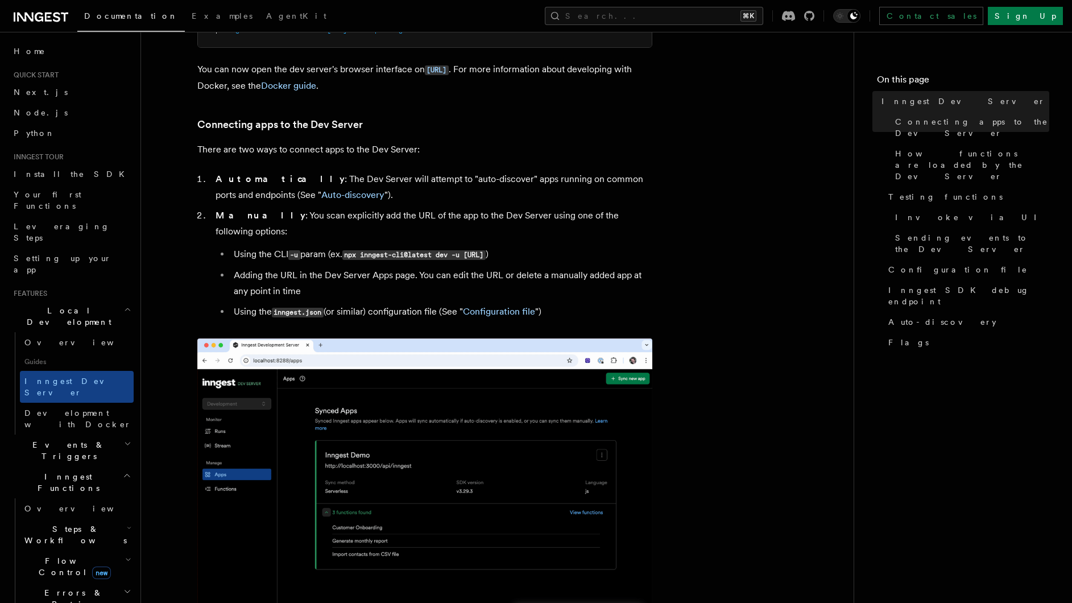
click at [430, 267] on li "Adding the URL in the Dev Server Apps page. You can edit the URL or delete a ma…" at bounding box center [441, 283] width 422 height 32
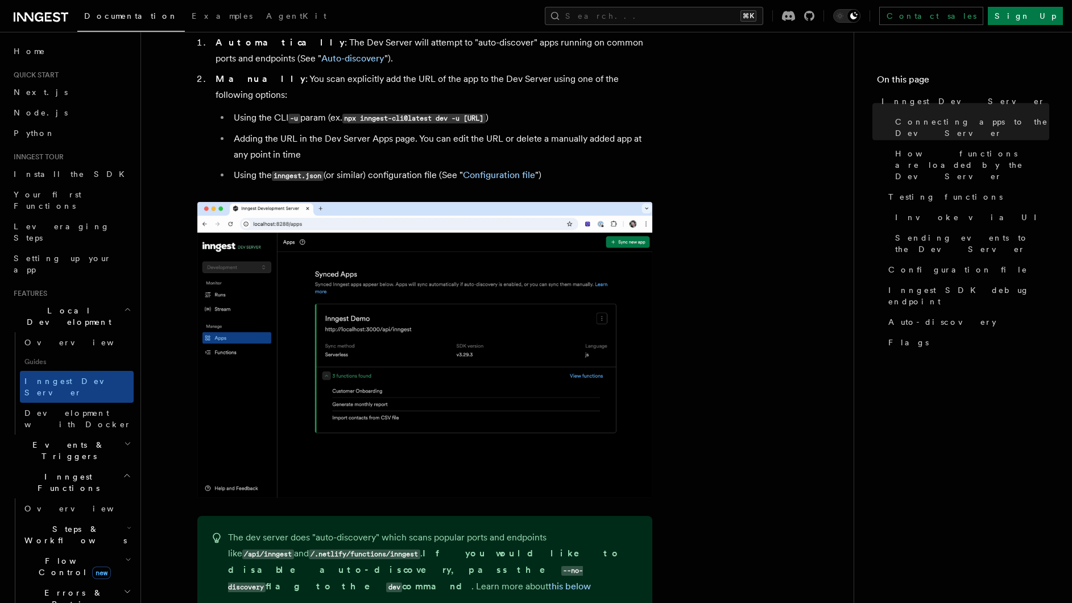
scroll to position [789, 0]
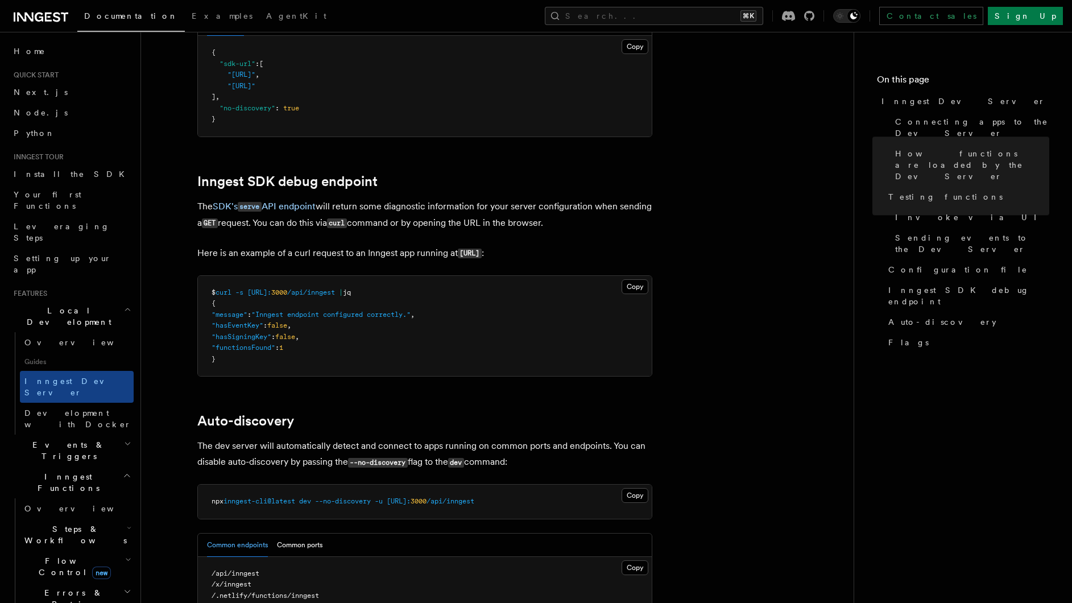
scroll to position [3495, 0]
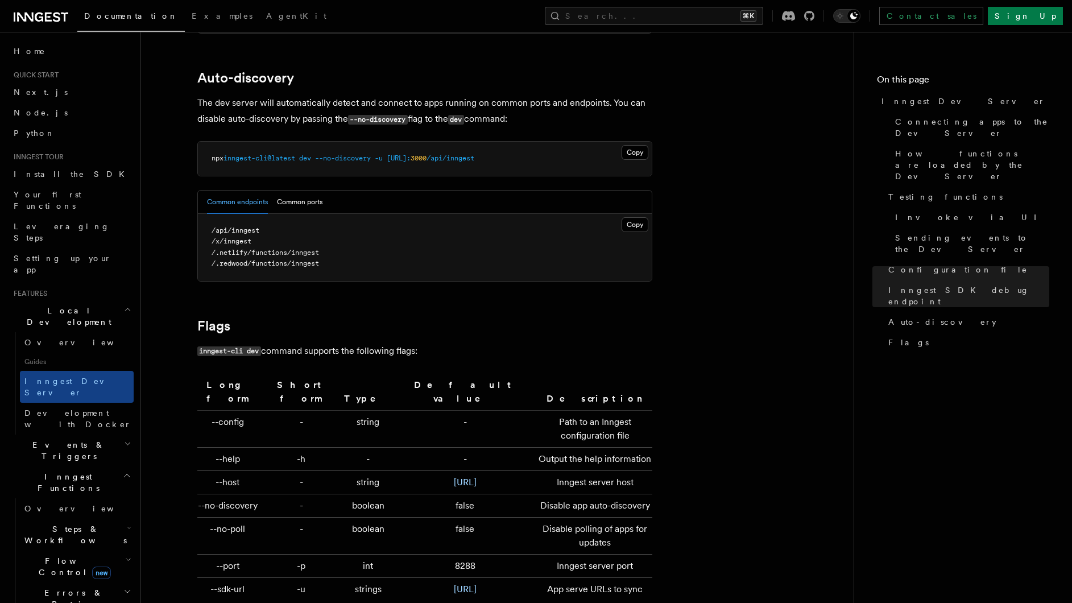
click at [379, 95] on p "The dev server will automatically detect and connect to apps running on common …" at bounding box center [424, 111] width 455 height 32
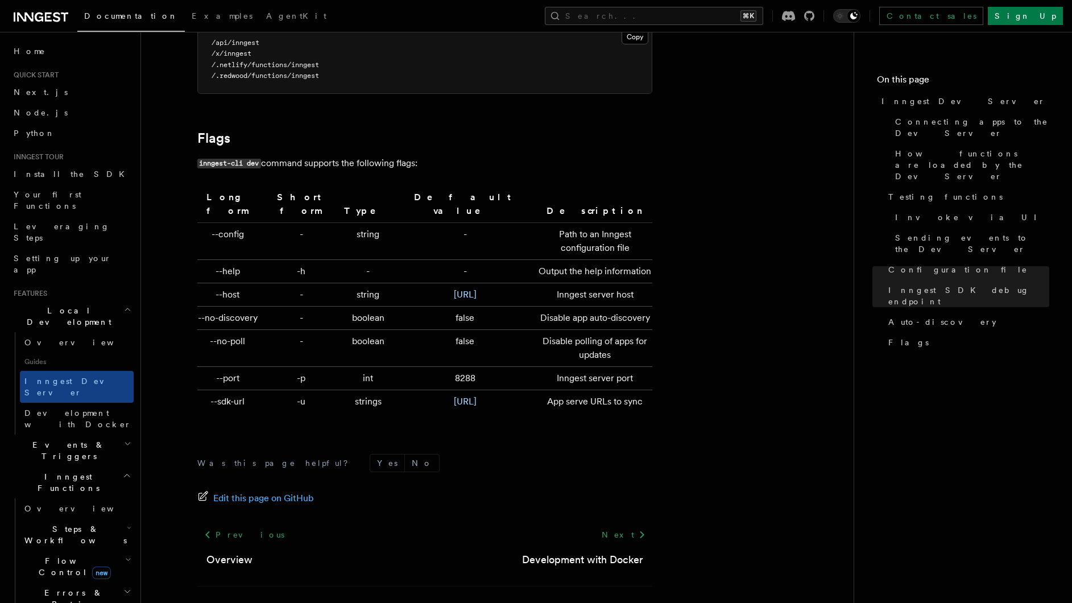
scroll to position [3690, 0]
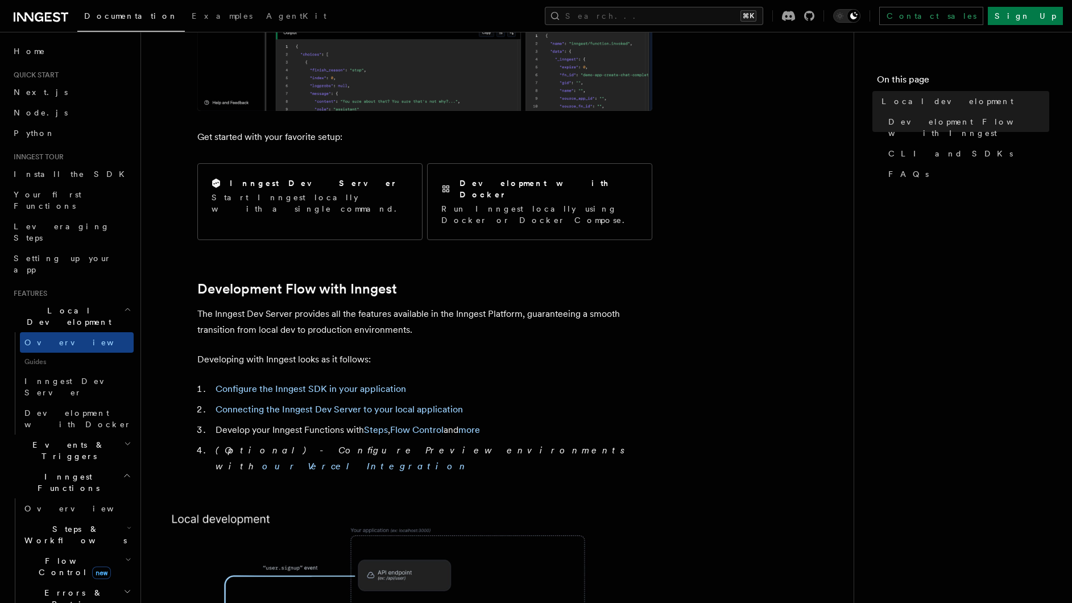
scroll to position [363, 0]
click at [474, 305] on p "The Inngest Dev Server provides all the features available in the Inngest Platf…" at bounding box center [424, 321] width 455 height 32
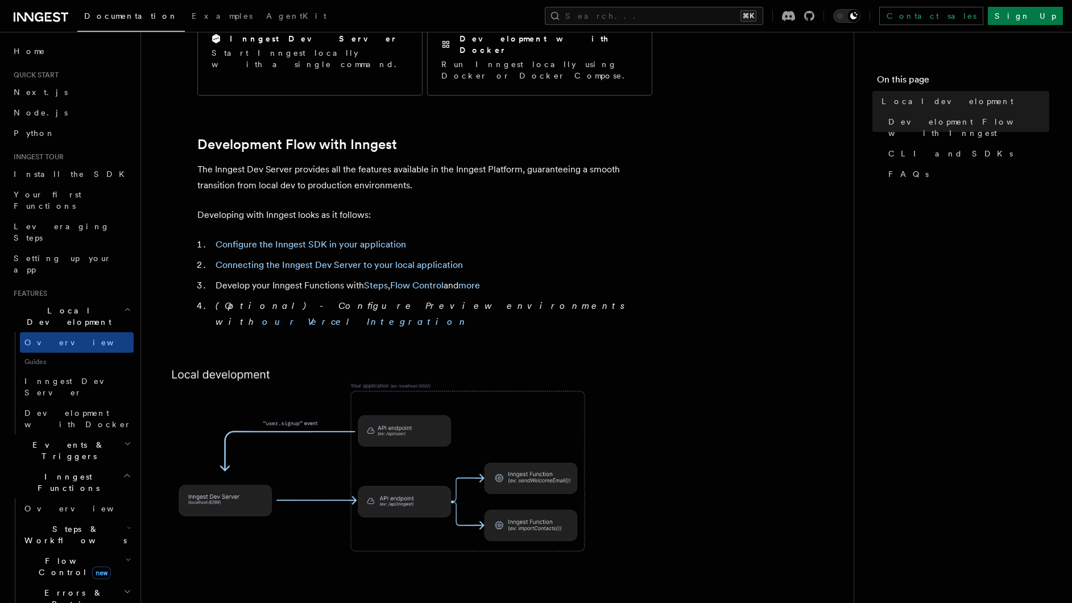
scroll to position [507, 0]
